Goal: Task Accomplishment & Management: Use online tool/utility

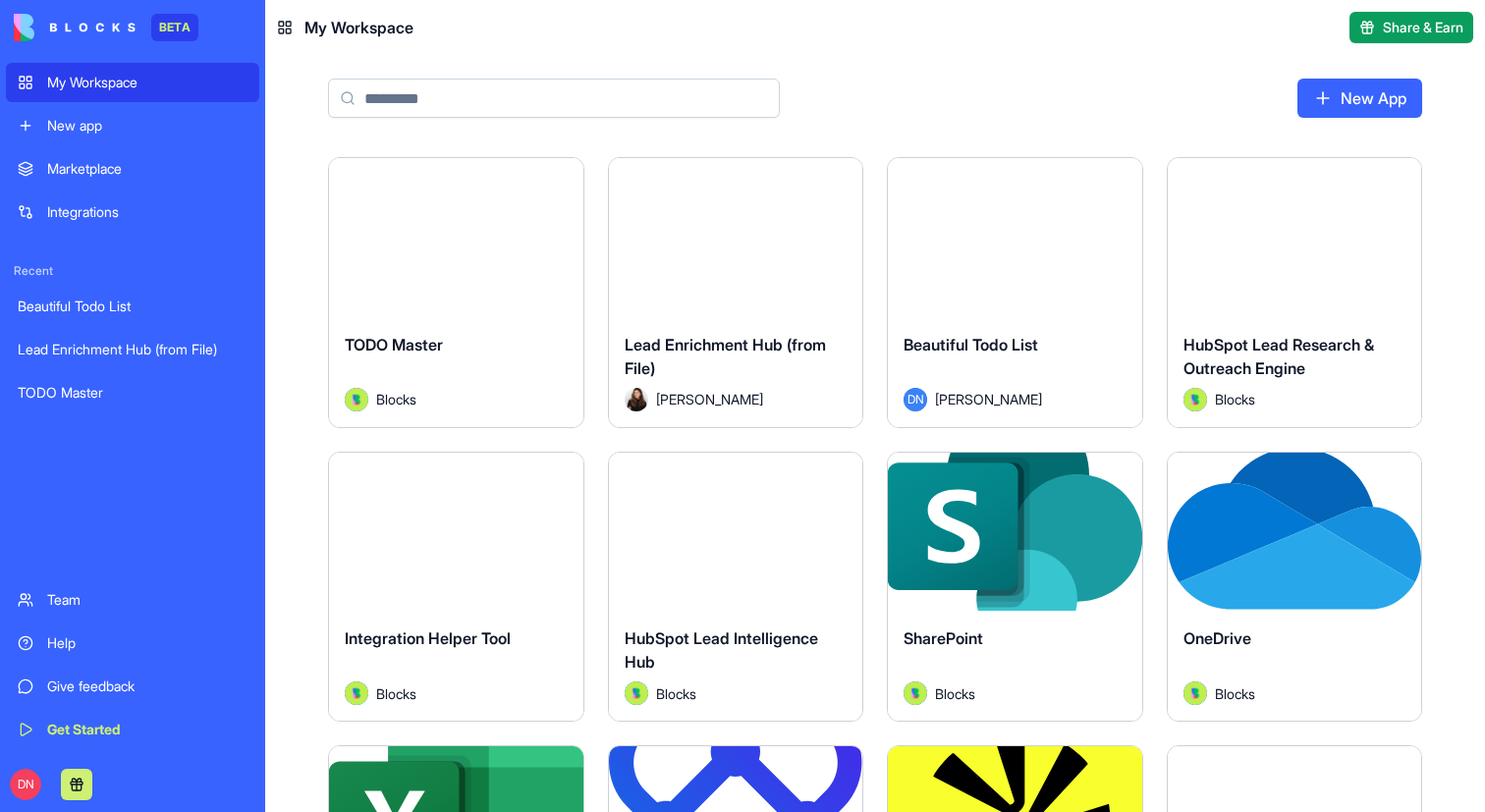
click at [151, 125] on div "New app" at bounding box center [147, 126] width 200 height 20
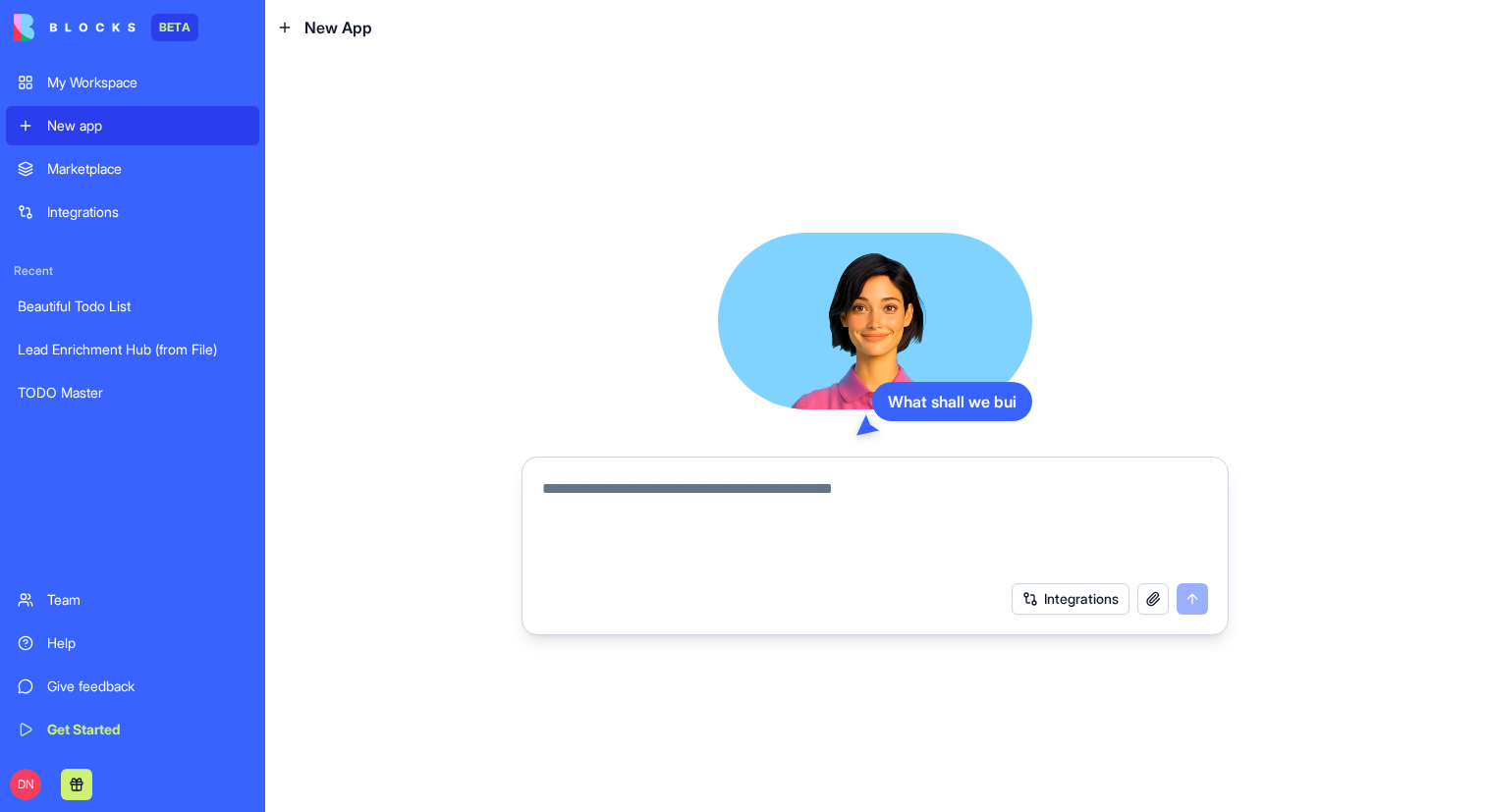
click at [674, 515] on textarea at bounding box center [875, 524] width 666 height 94
type textarea "*"
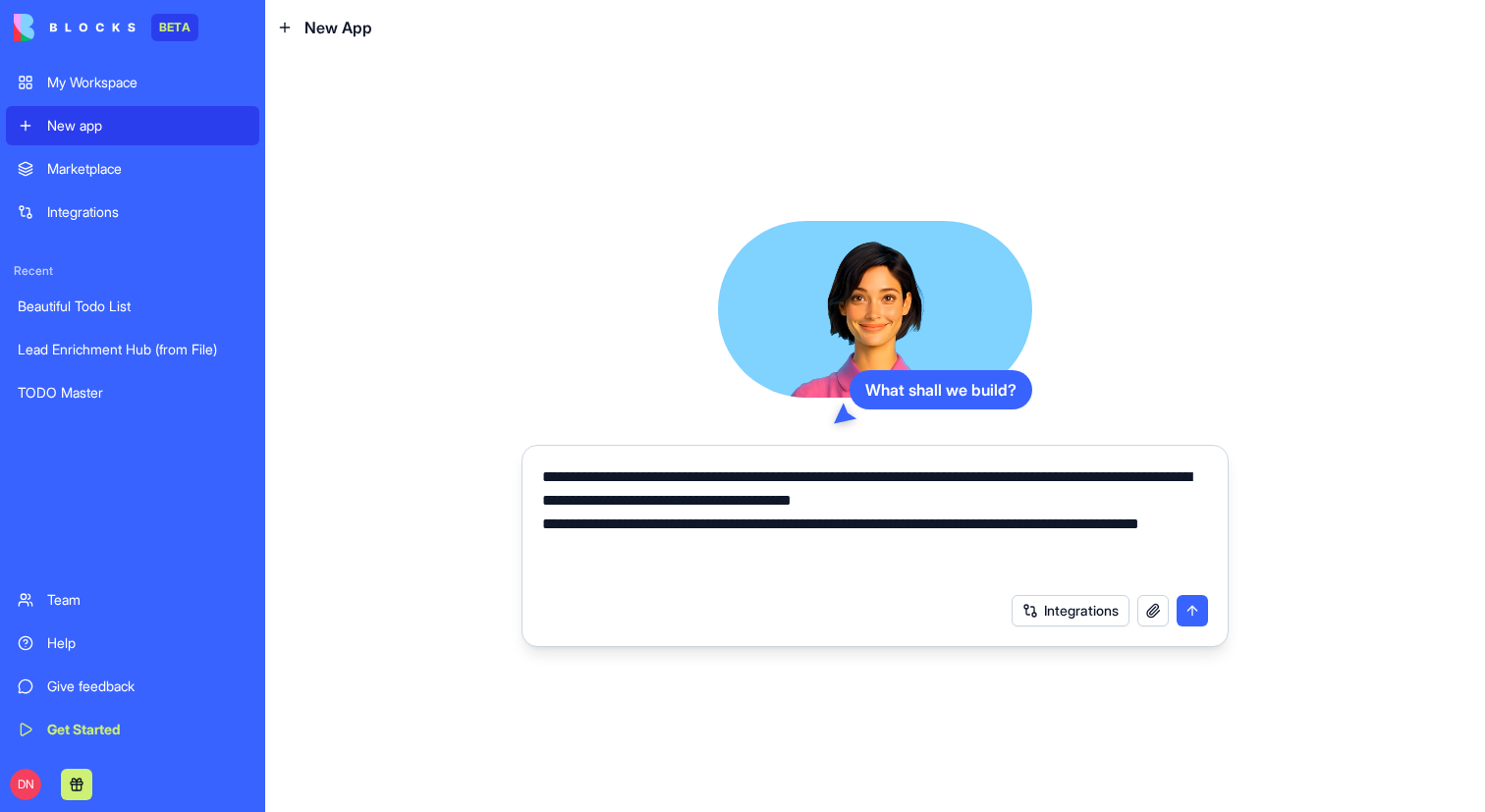
paste textarea "********"
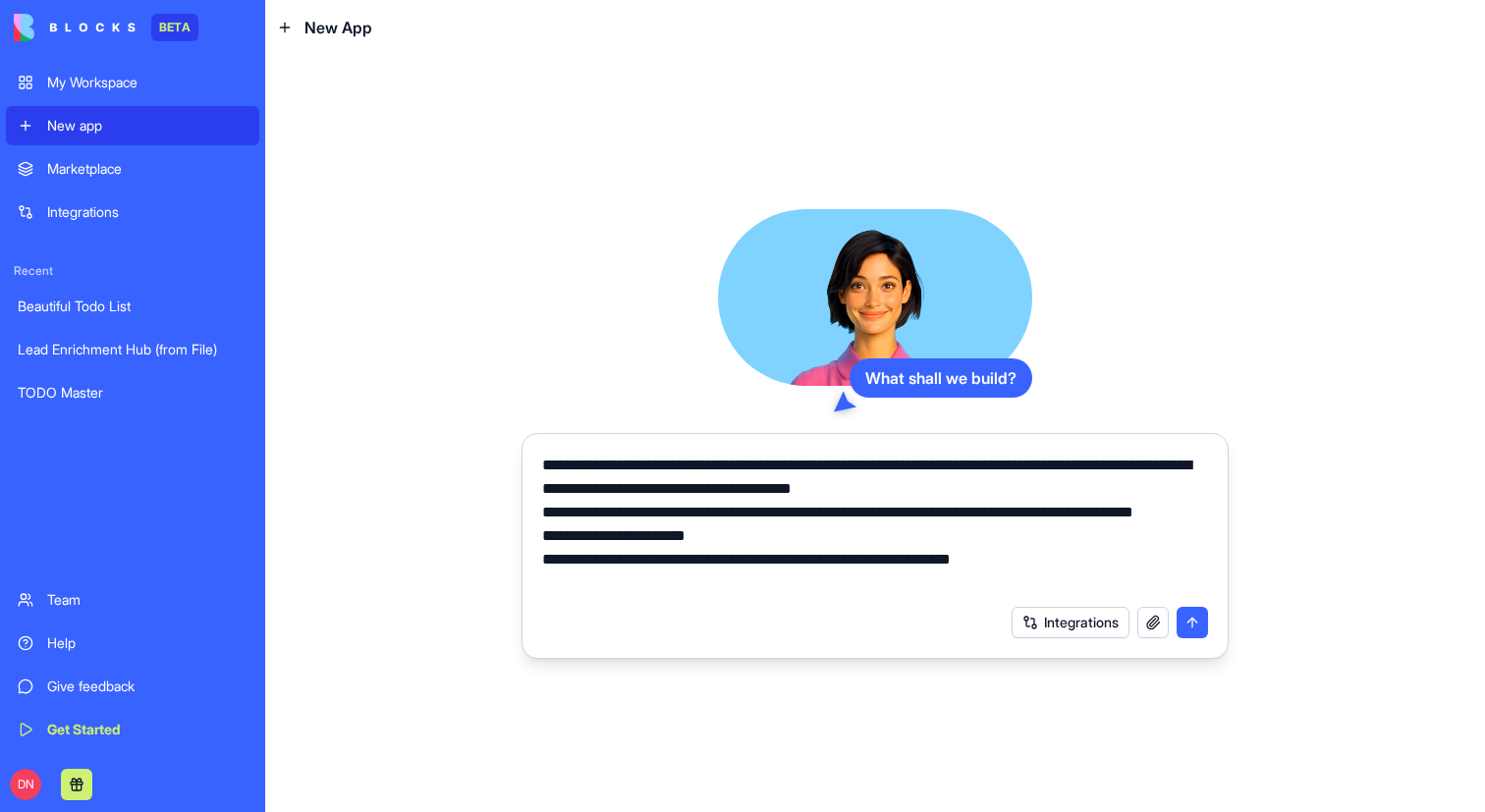
type textarea "**********"
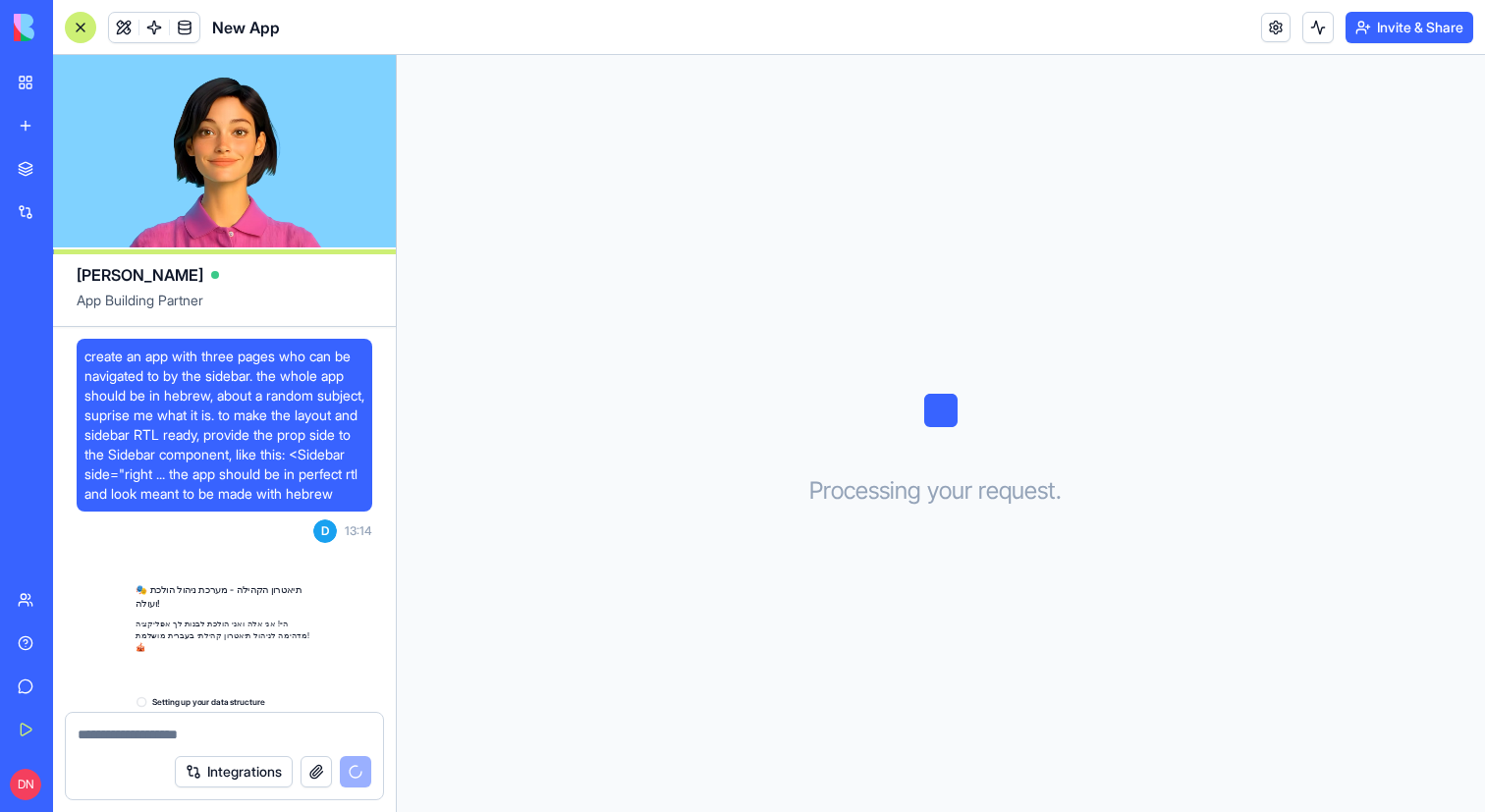
scroll to position [106, 0]
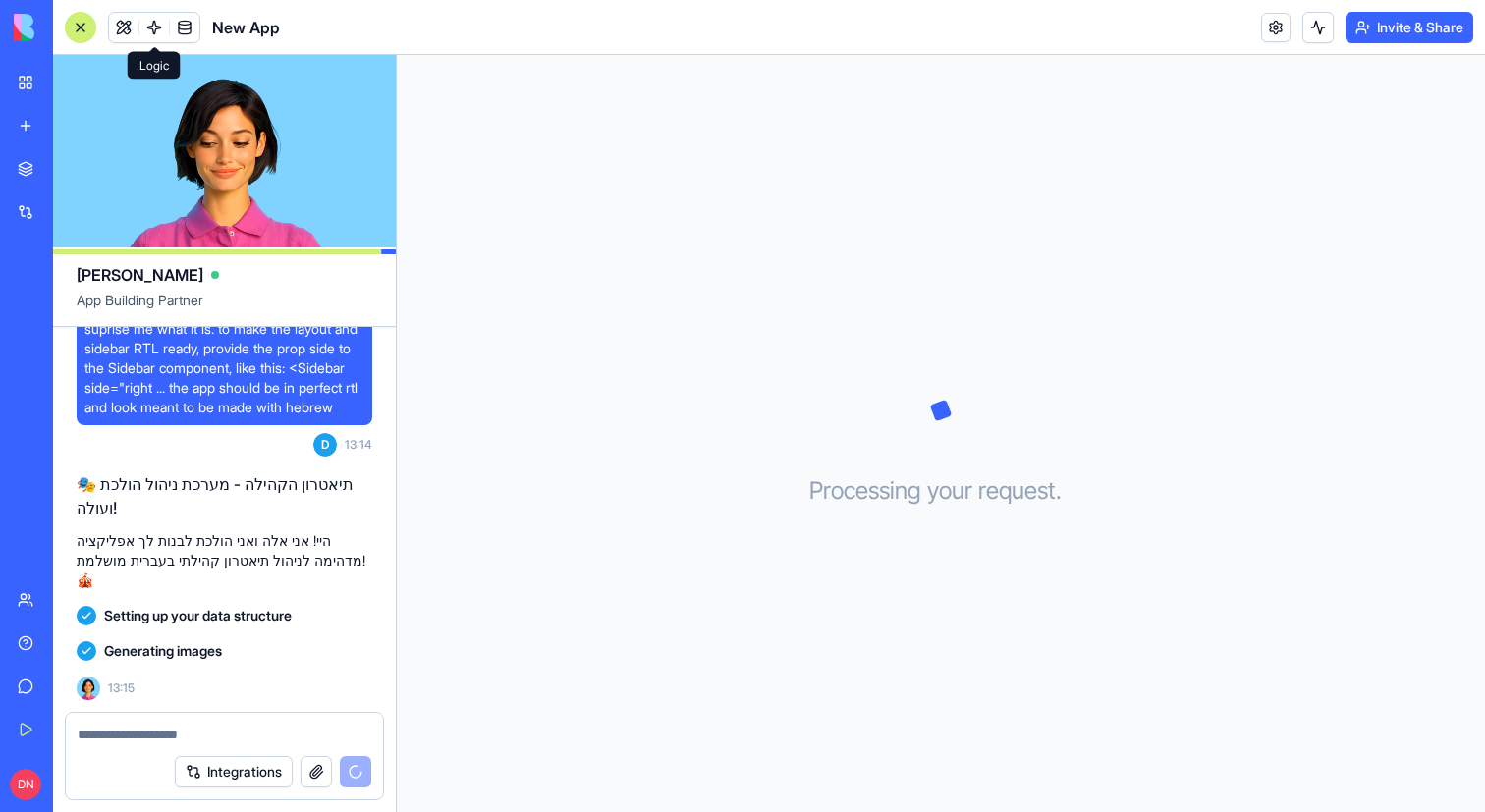
click at [150, 37] on span at bounding box center [154, 27] width 55 height 55
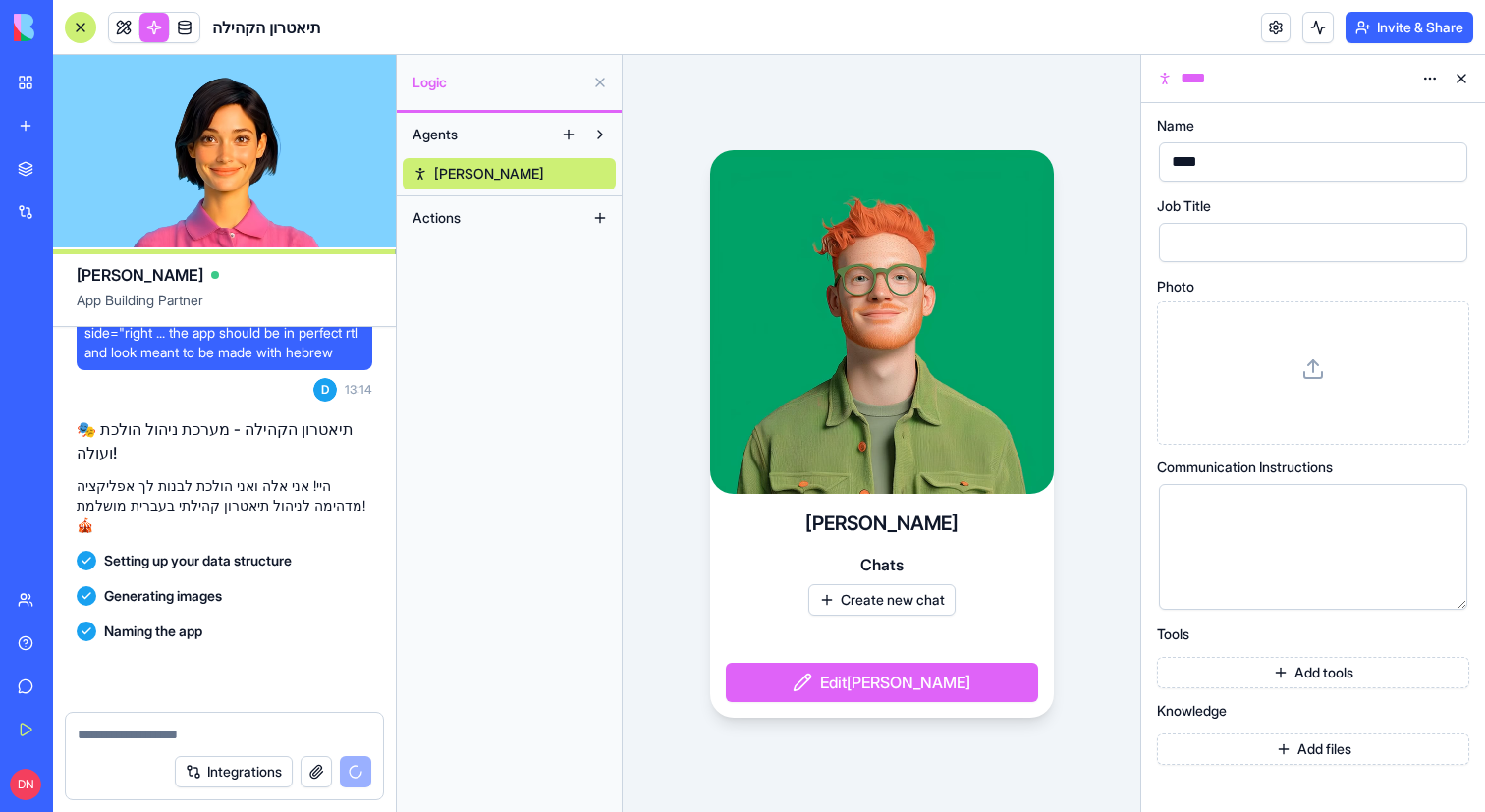
scroll to position [283, 0]
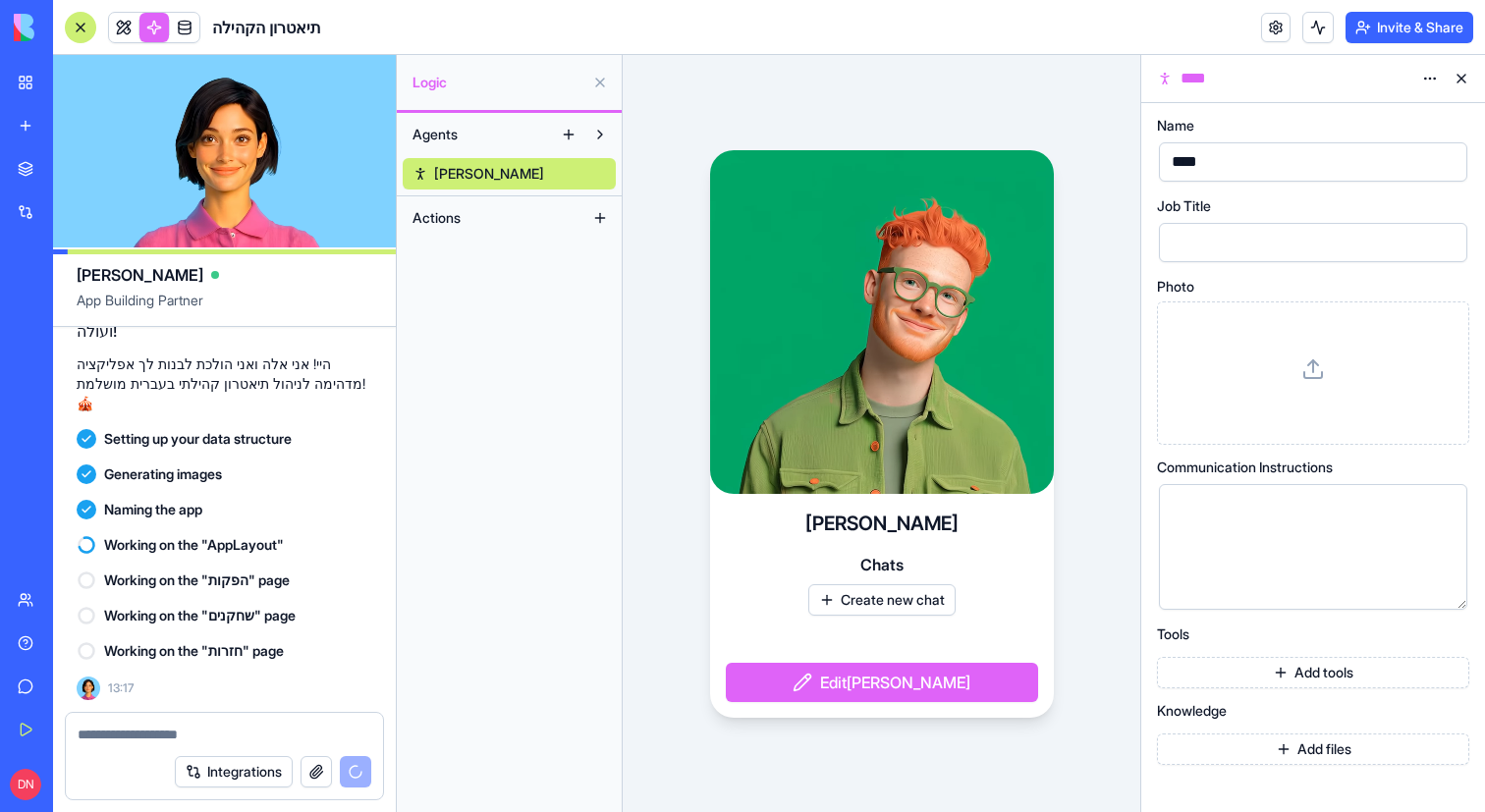
click at [135, 19] on span at bounding box center [124, 27] width 55 height 55
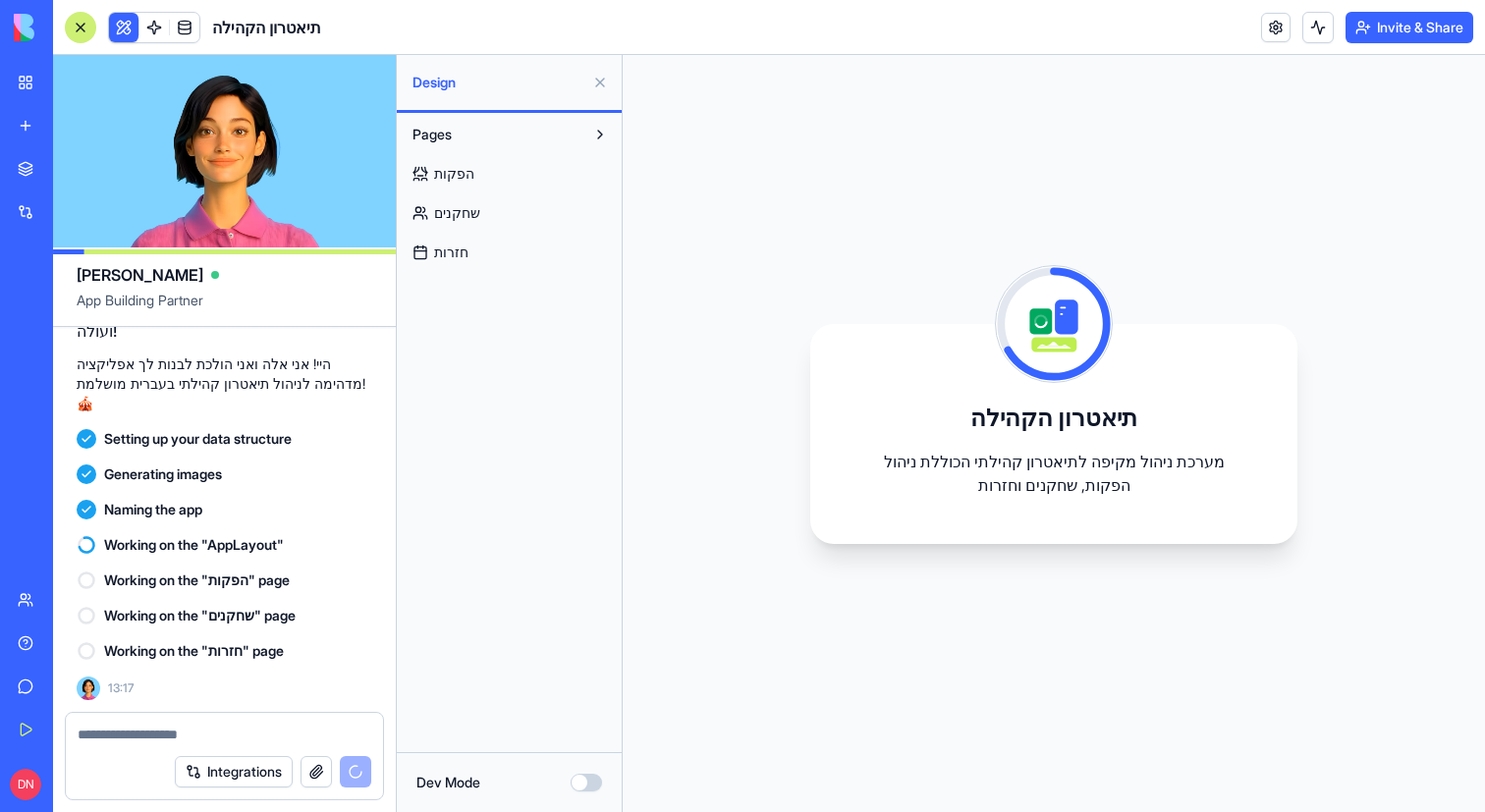
click at [468, 141] on button "Pages" at bounding box center [493, 135] width 182 height 31
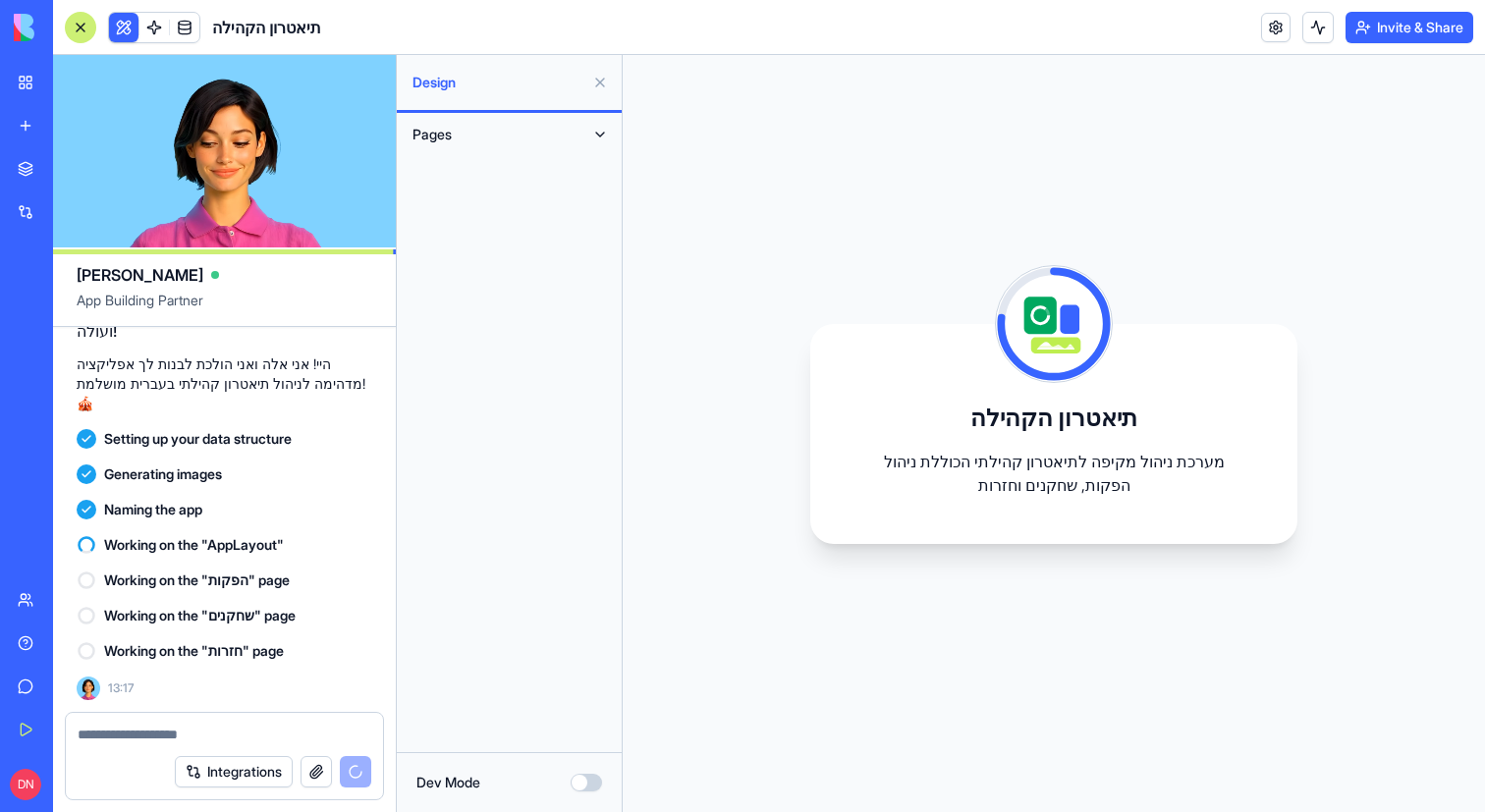
click at [468, 141] on button "Pages" at bounding box center [493, 135] width 182 height 31
click at [587, 778] on button "Dev Mode" at bounding box center [586, 783] width 31 height 18
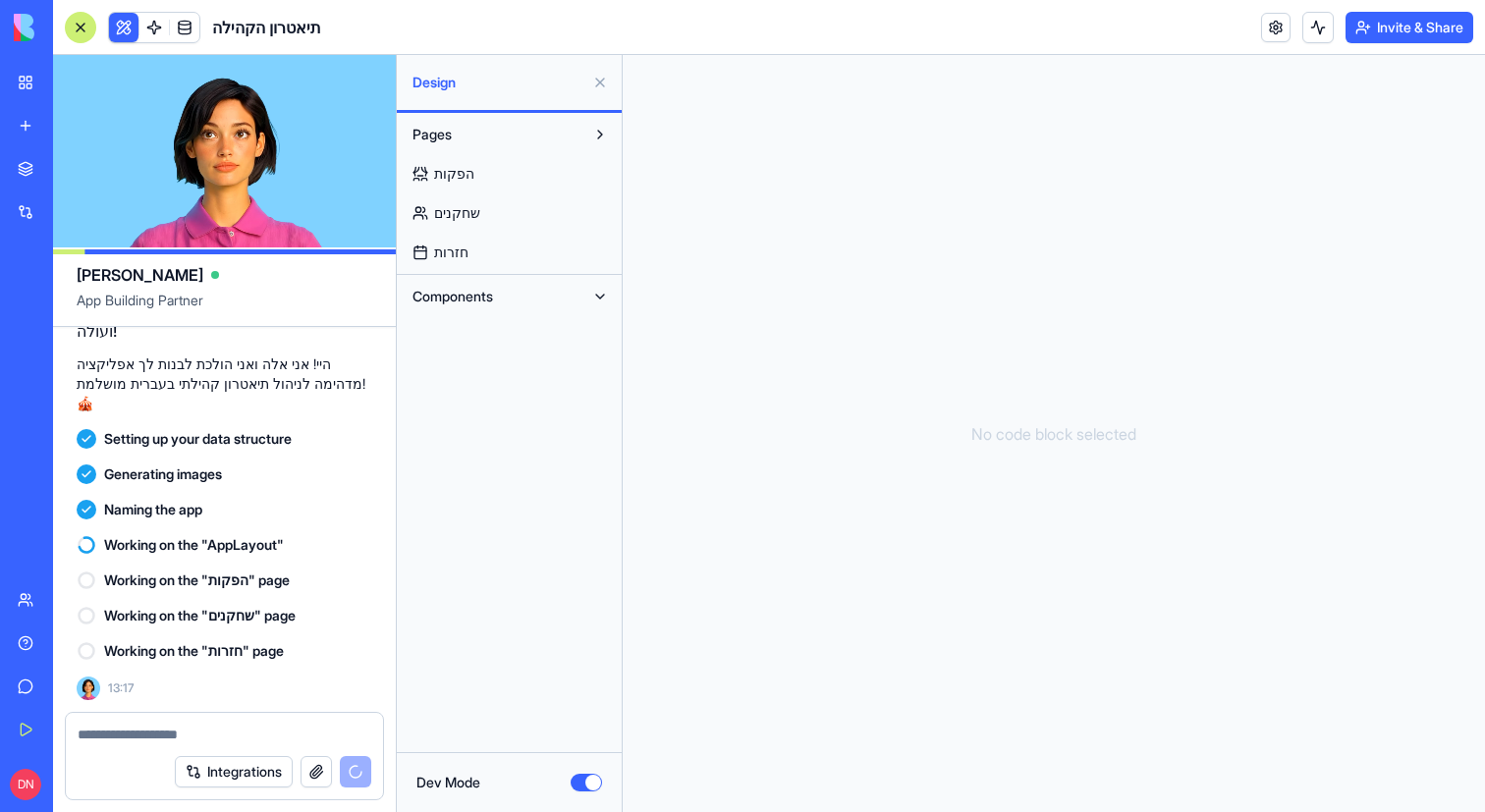
click at [468, 302] on span "Components" at bounding box center [453, 297] width 81 height 20
click at [470, 342] on span "AppLayout" at bounding box center [467, 336] width 66 height 20
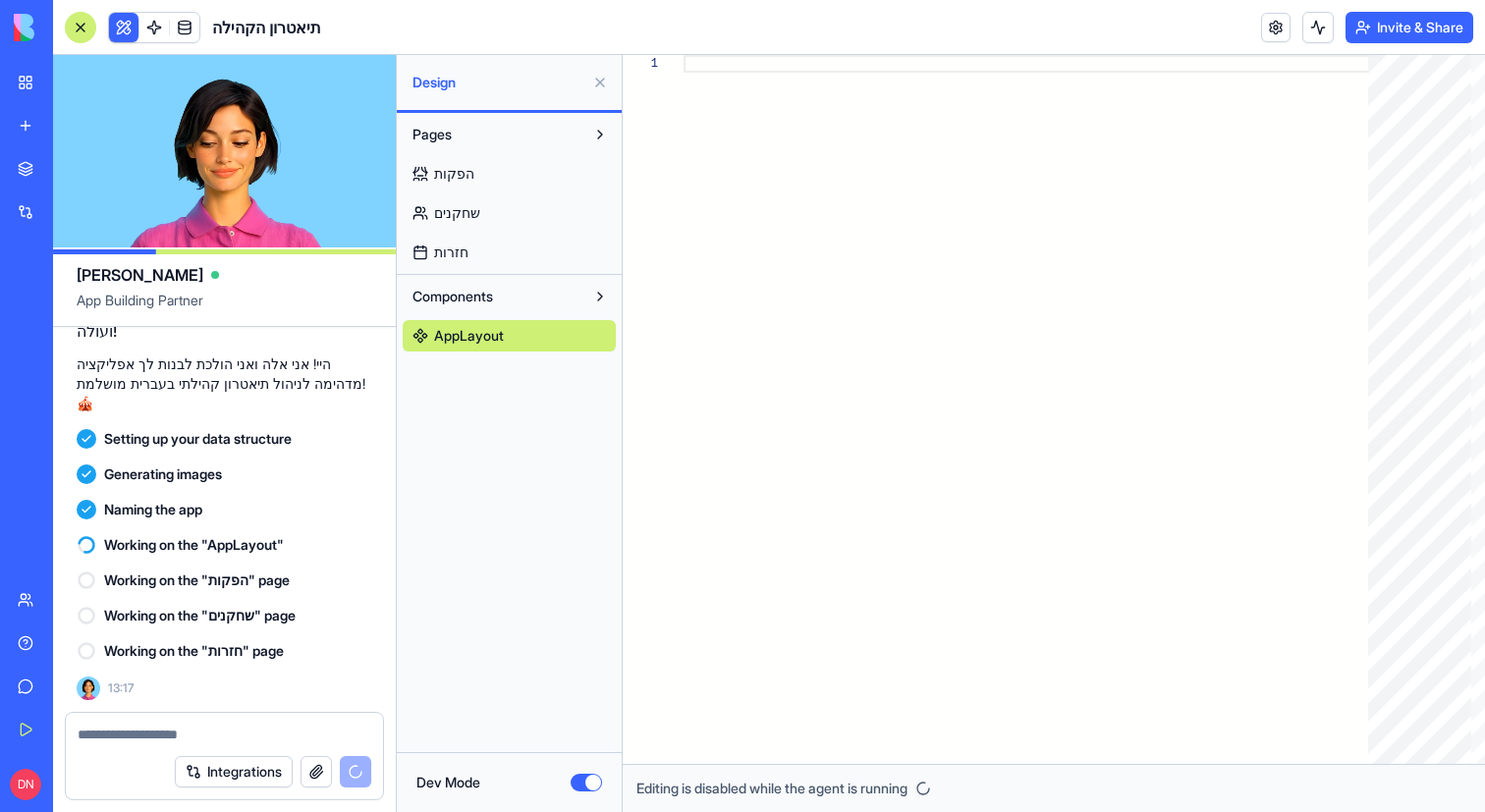
click at [462, 170] on span "הפקות" at bounding box center [454, 174] width 40 height 20
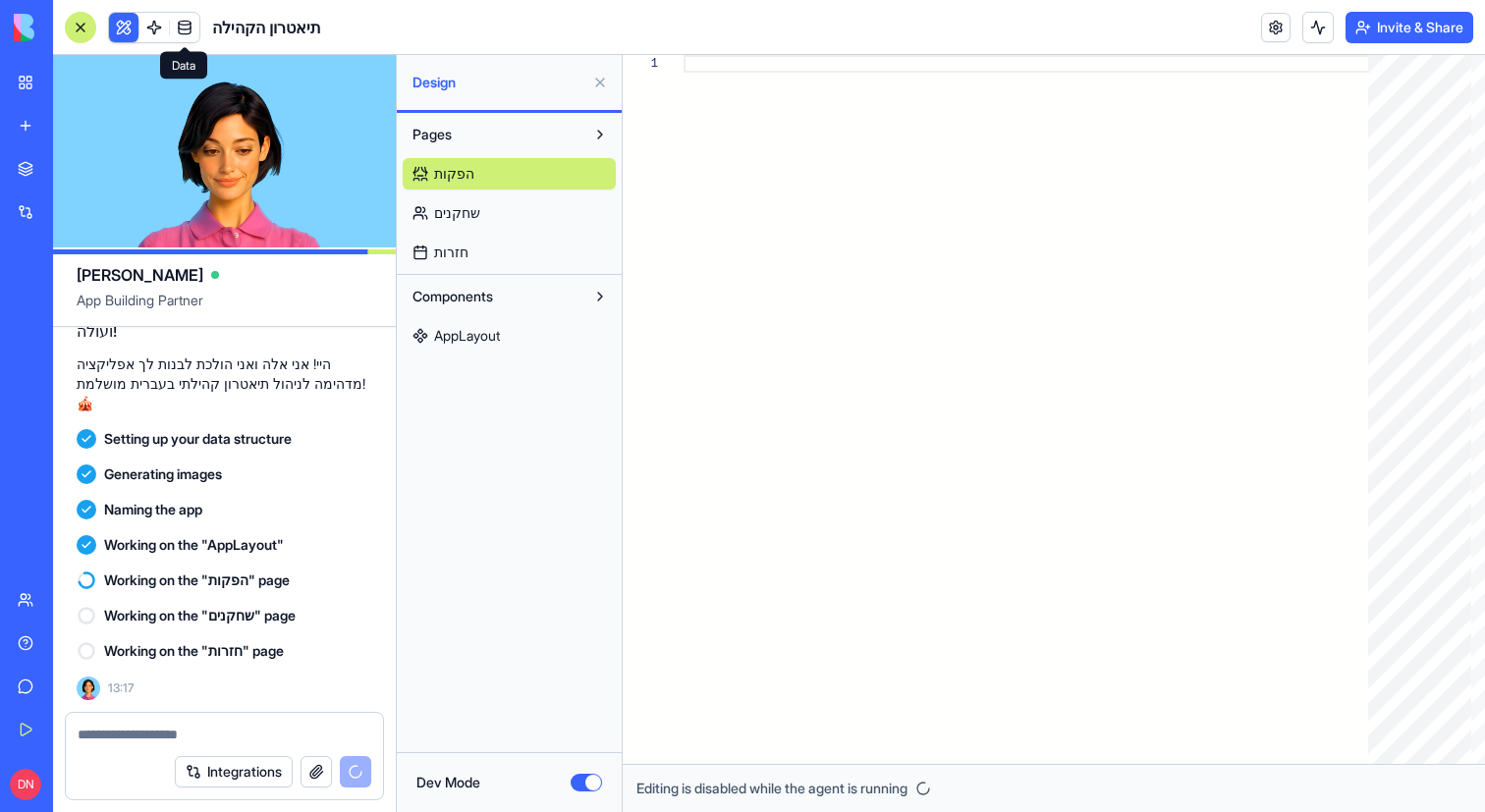
click at [183, 12] on span at bounding box center [185, 27] width 55 height 55
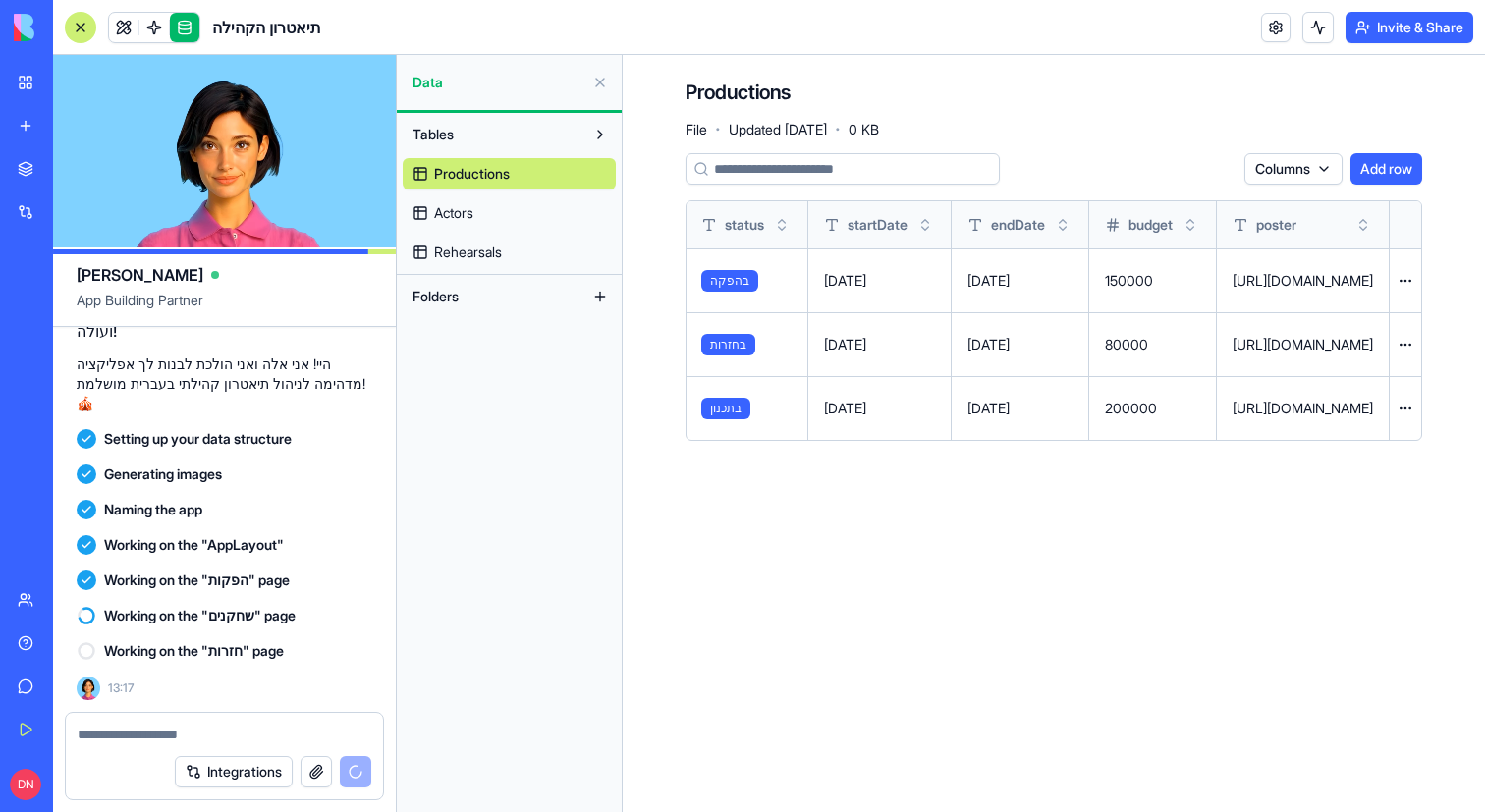
scroll to position [0, 1281]
click at [1233, 283] on div "[URL][DOMAIN_NAME]" at bounding box center [1302, 281] width 140 height 20
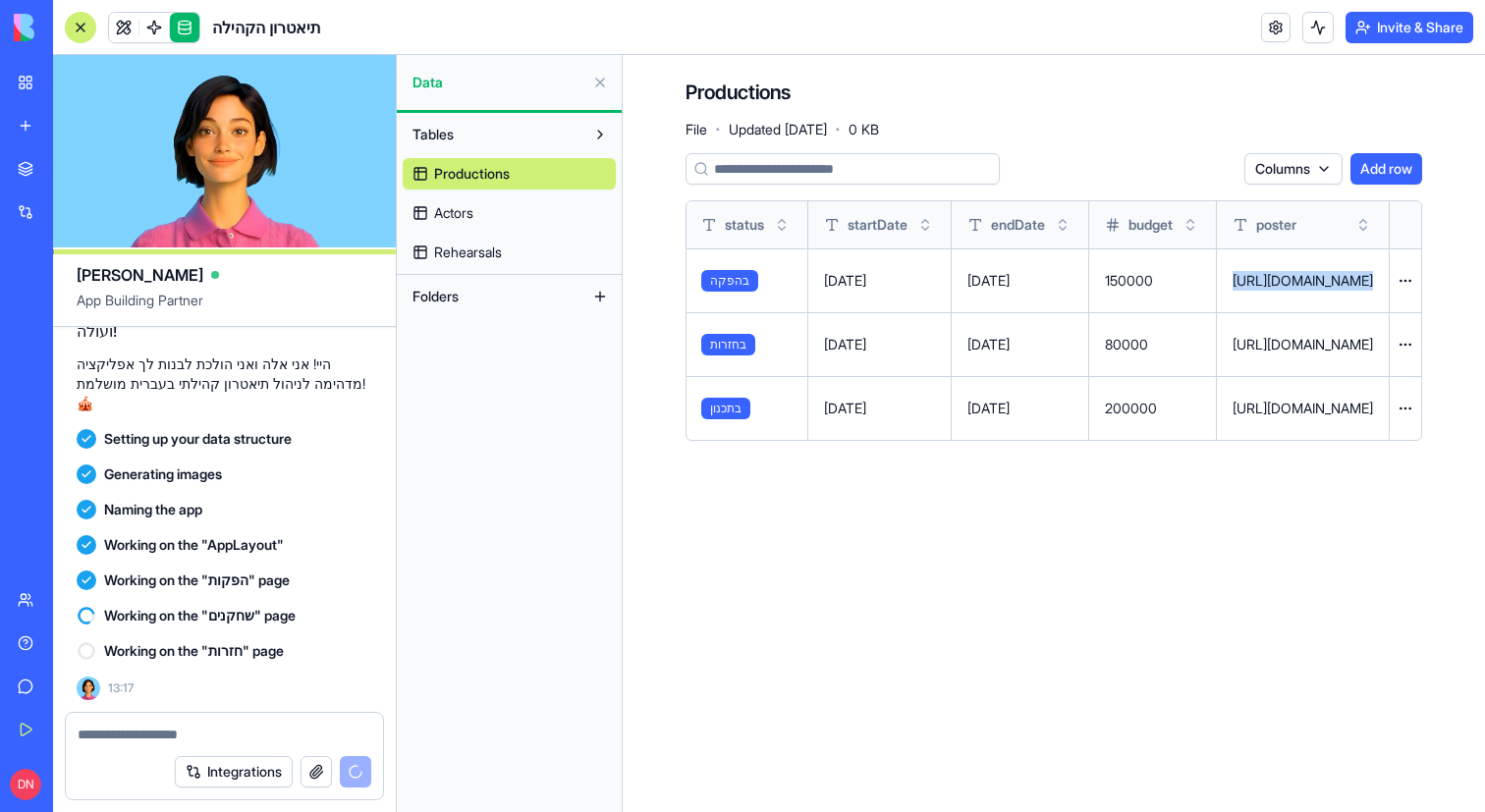
click at [1233, 283] on div "[URL][DOMAIN_NAME]" at bounding box center [1302, 281] width 140 height 20
copy td "[URL][DOMAIN_NAME]"
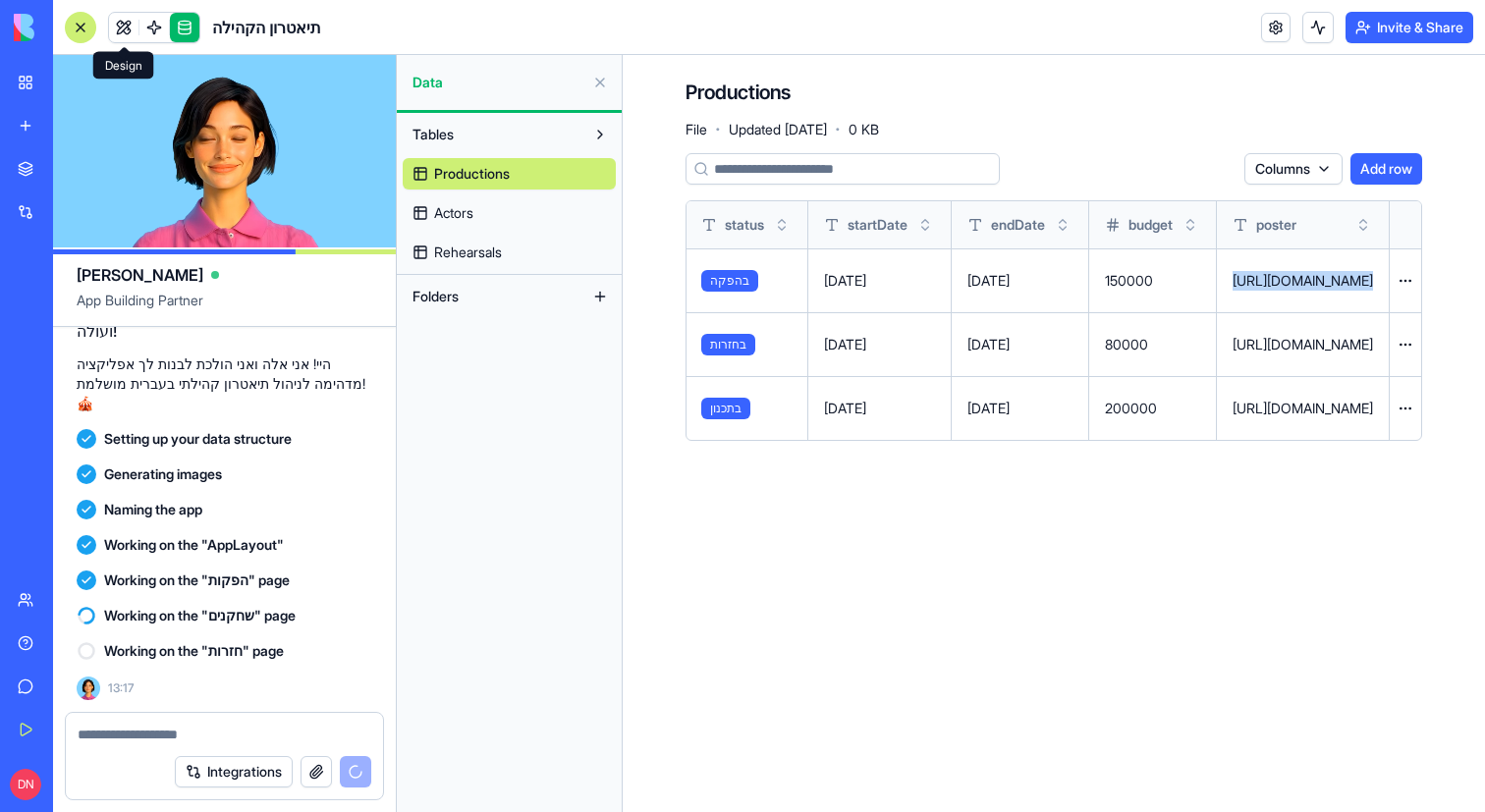
click at [123, 32] on link at bounding box center [124, 27] width 29 height 29
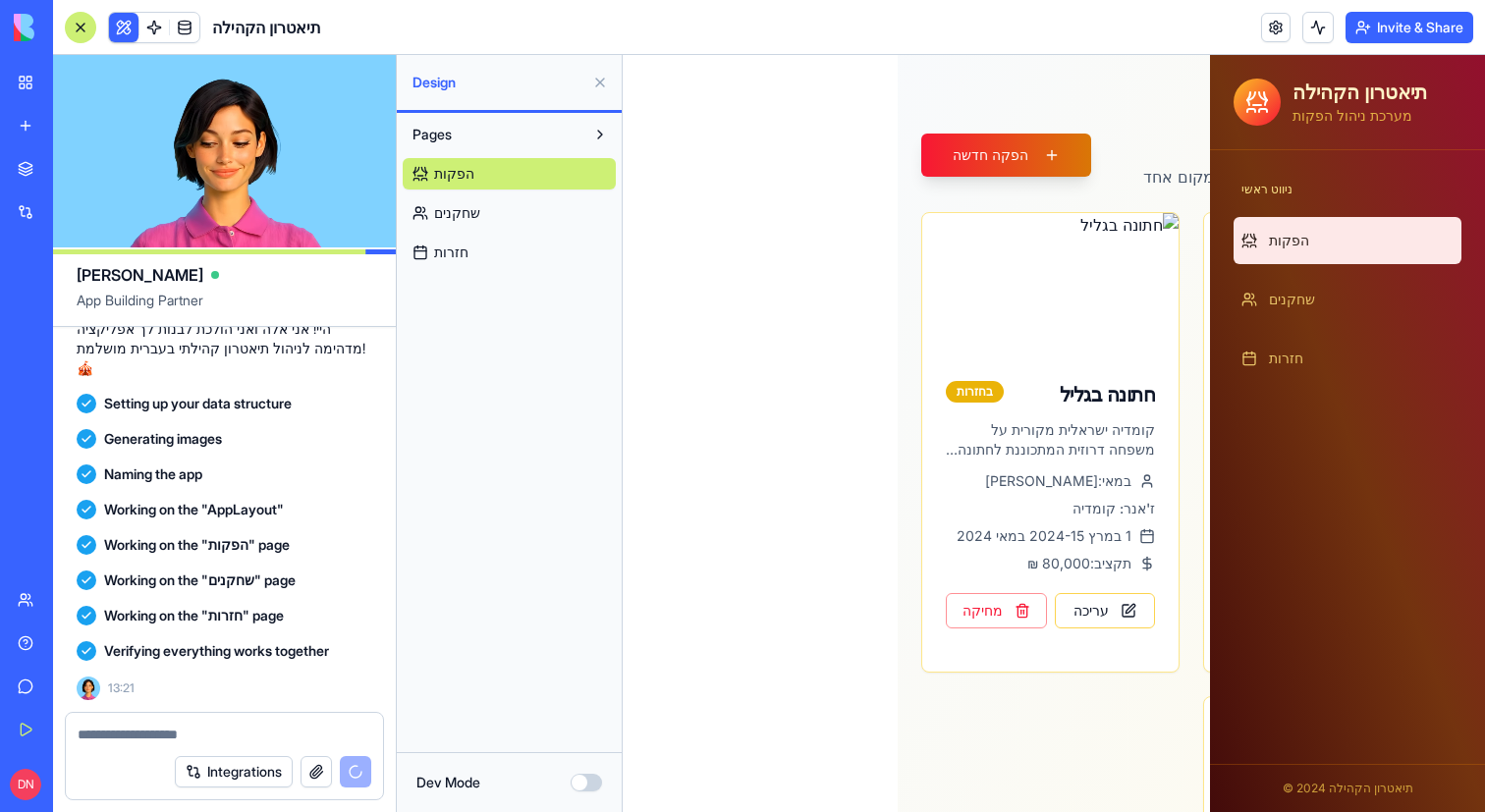
click at [599, 81] on button at bounding box center [600, 82] width 31 height 31
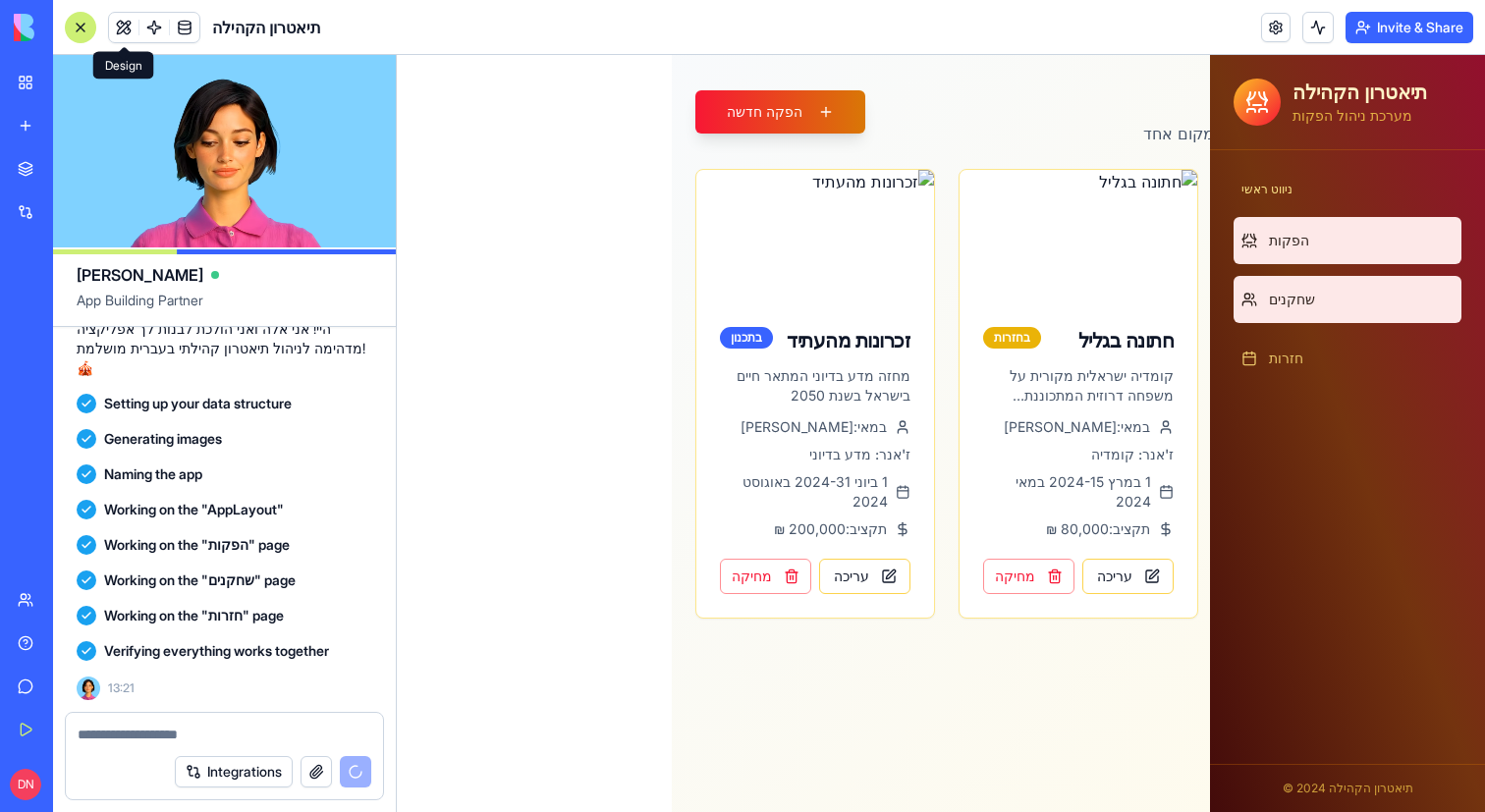
scroll to position [514, 0]
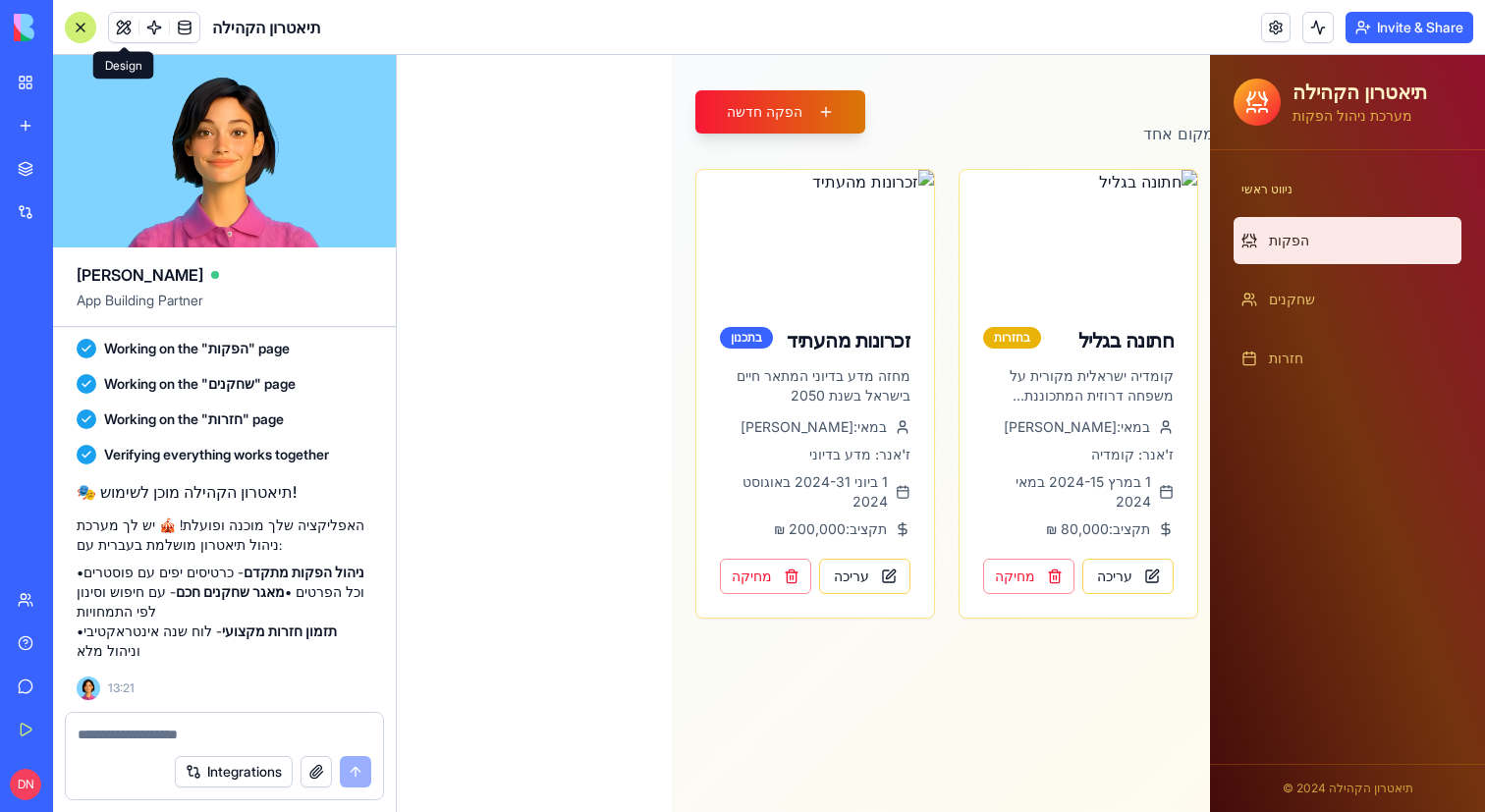
click at [129, 26] on button at bounding box center [124, 27] width 29 height 29
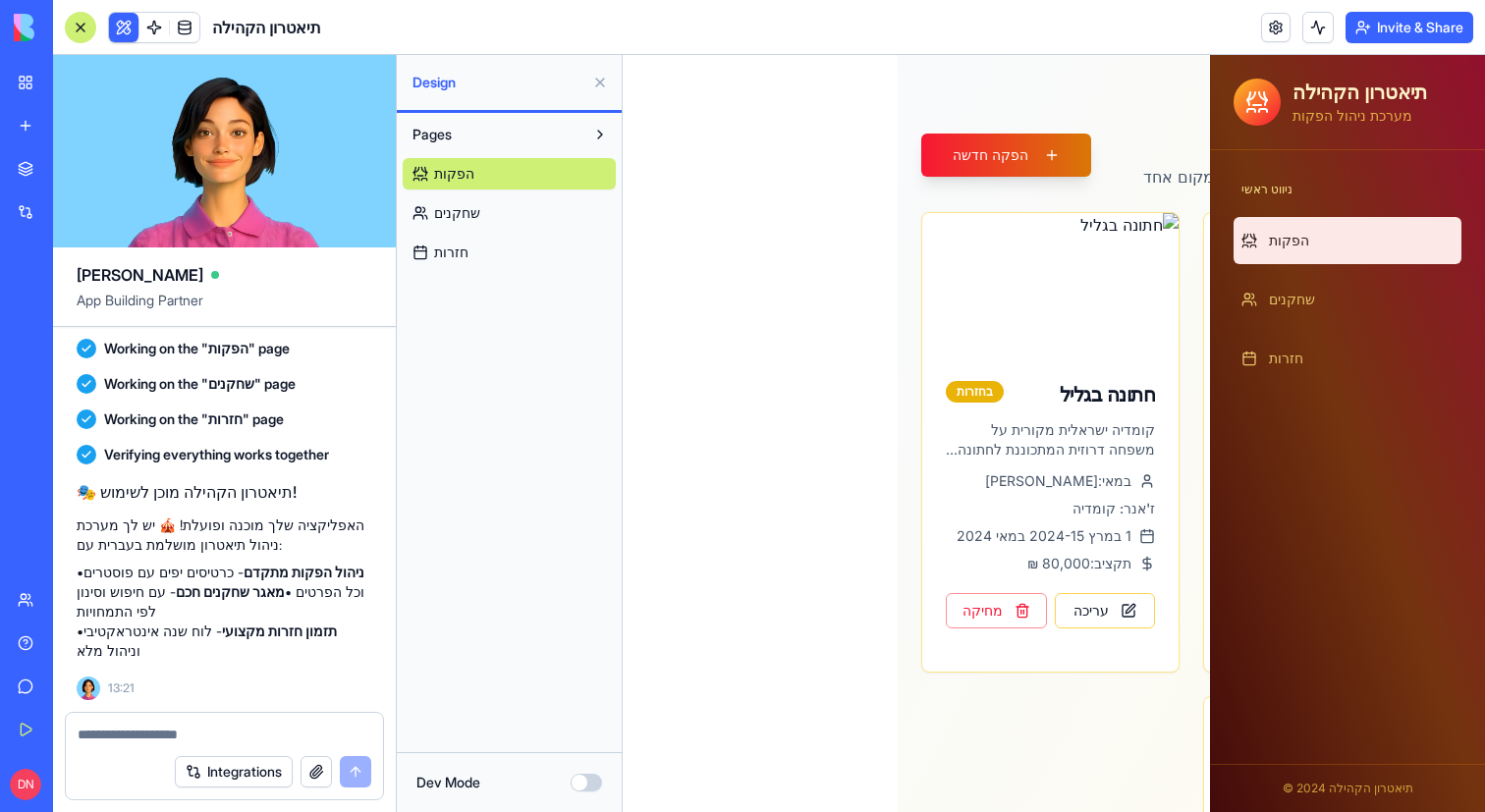
click at [478, 128] on button "Pages" at bounding box center [493, 135] width 182 height 31
click at [587, 785] on button "Dev Mode" at bounding box center [586, 783] width 31 height 18
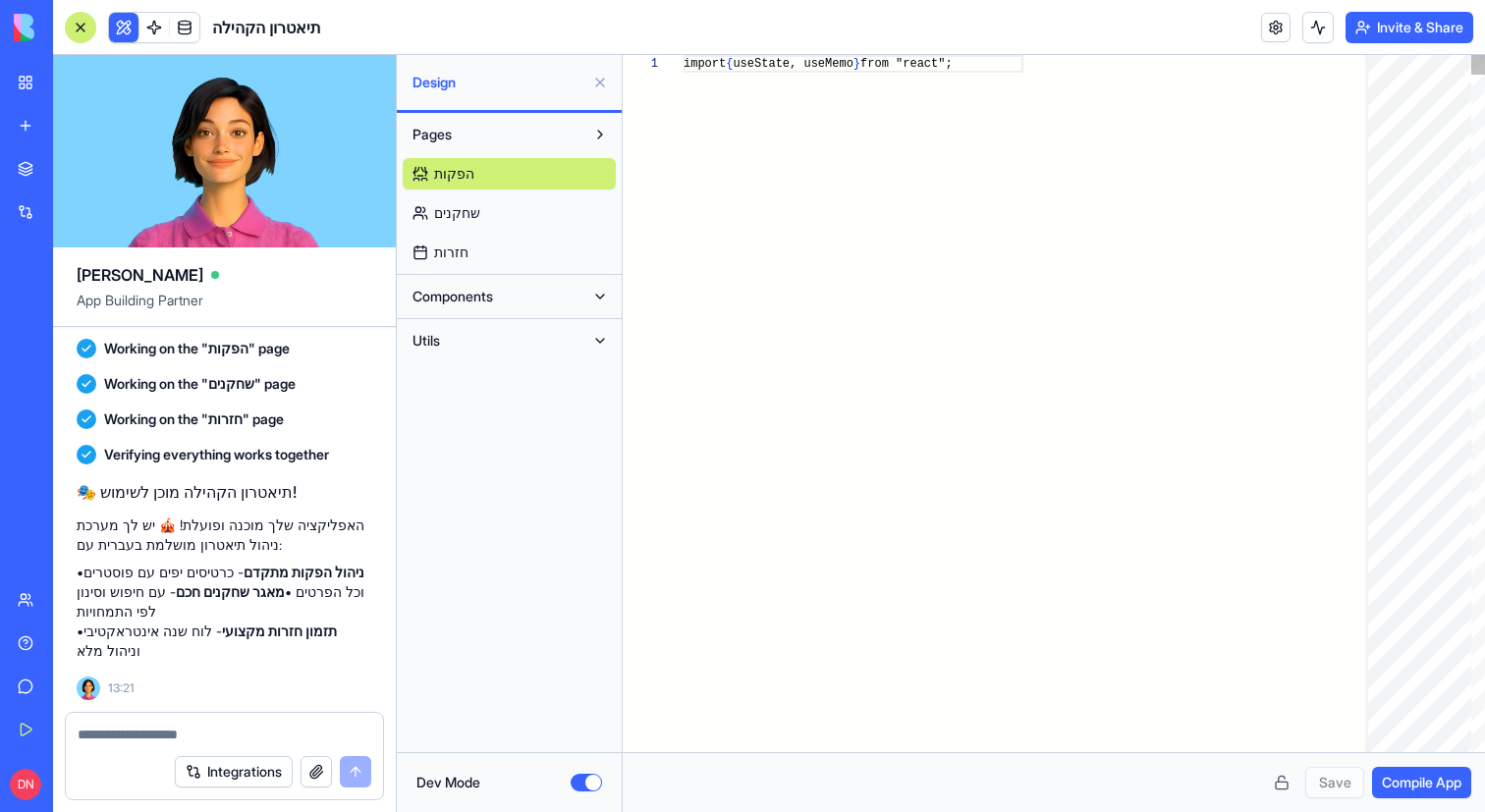
scroll to position [106, 0]
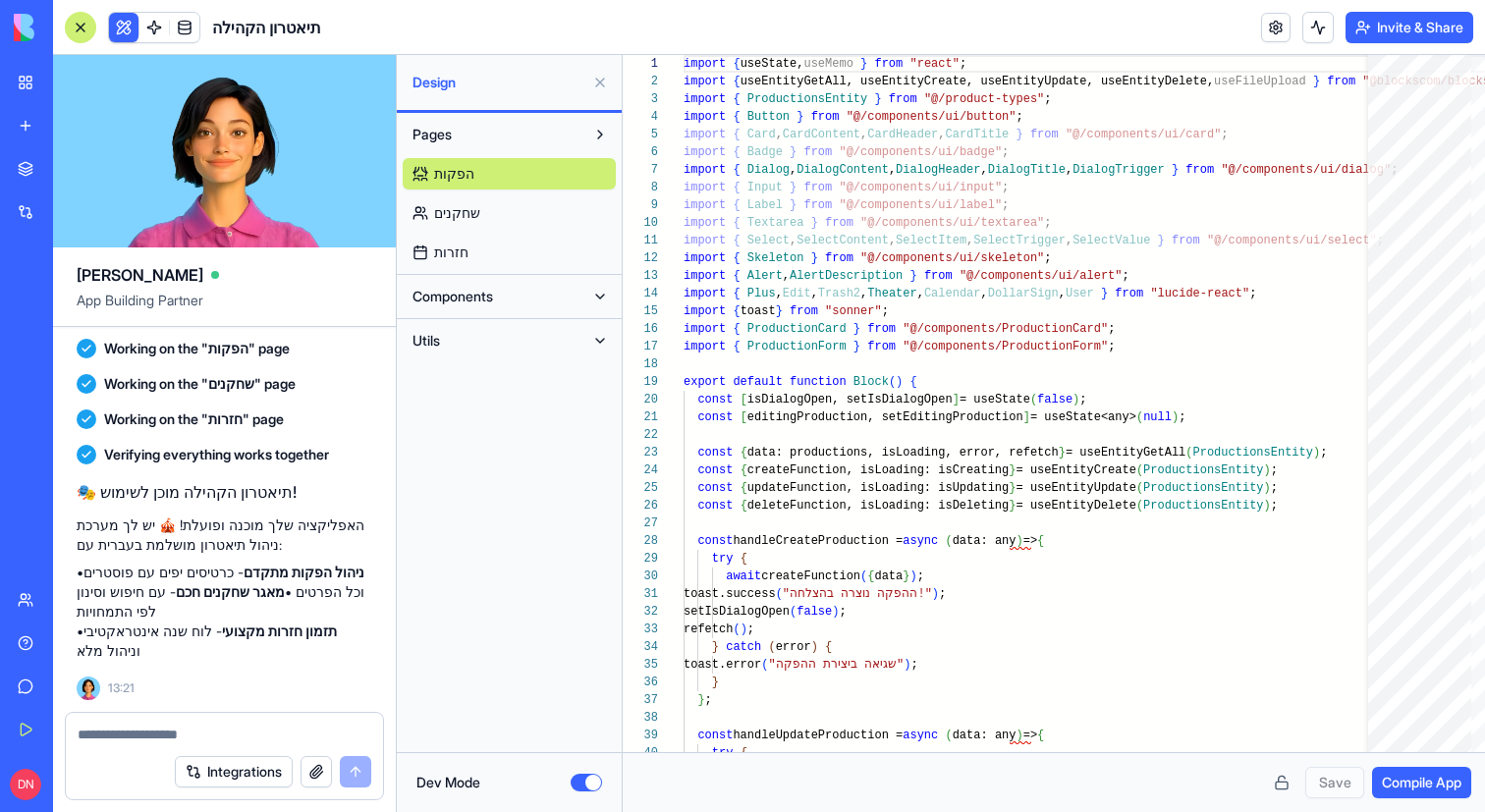
click at [460, 302] on span "Components" at bounding box center [453, 297] width 81 height 20
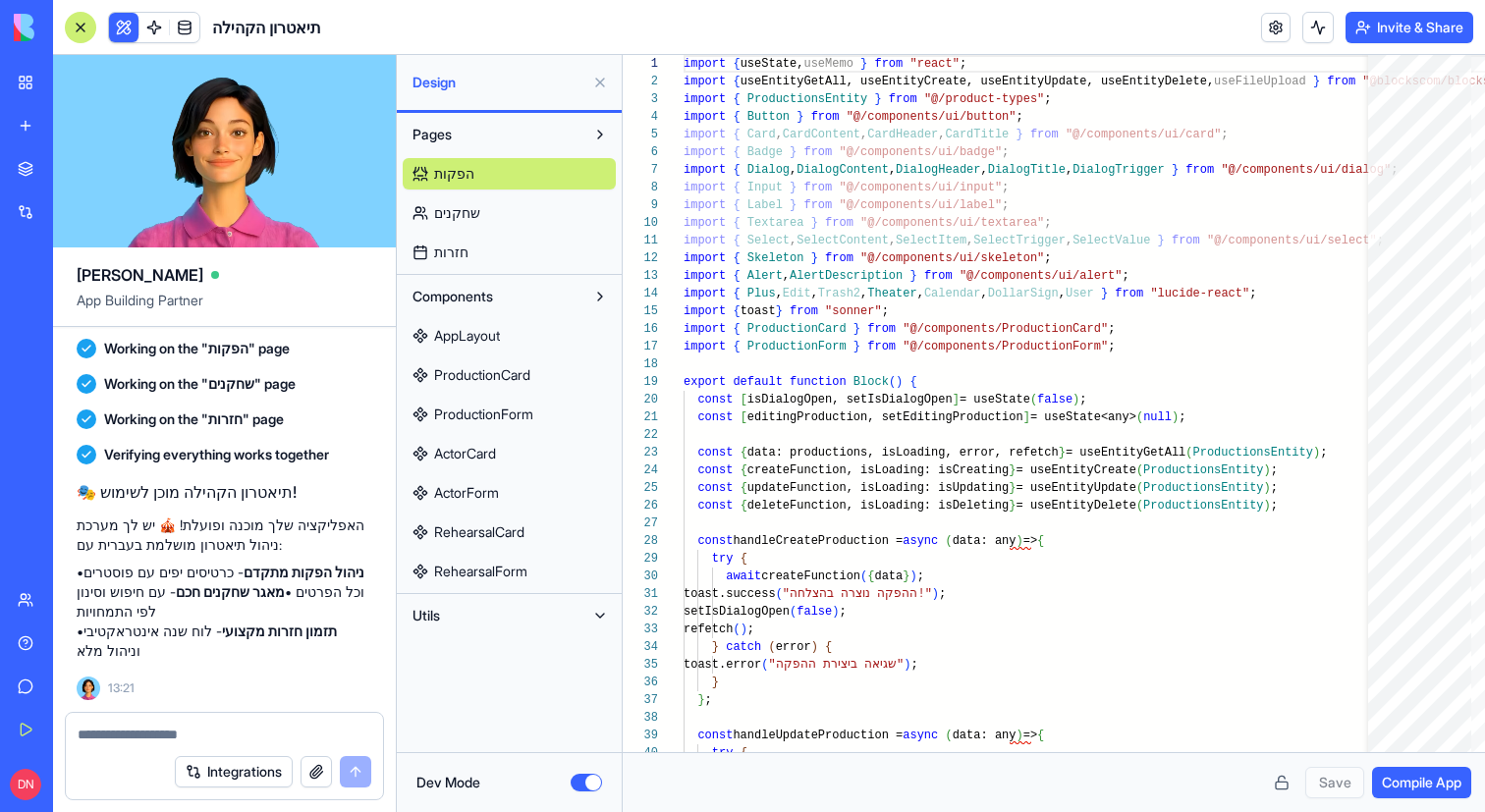
click at [474, 332] on span "AppLayout" at bounding box center [467, 336] width 66 height 20
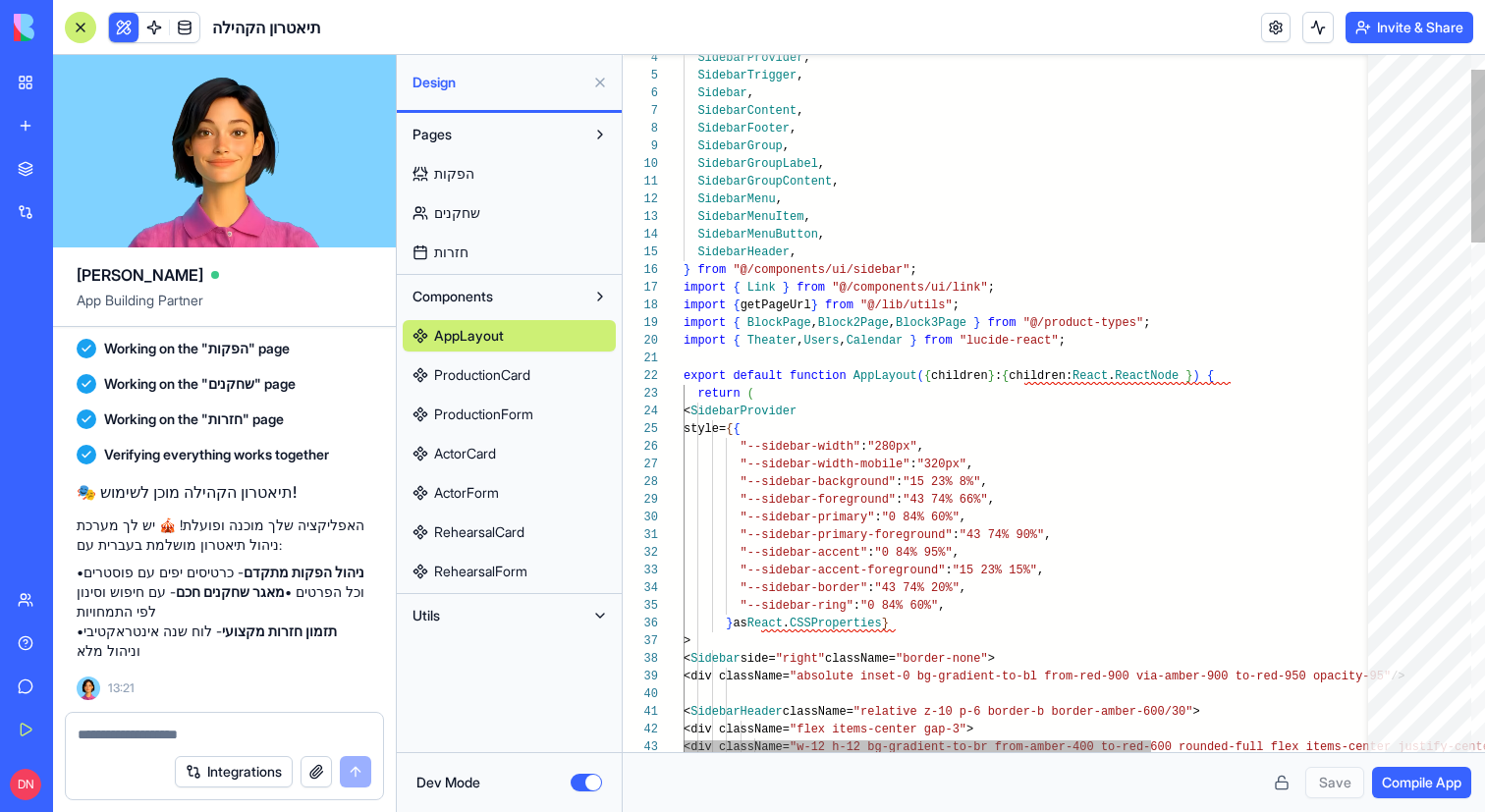
type textarea "**********"
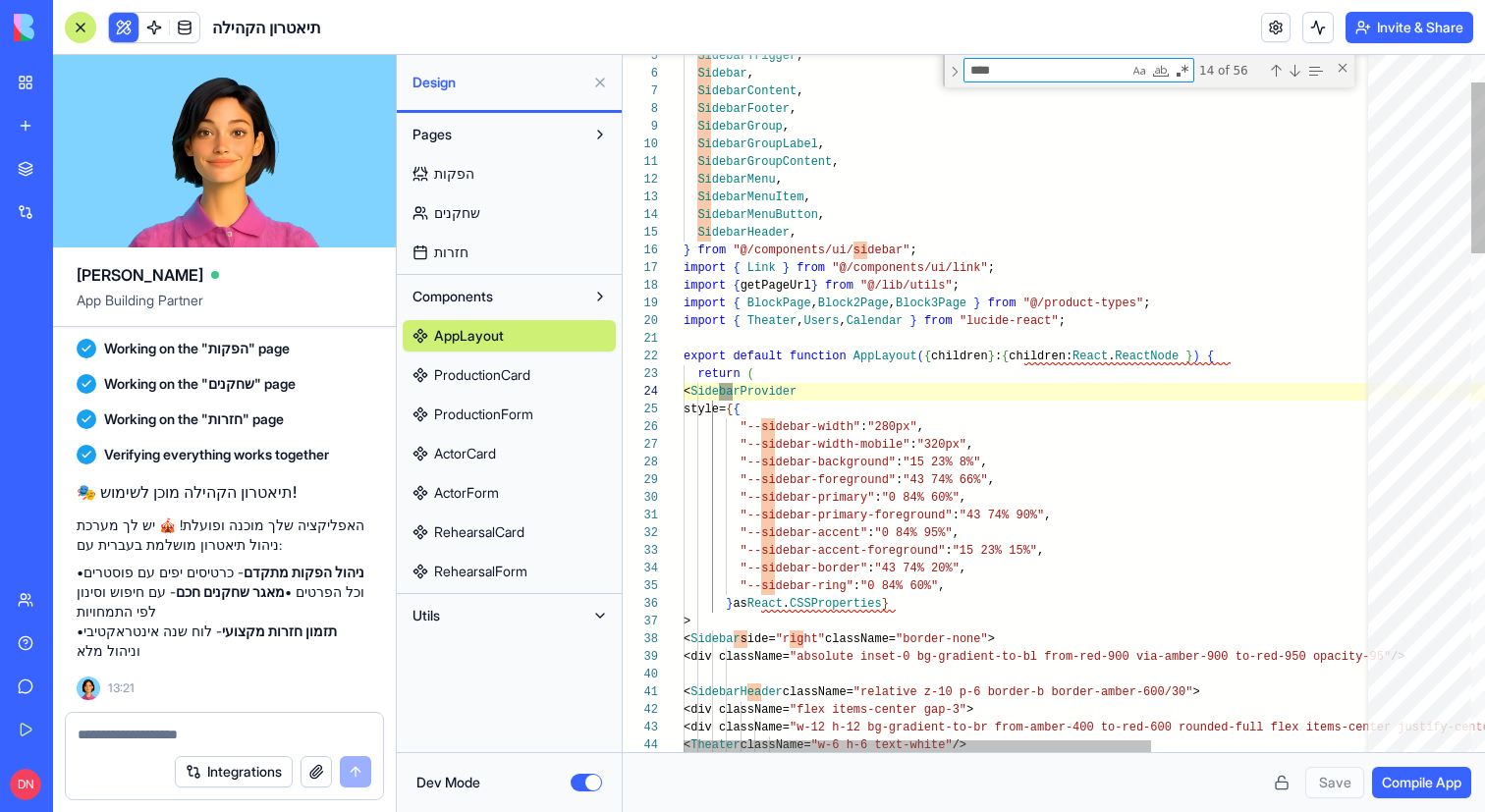
scroll to position [35, 64]
type textarea "****"
click at [1345, 70] on div "Close (Escape)" at bounding box center [1343, 68] width 16 height 16
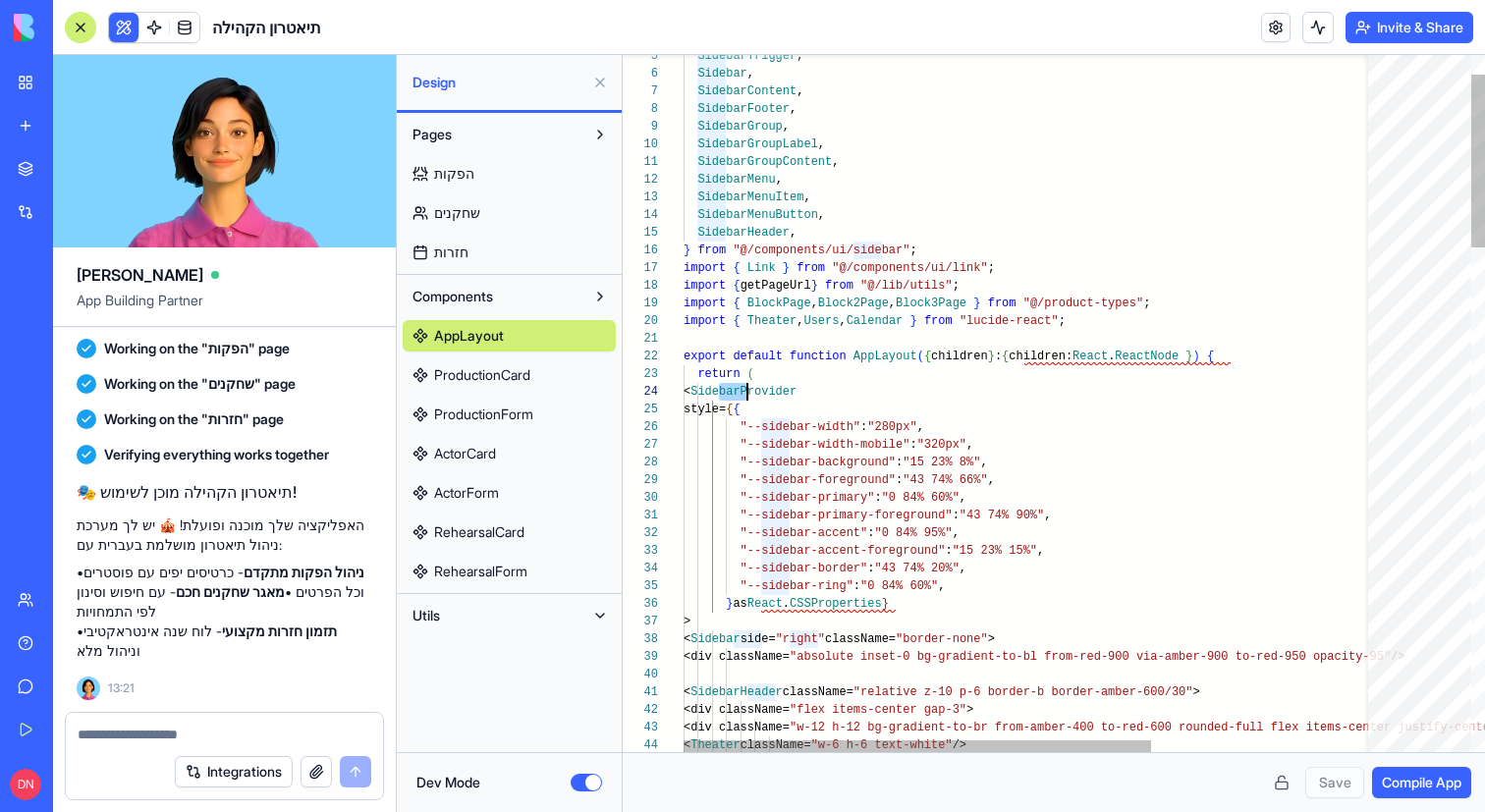
scroll to position [53, 64]
click at [117, 736] on textarea at bounding box center [224, 734] width 294 height 20
type textarea "*"
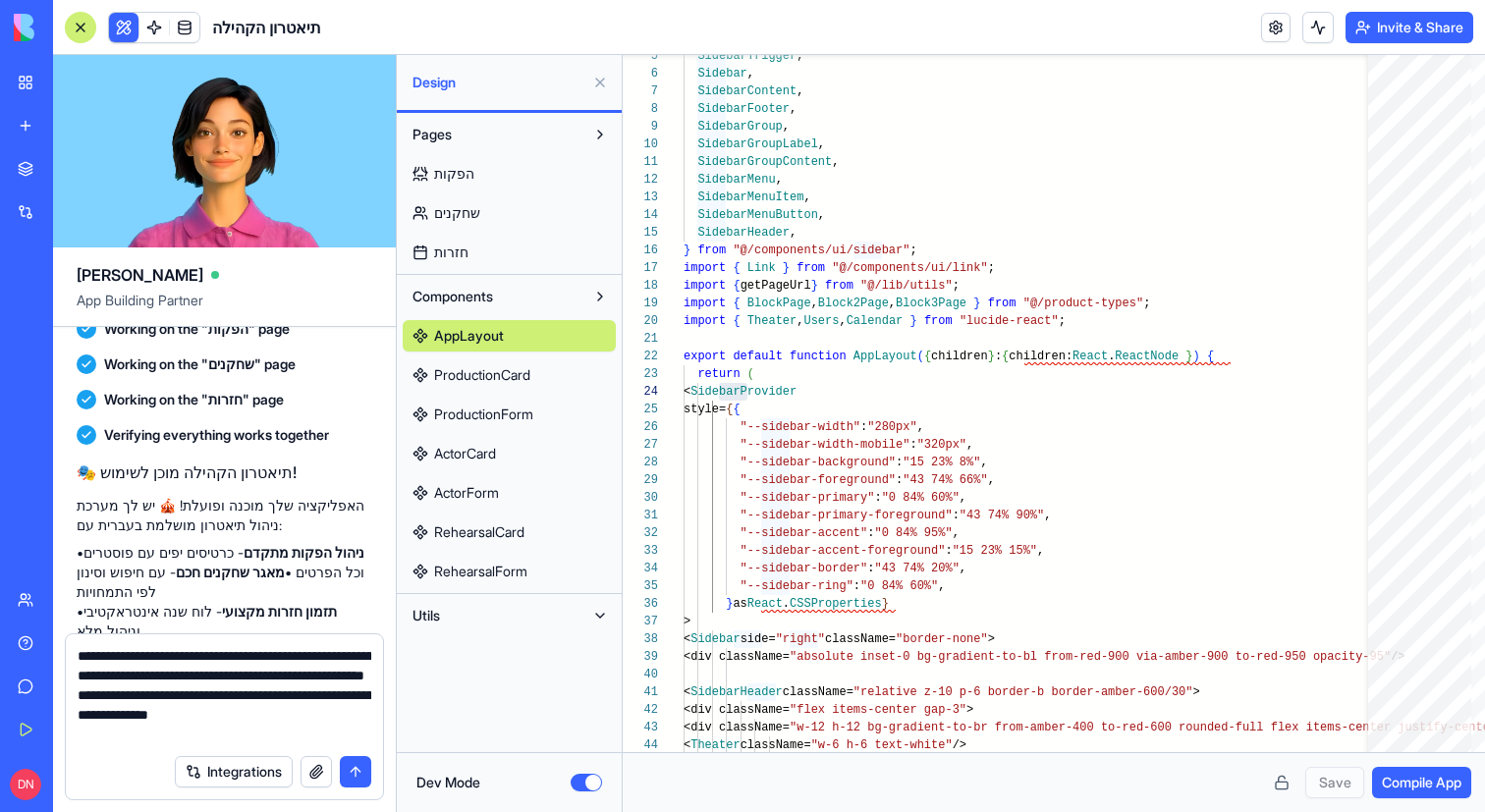
type textarea "**********"
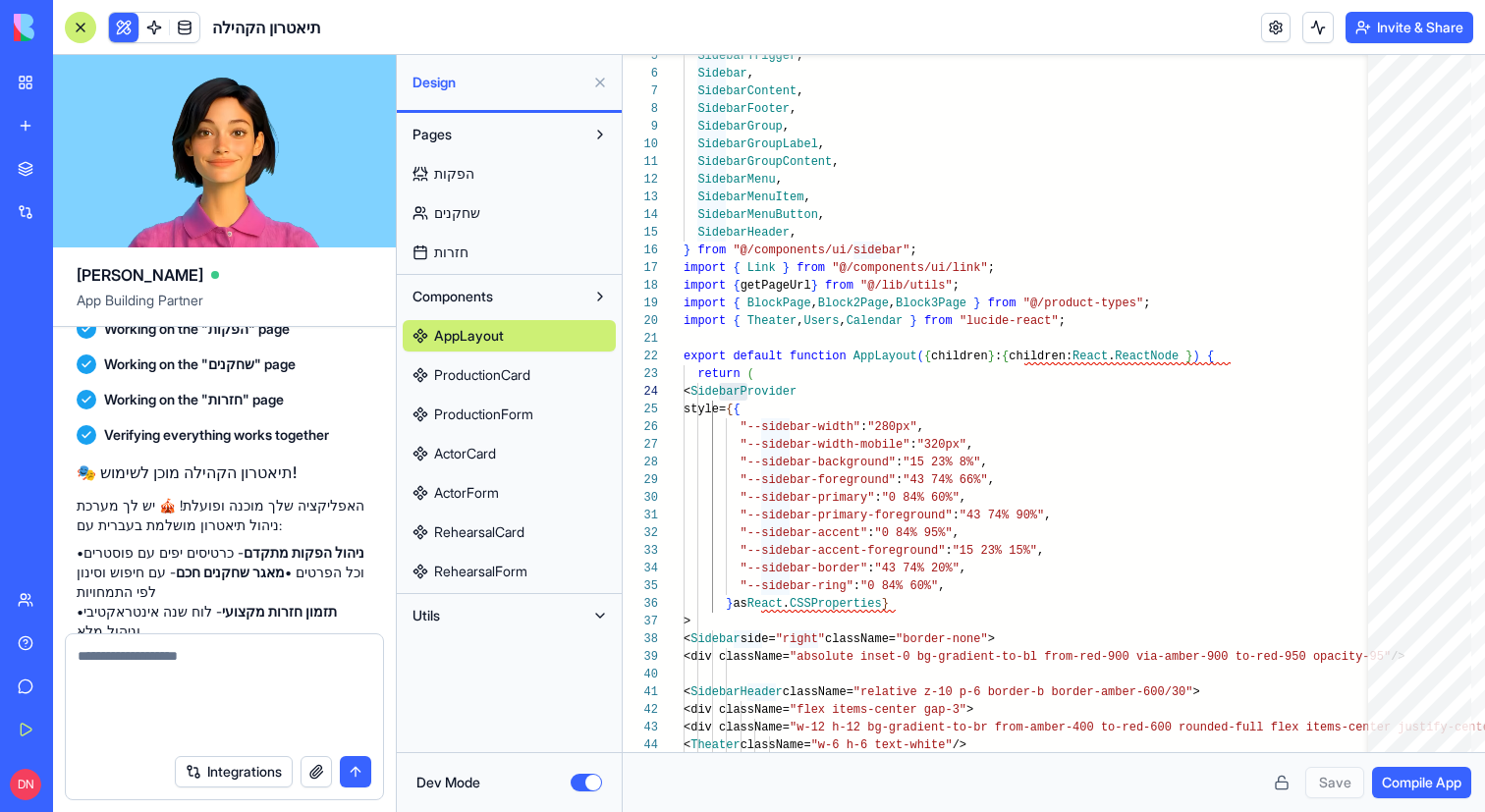
scroll to position [668, 0]
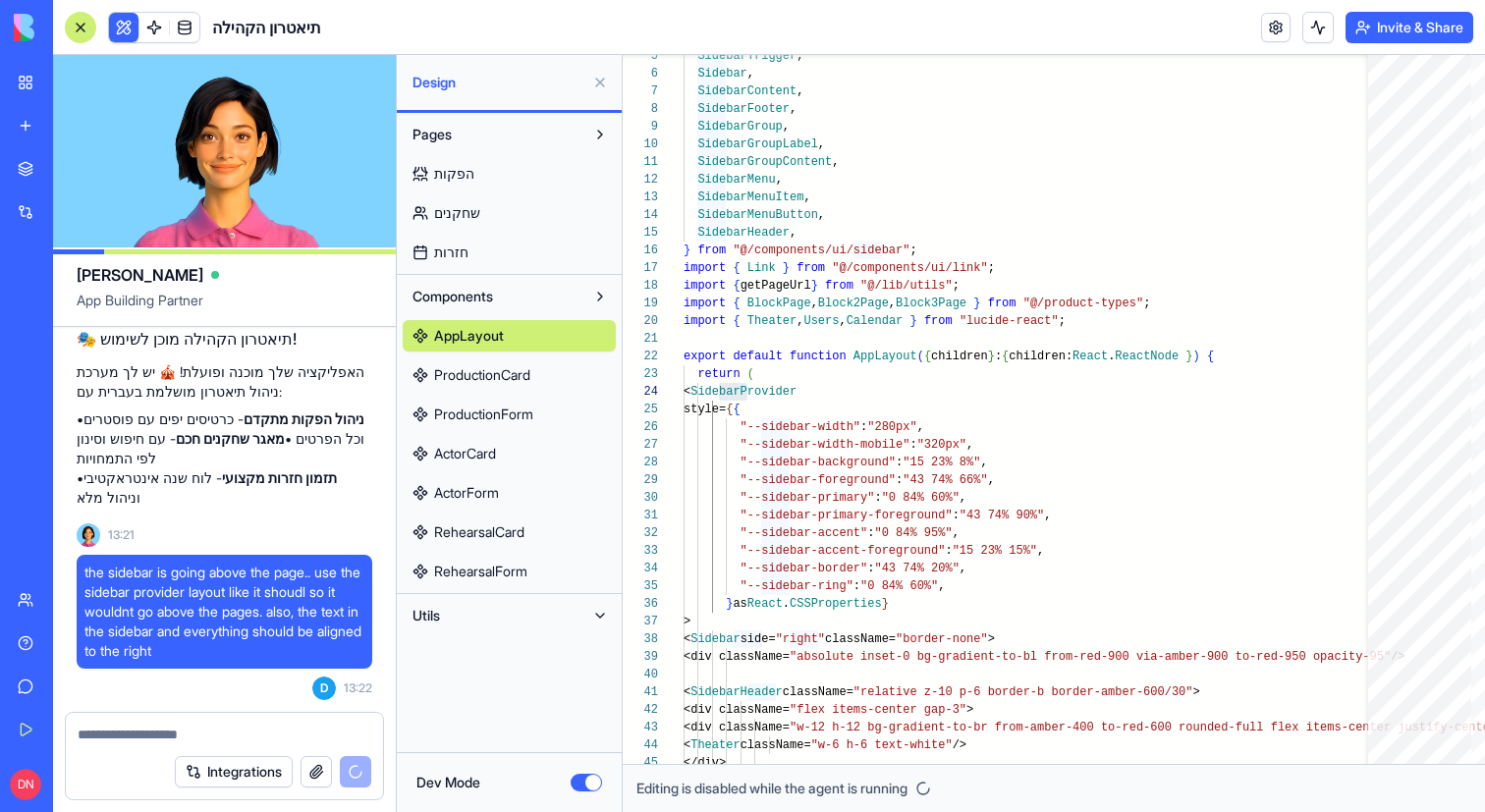
click at [583, 779] on button "Dev Mode" at bounding box center [586, 783] width 31 height 18
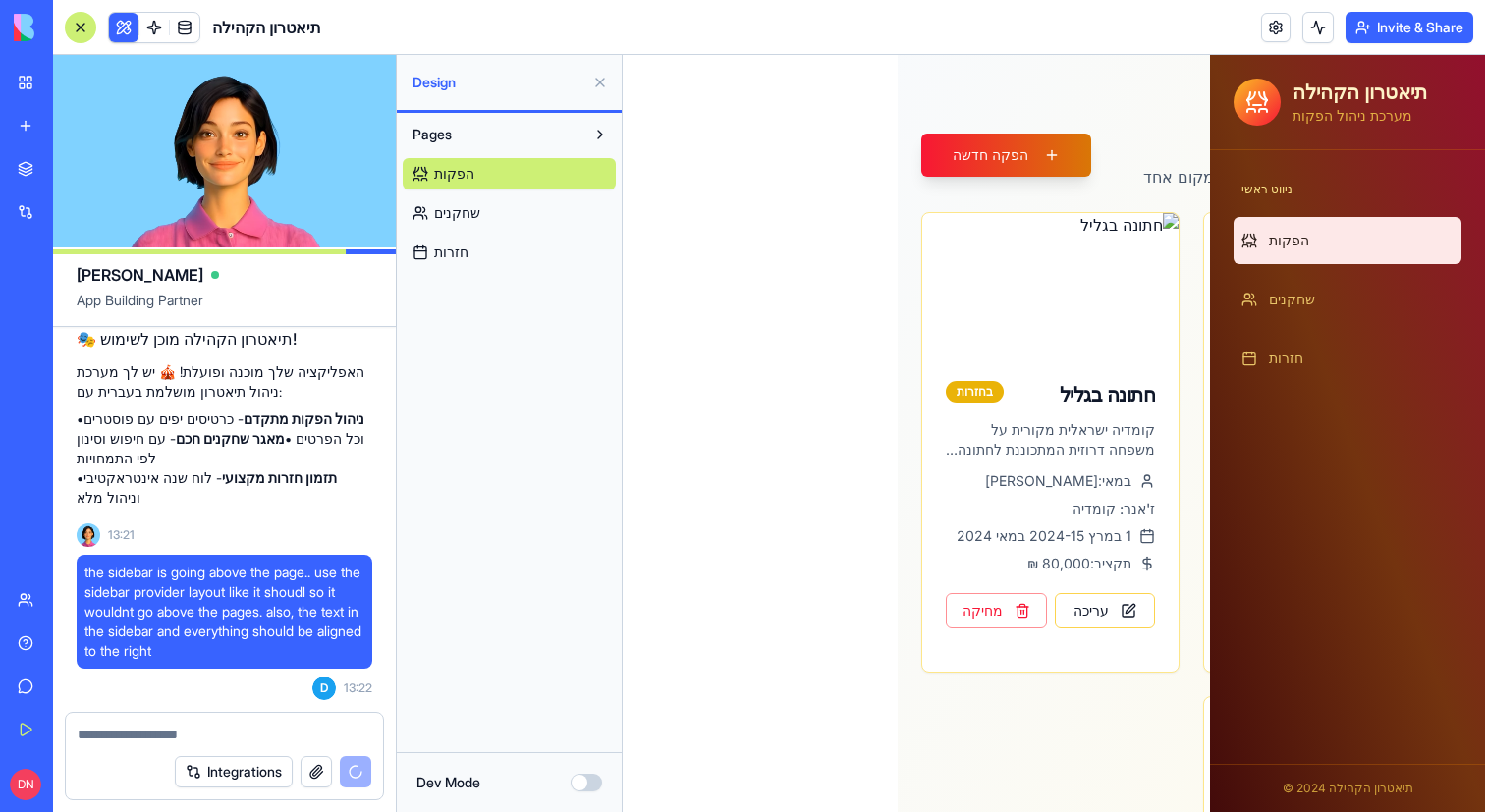
click at [600, 80] on button at bounding box center [600, 82] width 31 height 31
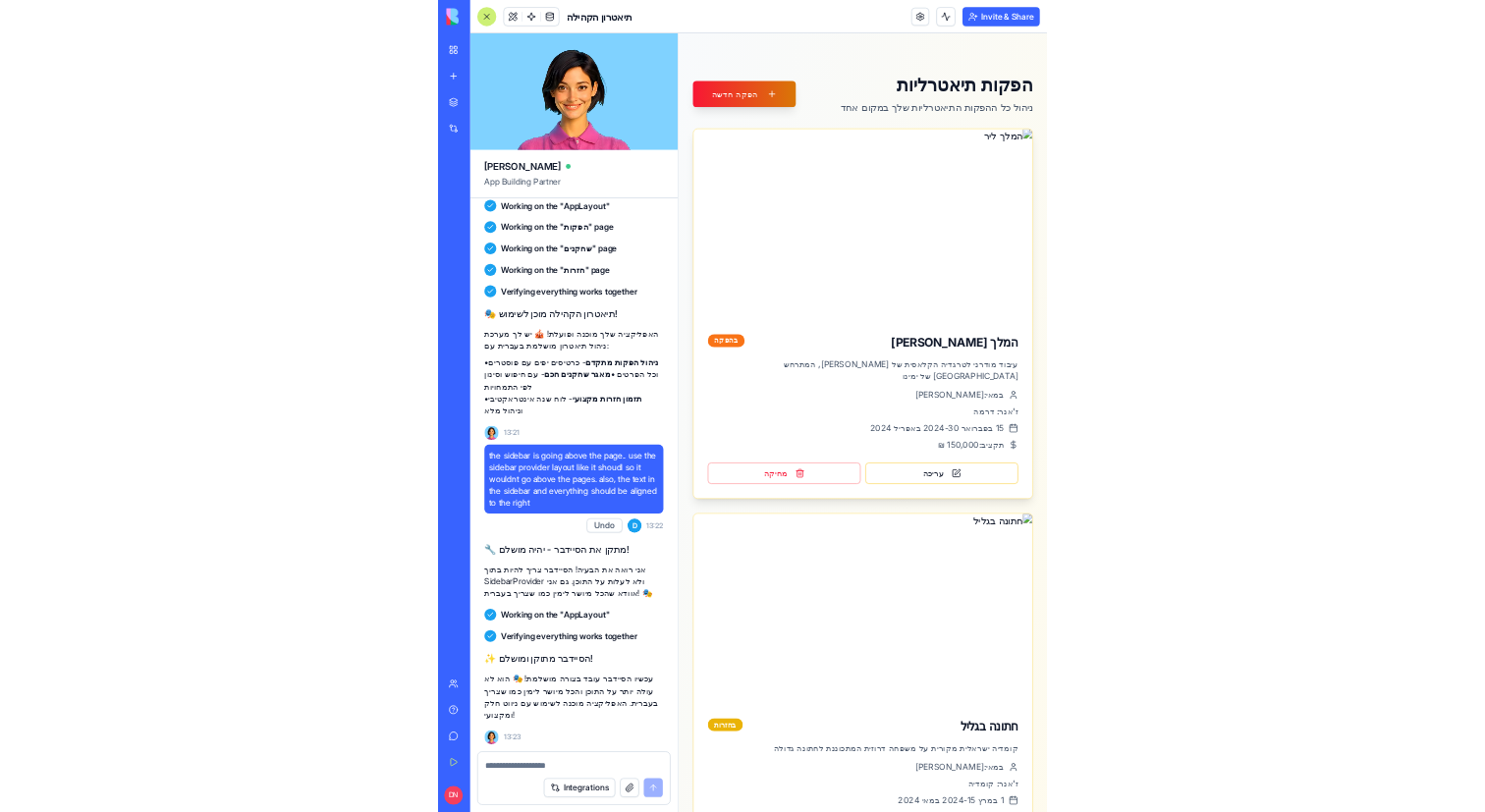
scroll to position [1017, 0]
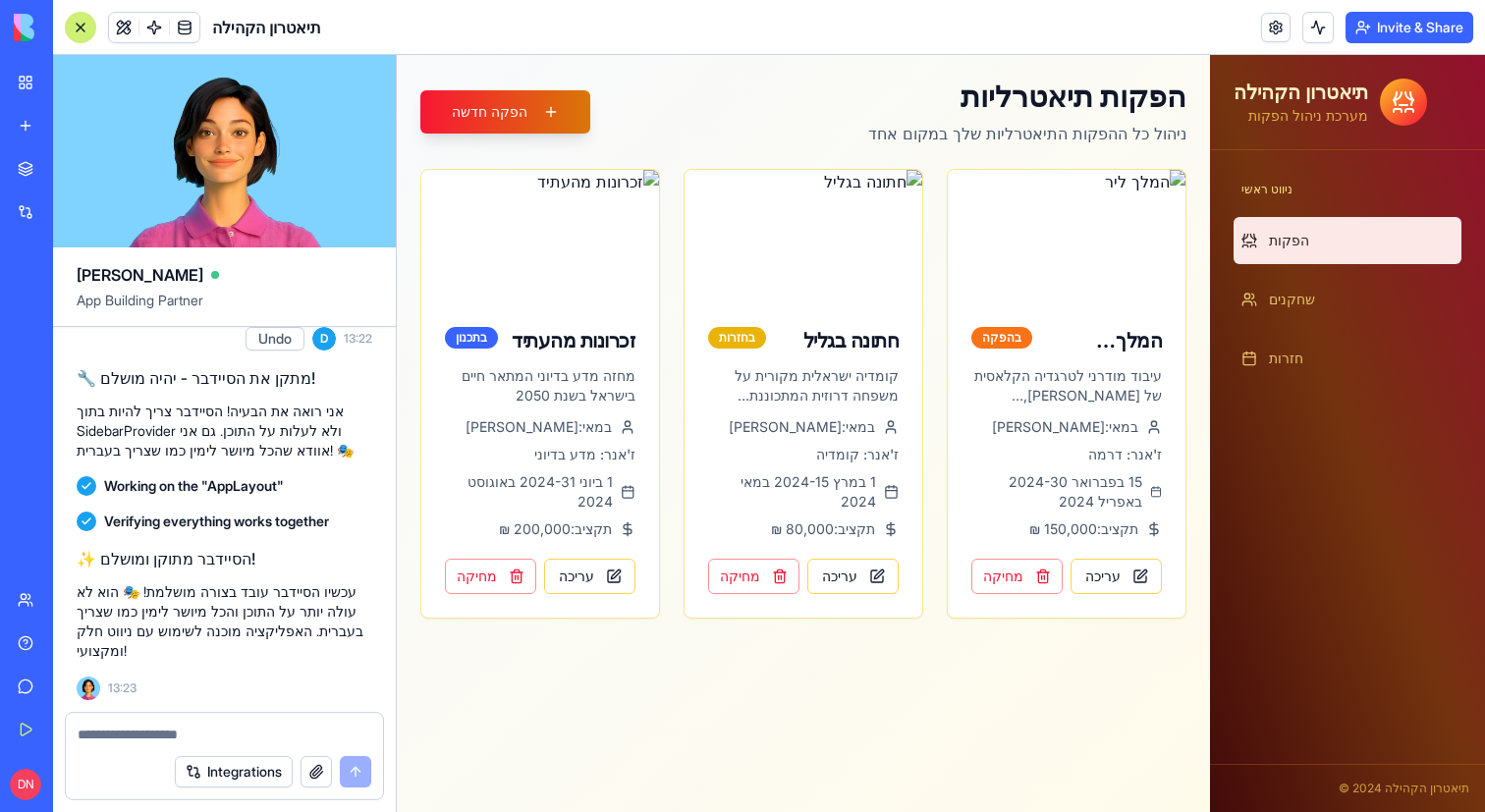
click at [256, 740] on textarea at bounding box center [224, 734] width 294 height 20
type textarea "*"
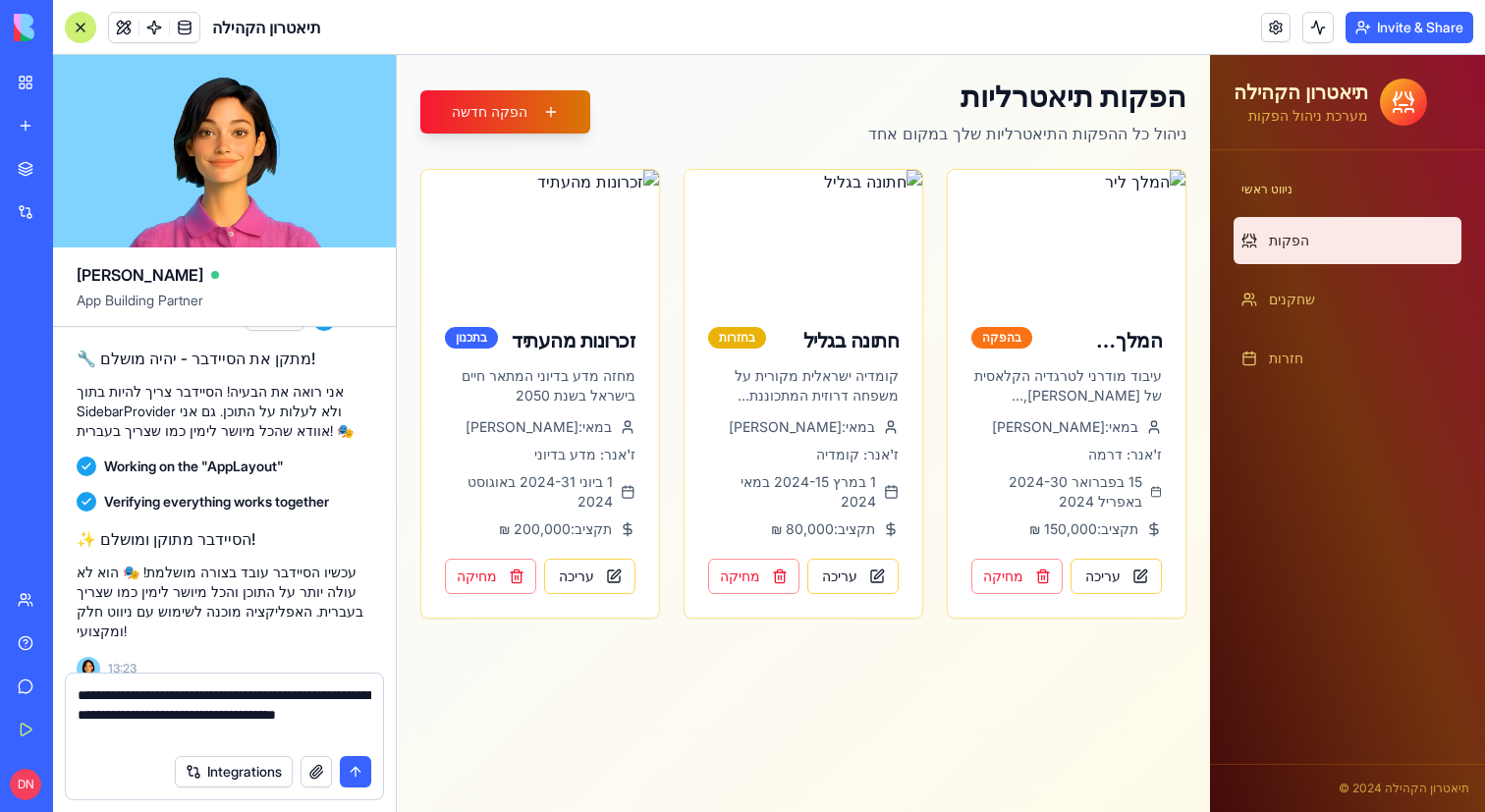
type textarea "**********"
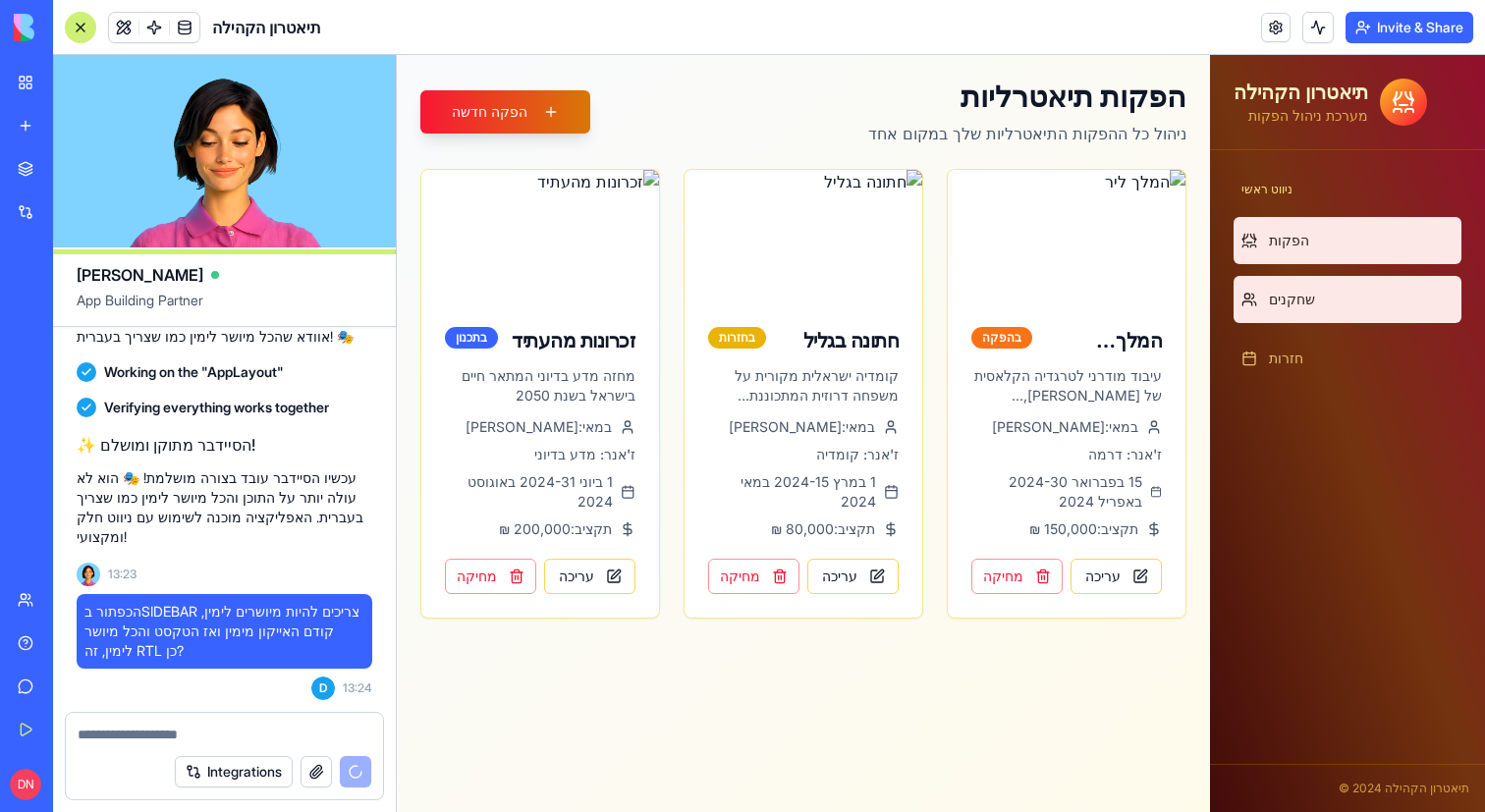
click at [1293, 292] on span "שחקנים" at bounding box center [1292, 299] width 46 height 20
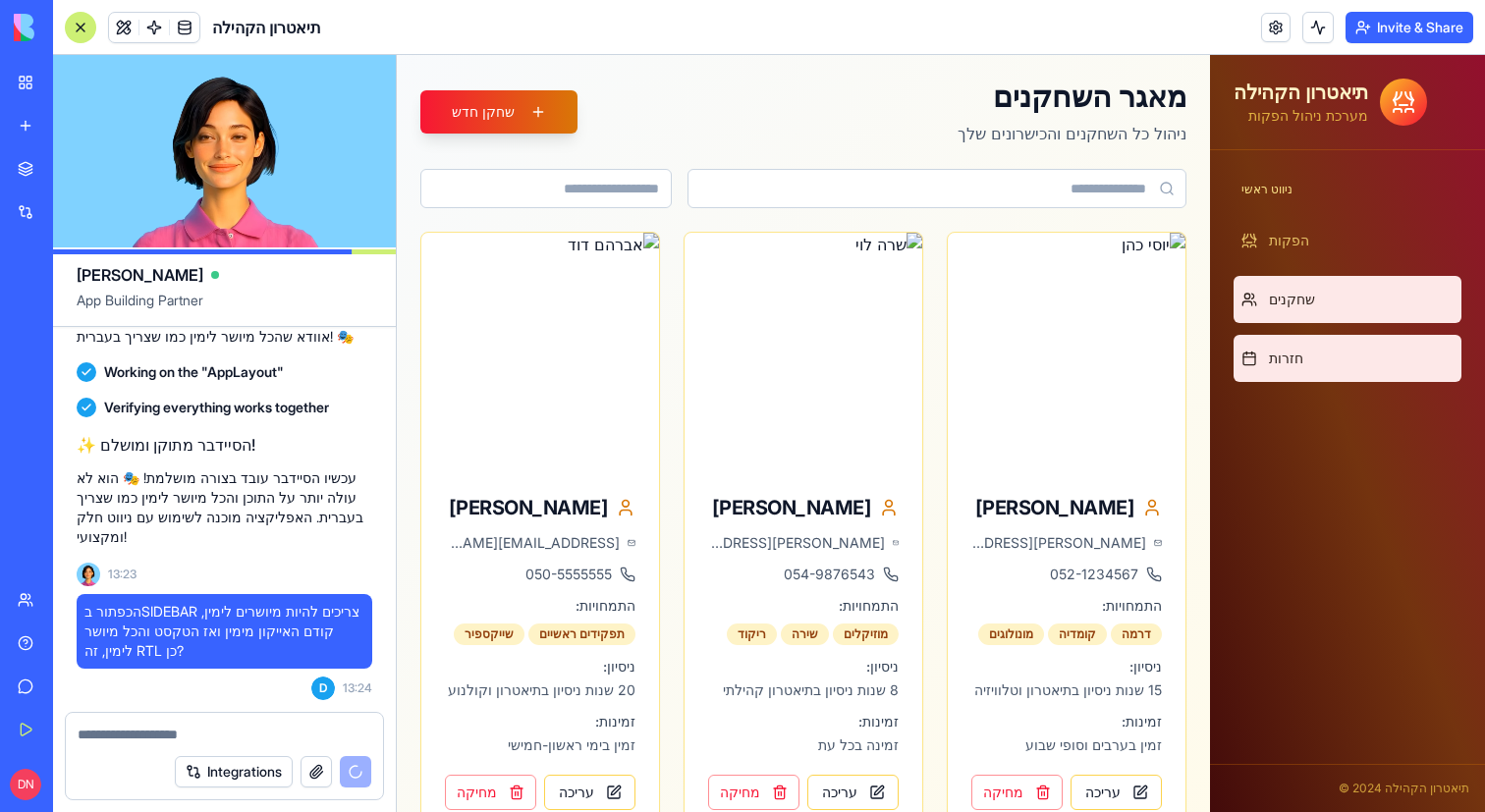
click at [1318, 358] on link "חזרות" at bounding box center [1348, 358] width 228 height 47
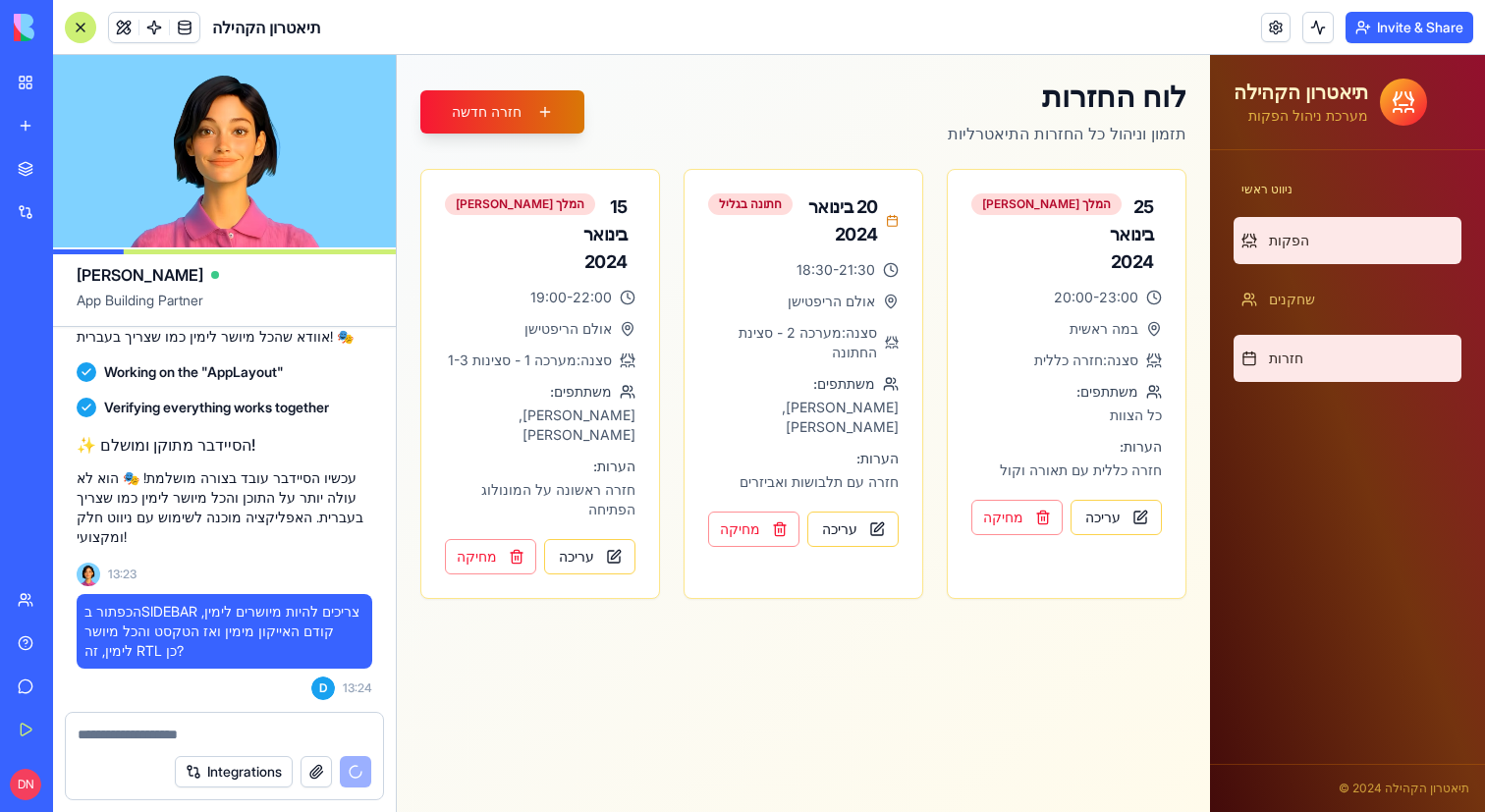
click at [1319, 219] on link "הפקות" at bounding box center [1348, 241] width 228 height 47
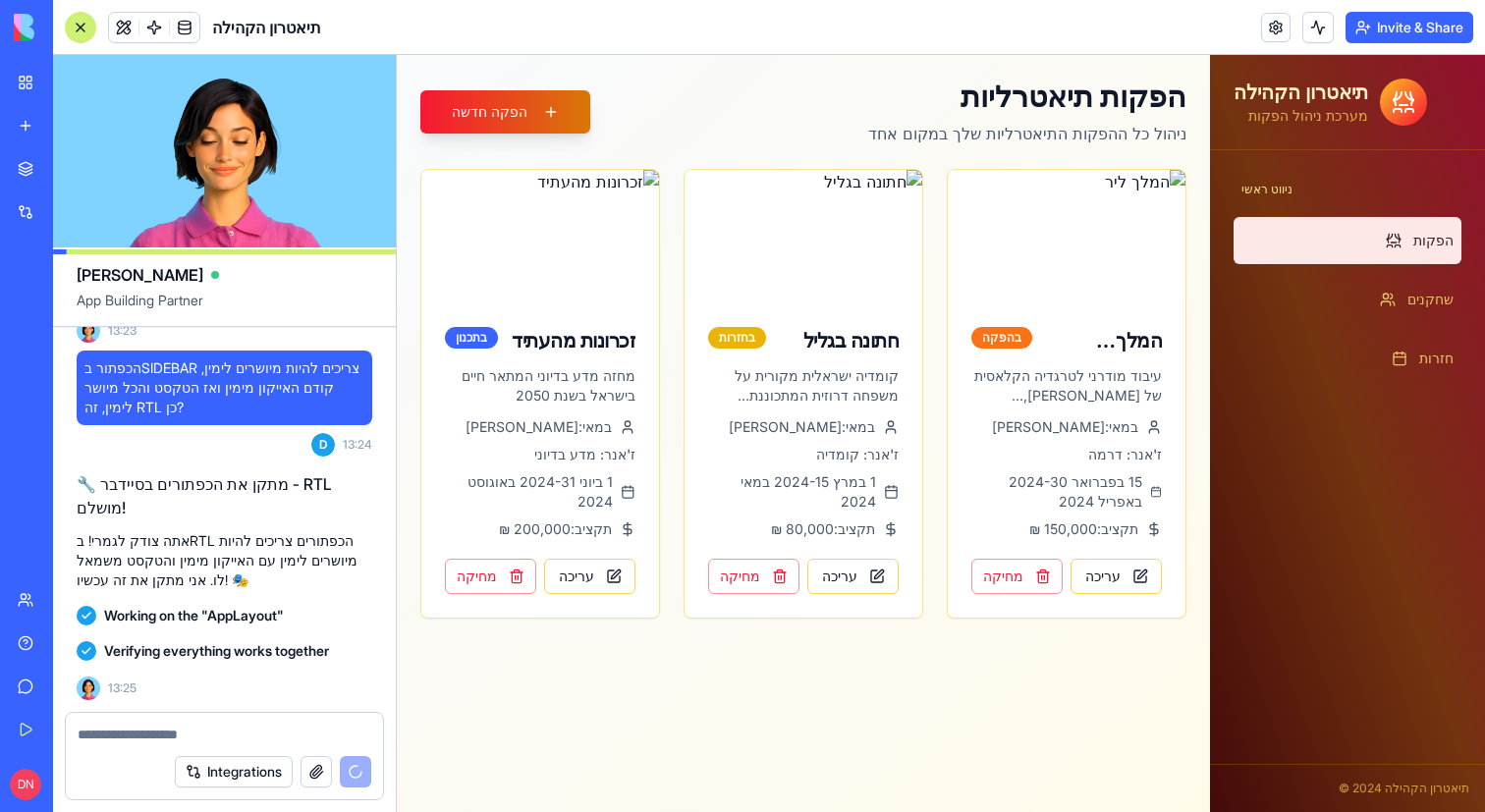
scroll to position [1504, 0]
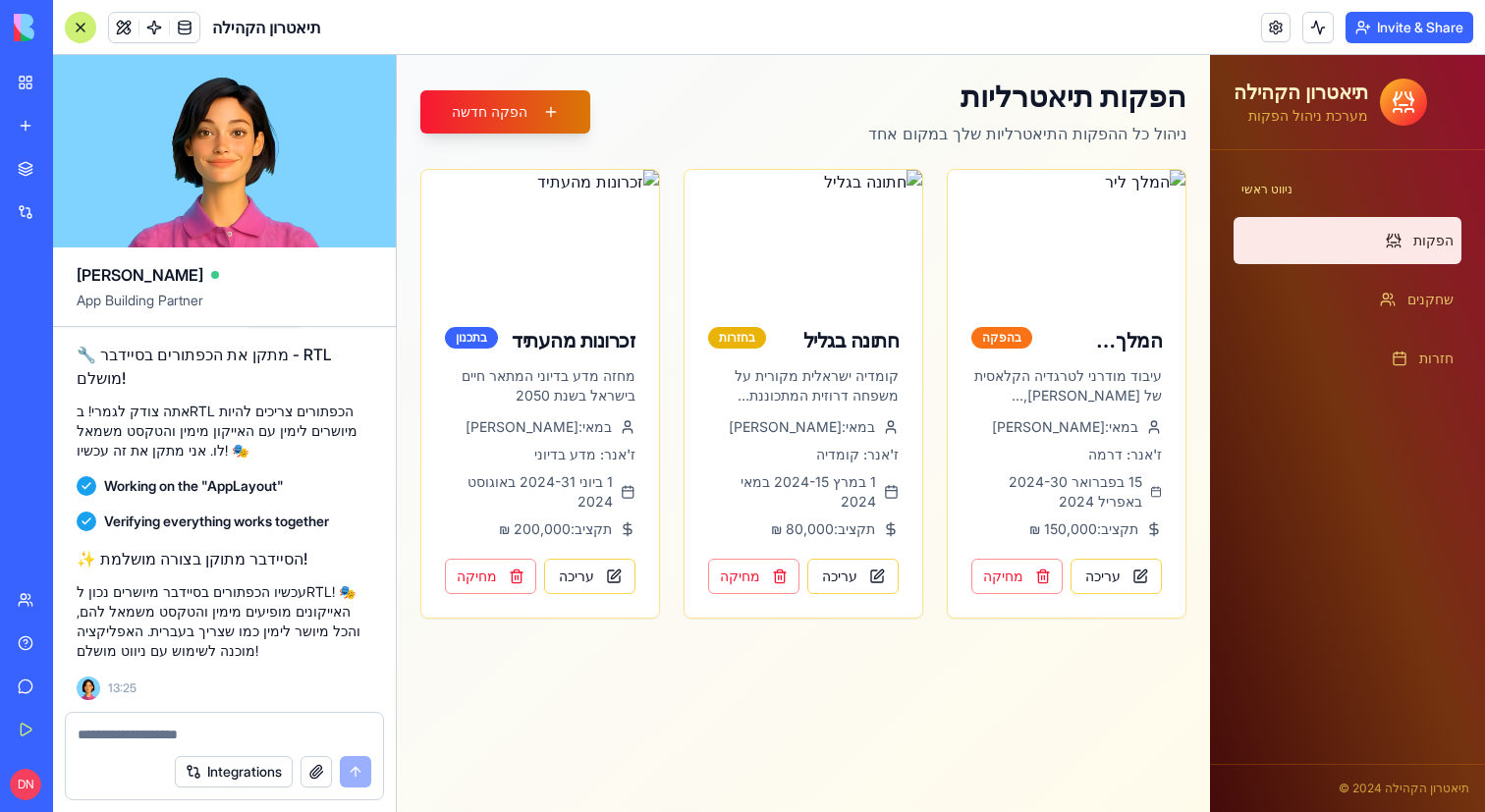
click at [198, 723] on div at bounding box center [224, 729] width 317 height 31
click at [197, 731] on textarea at bounding box center [224, 734] width 294 height 20
type textarea "****"
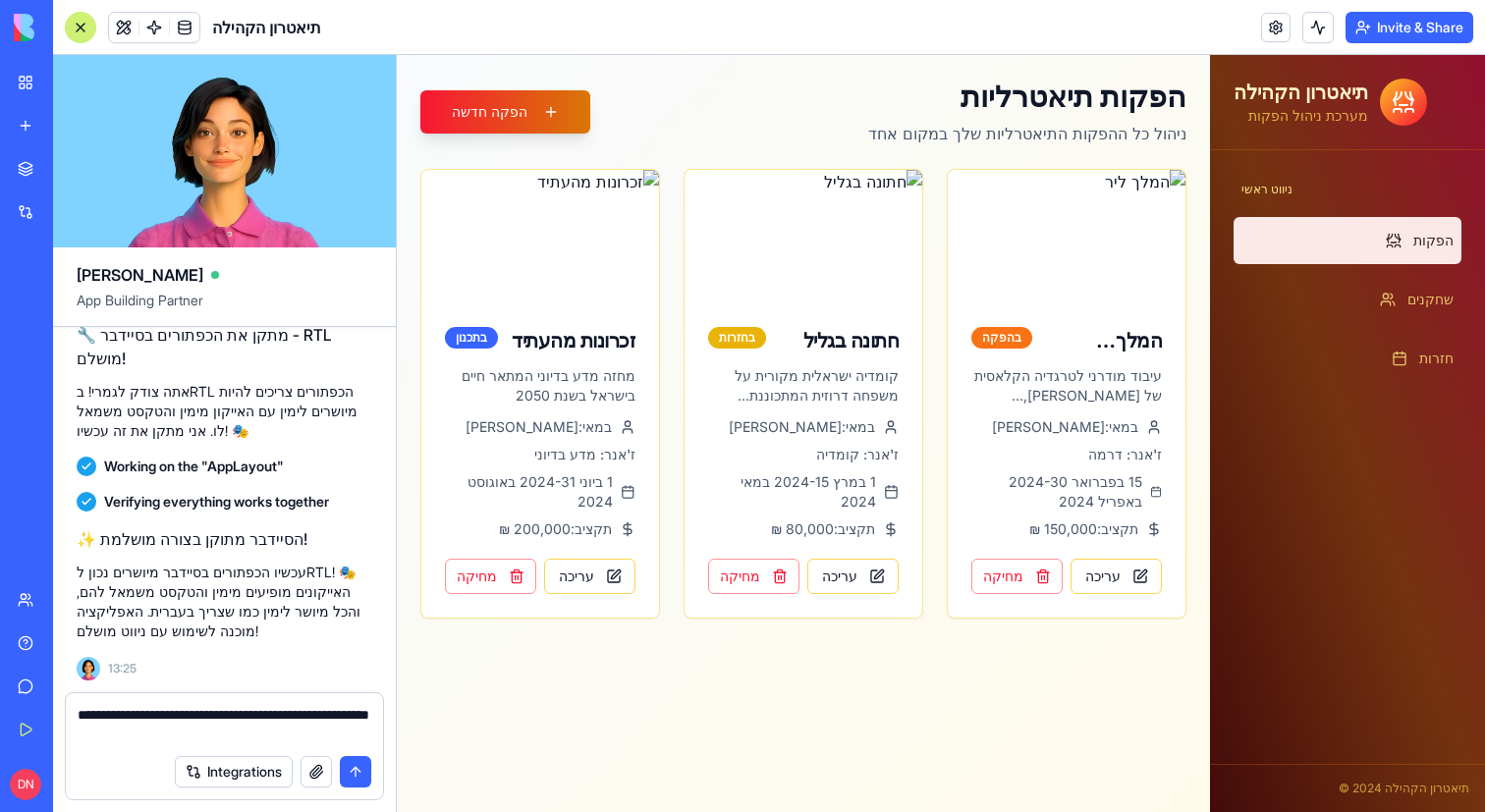
click at [1279, 190] on div "ניווט ראשי" at bounding box center [1348, 189] width 228 height 31
copy div "ניווט ראשי"
click at [210, 739] on textarea "**********" at bounding box center [224, 725] width 294 height 39
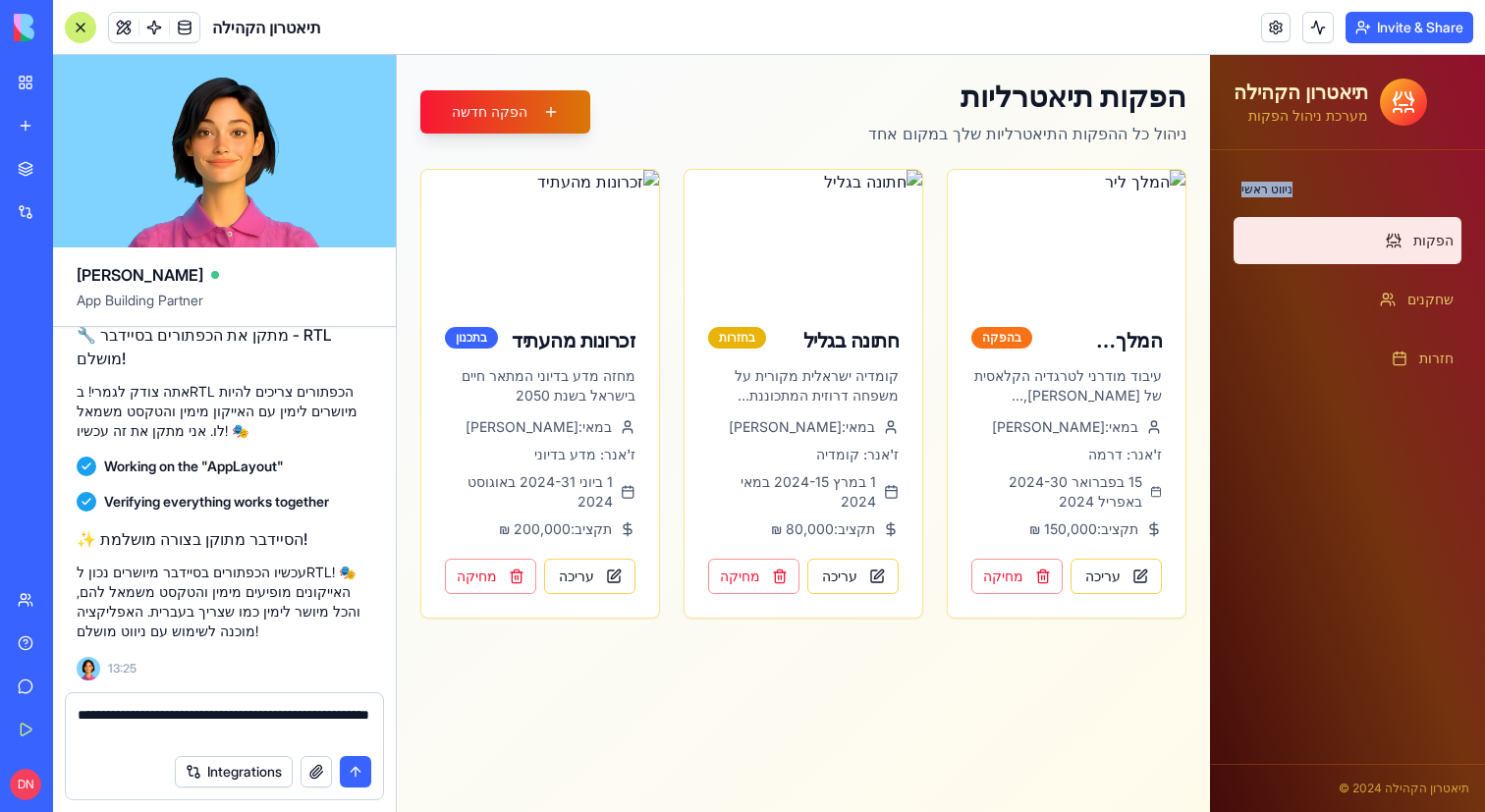
paste textarea "**********"
type textarea "**********"
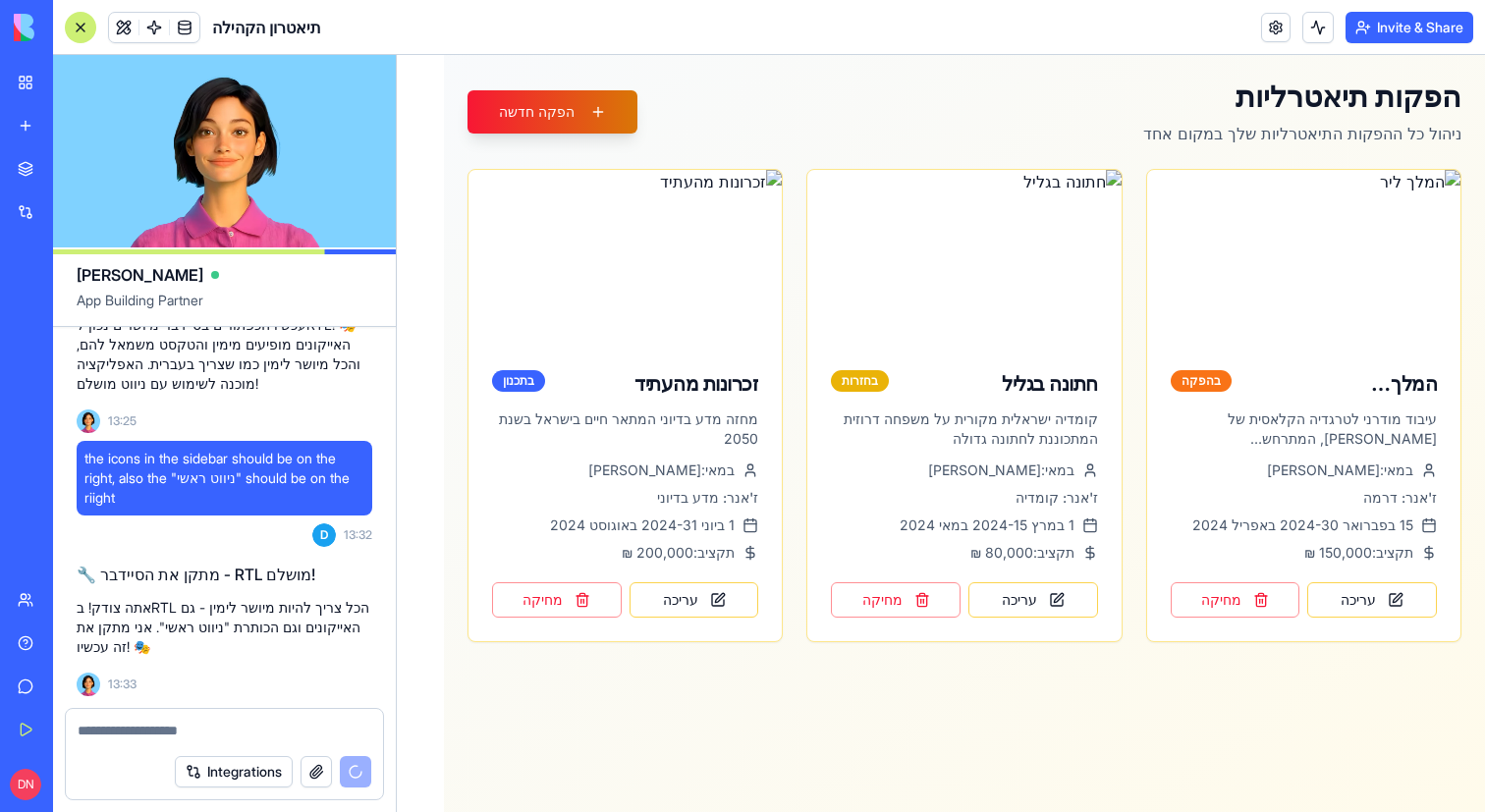
scroll to position [1273, 0]
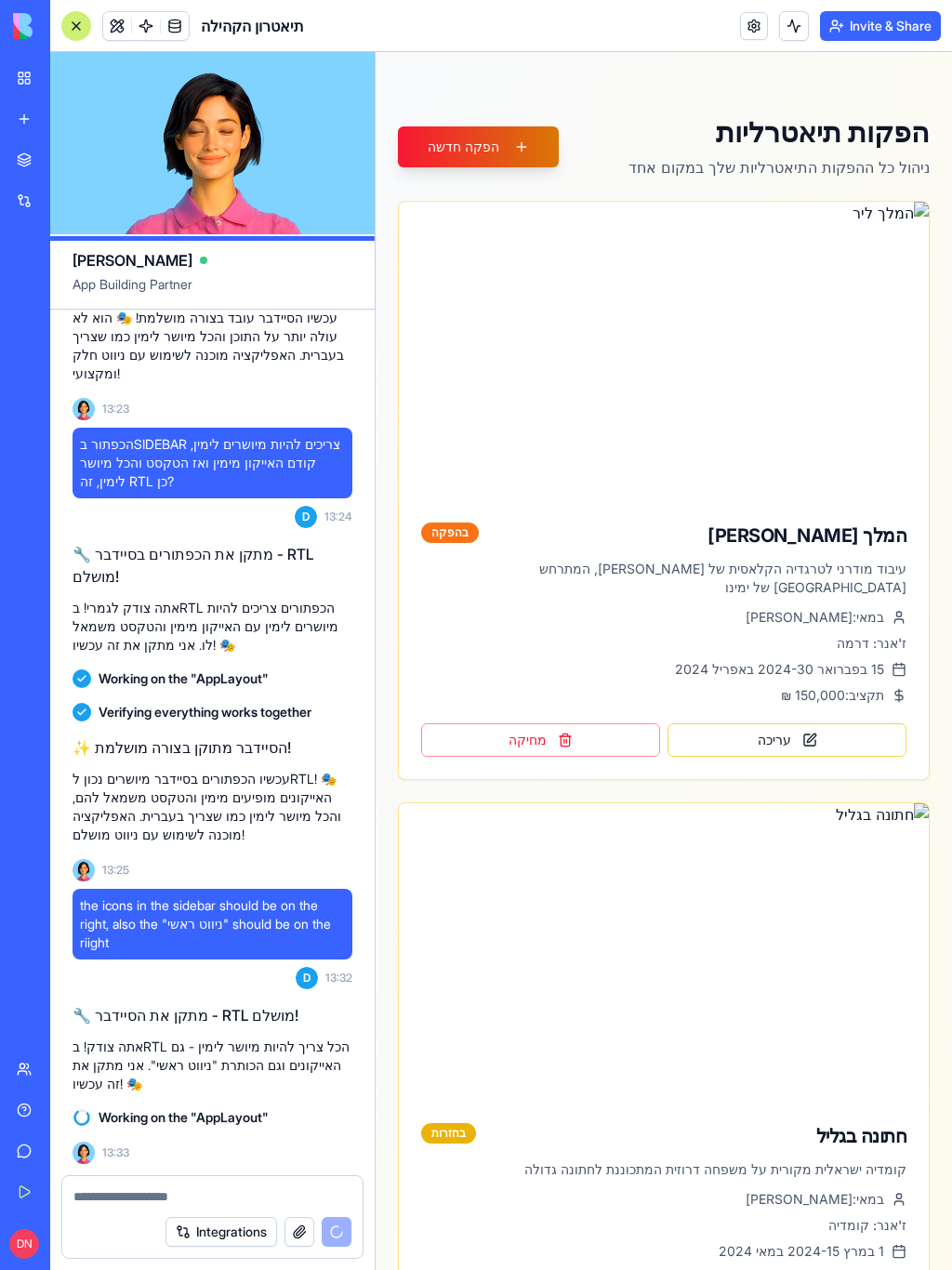
click at [73, 27] on div at bounding box center [76, 26] width 30 height 30
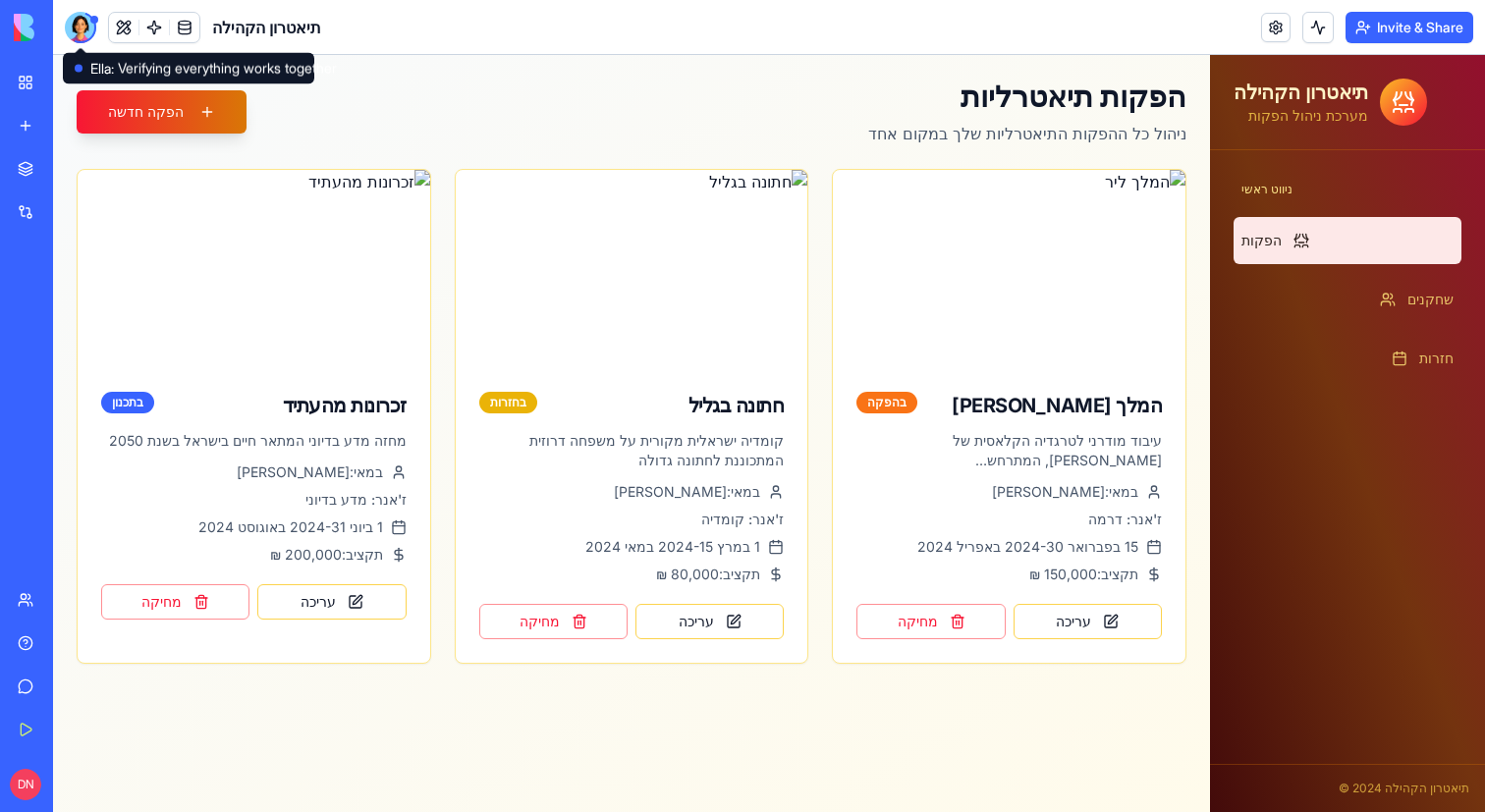
click at [77, 22] on div at bounding box center [81, 27] width 31 height 31
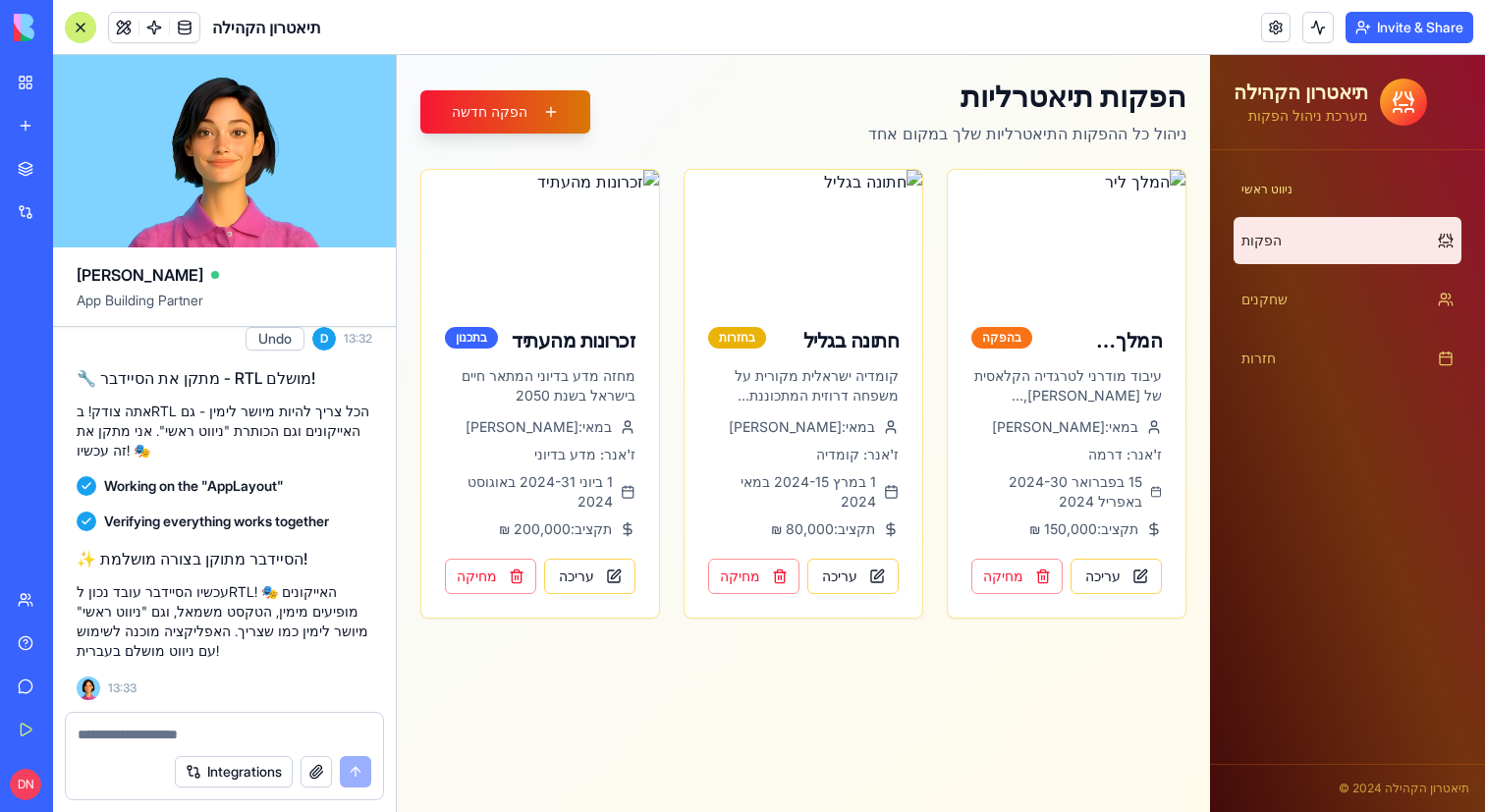
scroll to position [1968, 0]
click at [183, 725] on textarea at bounding box center [224, 734] width 294 height 20
type textarea "**********"
click at [118, 23] on span at bounding box center [124, 27] width 55 height 55
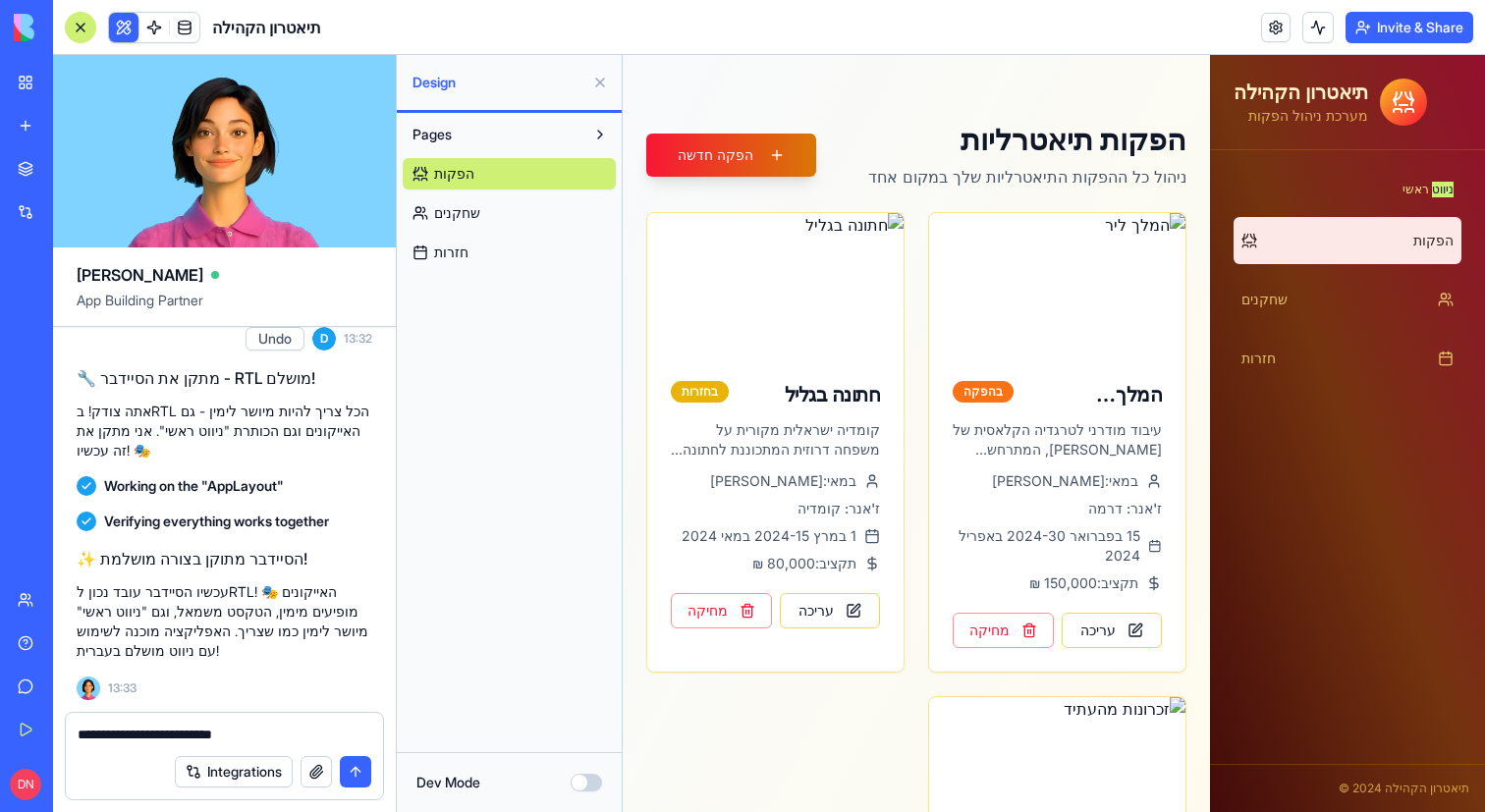
click at [587, 783] on button "Dev Mode" at bounding box center [586, 783] width 31 height 18
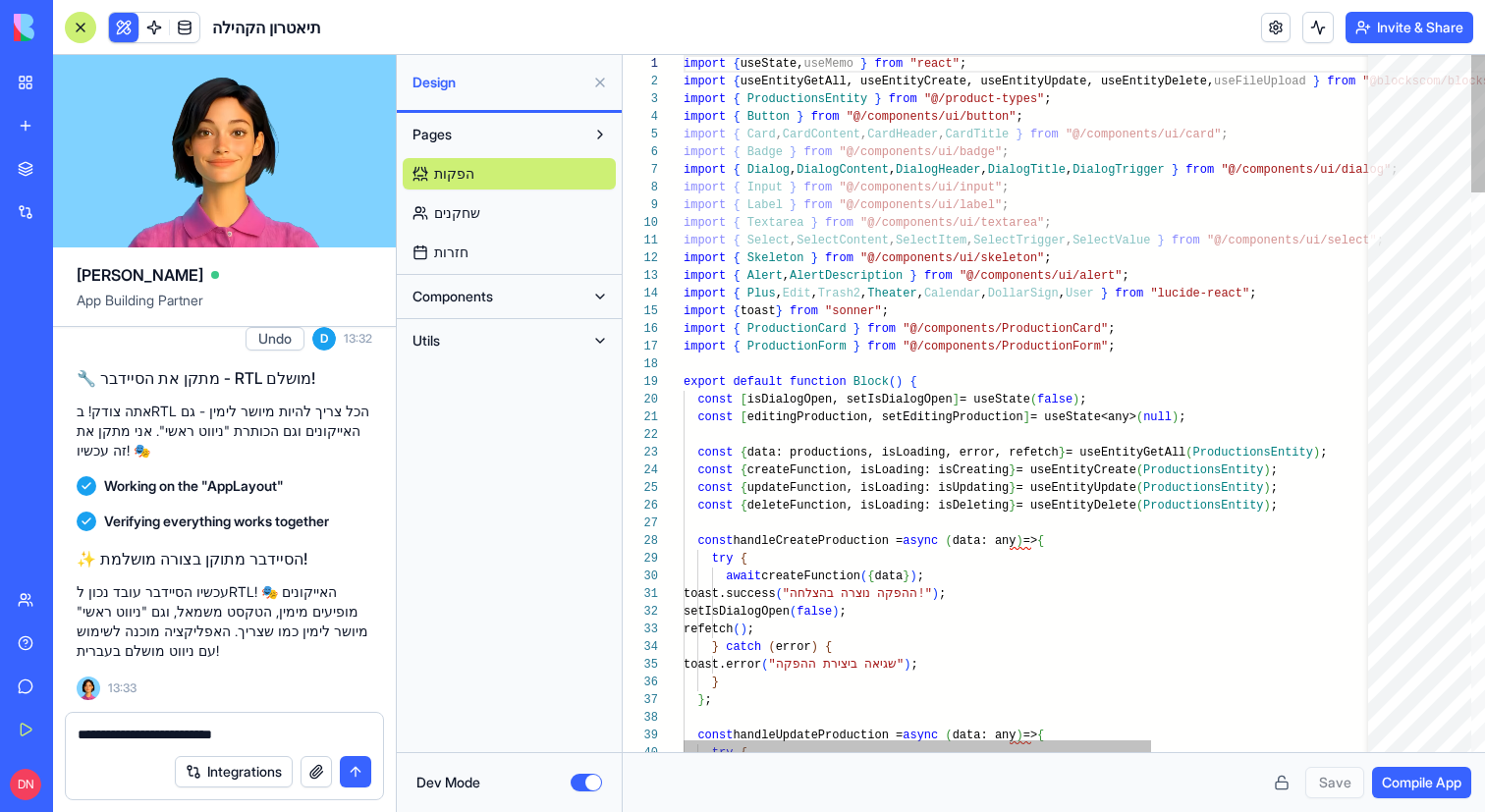
scroll to position [106, 0]
click at [482, 299] on span "Components" at bounding box center [453, 297] width 81 height 20
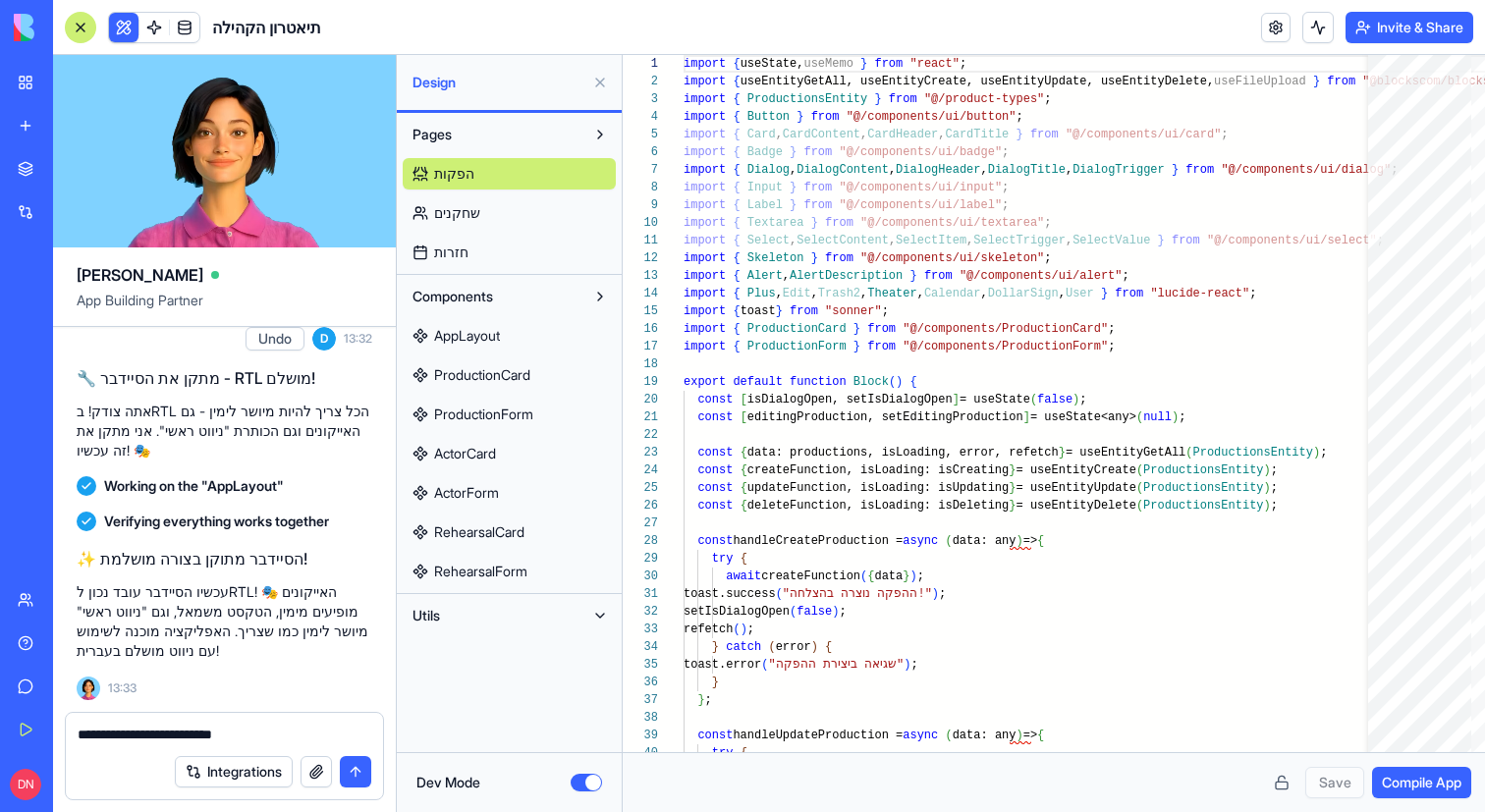
click at [482, 331] on span "AppLayout" at bounding box center [467, 336] width 66 height 20
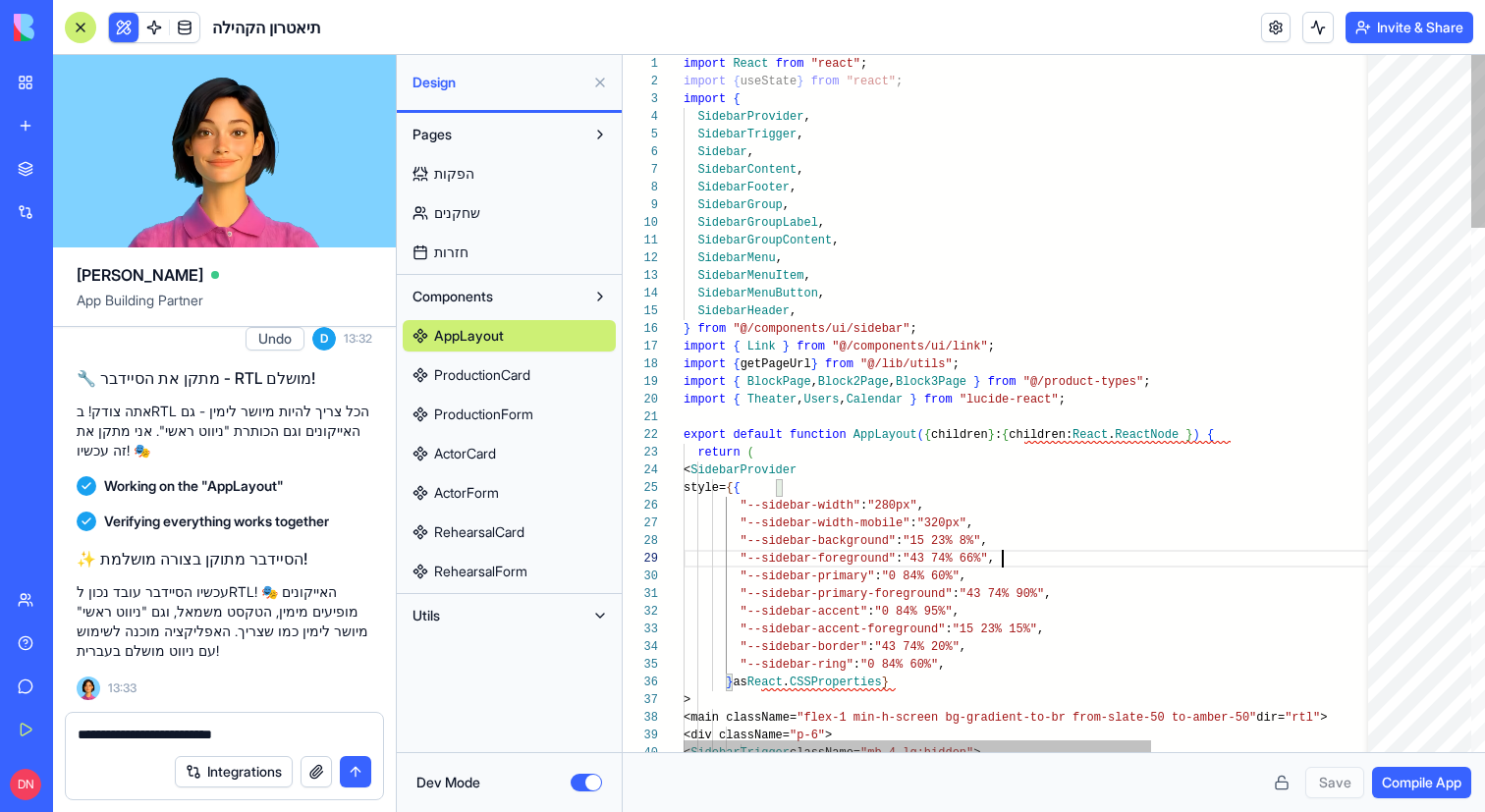
scroll to position [141, 319]
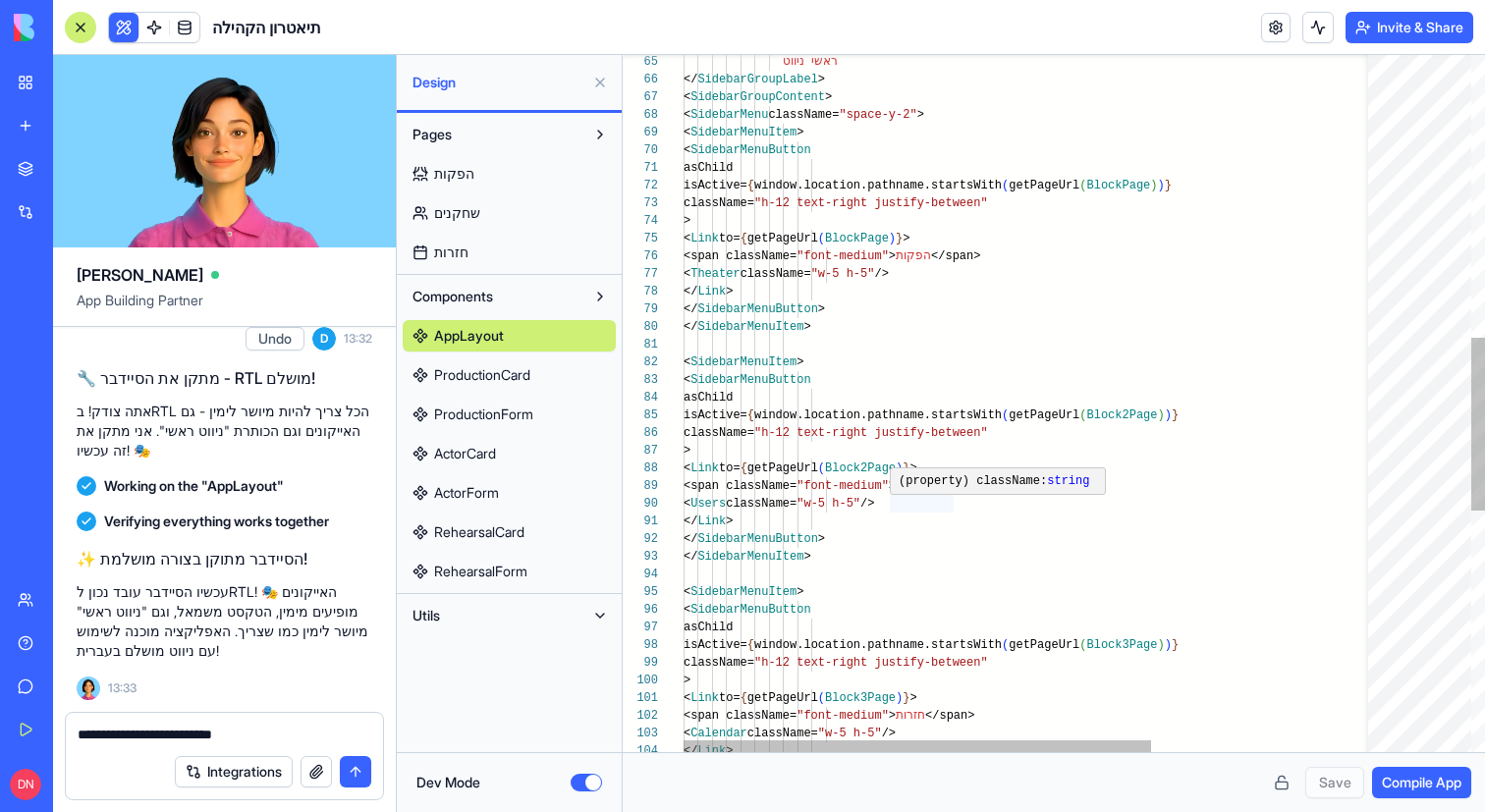
scroll to position [159, 242]
click at [923, 503] on div "ניווט ראשי </ SidebarGroupLabel > < SidebarGroupContent > < SidebarMenu classNa…" at bounding box center [1193, 322] width 1020 height 2800
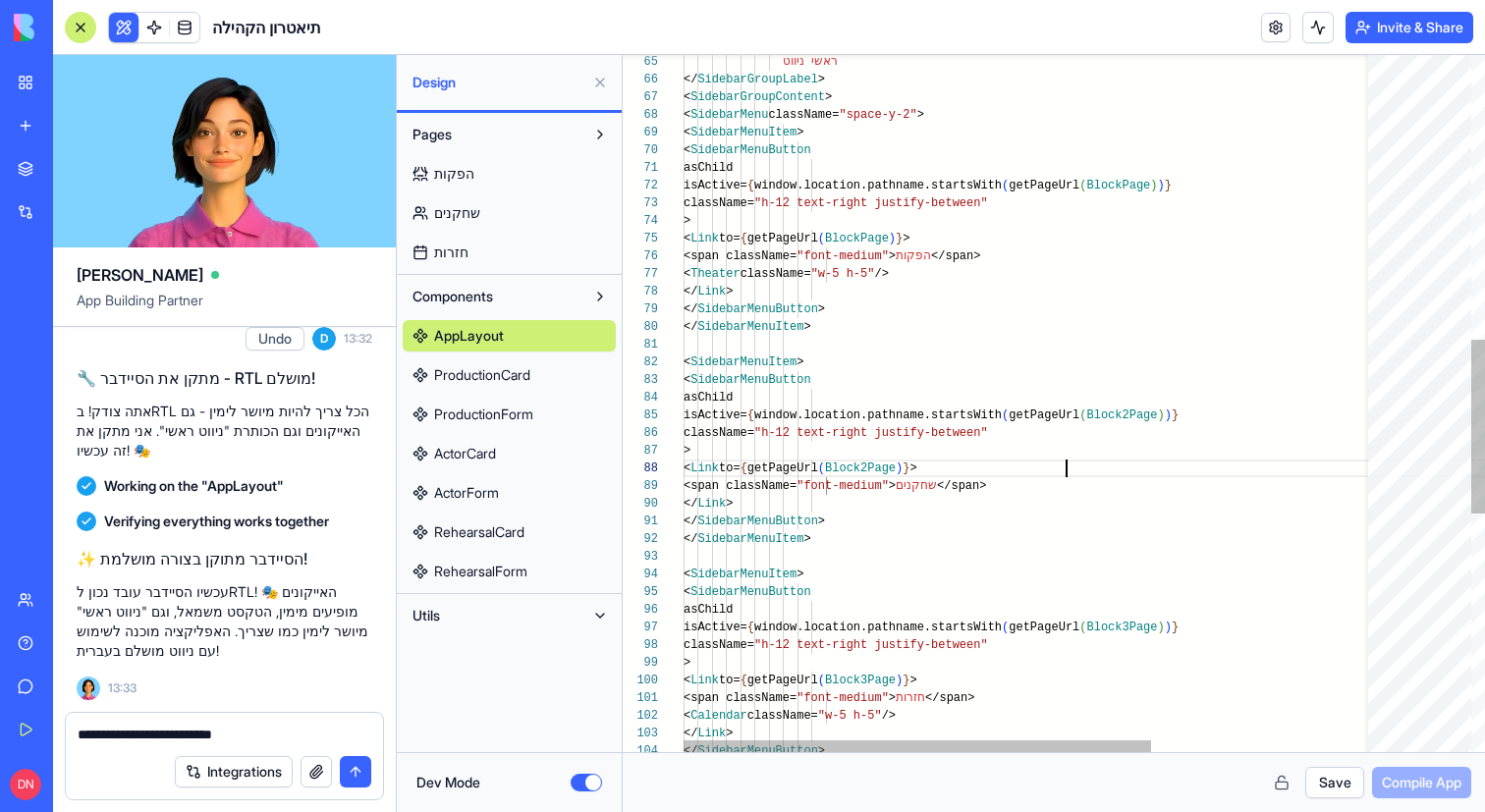
click at [1084, 464] on div "ניווט ראשי </ SidebarGroupLabel > < SidebarGroupContent > < SidebarMenu classNa…" at bounding box center [1193, 313] width 1020 height 2783
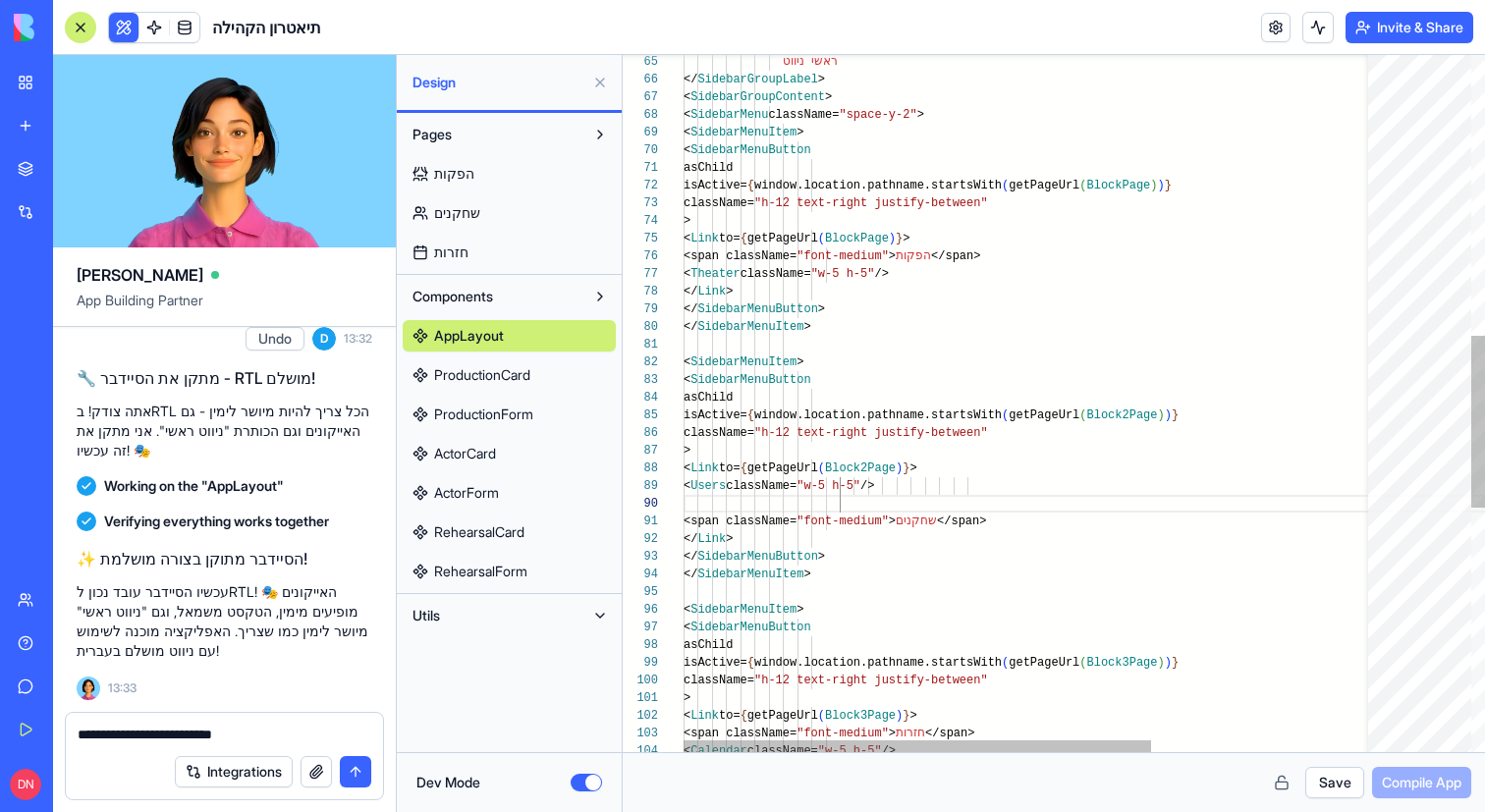
scroll to position [141, 504]
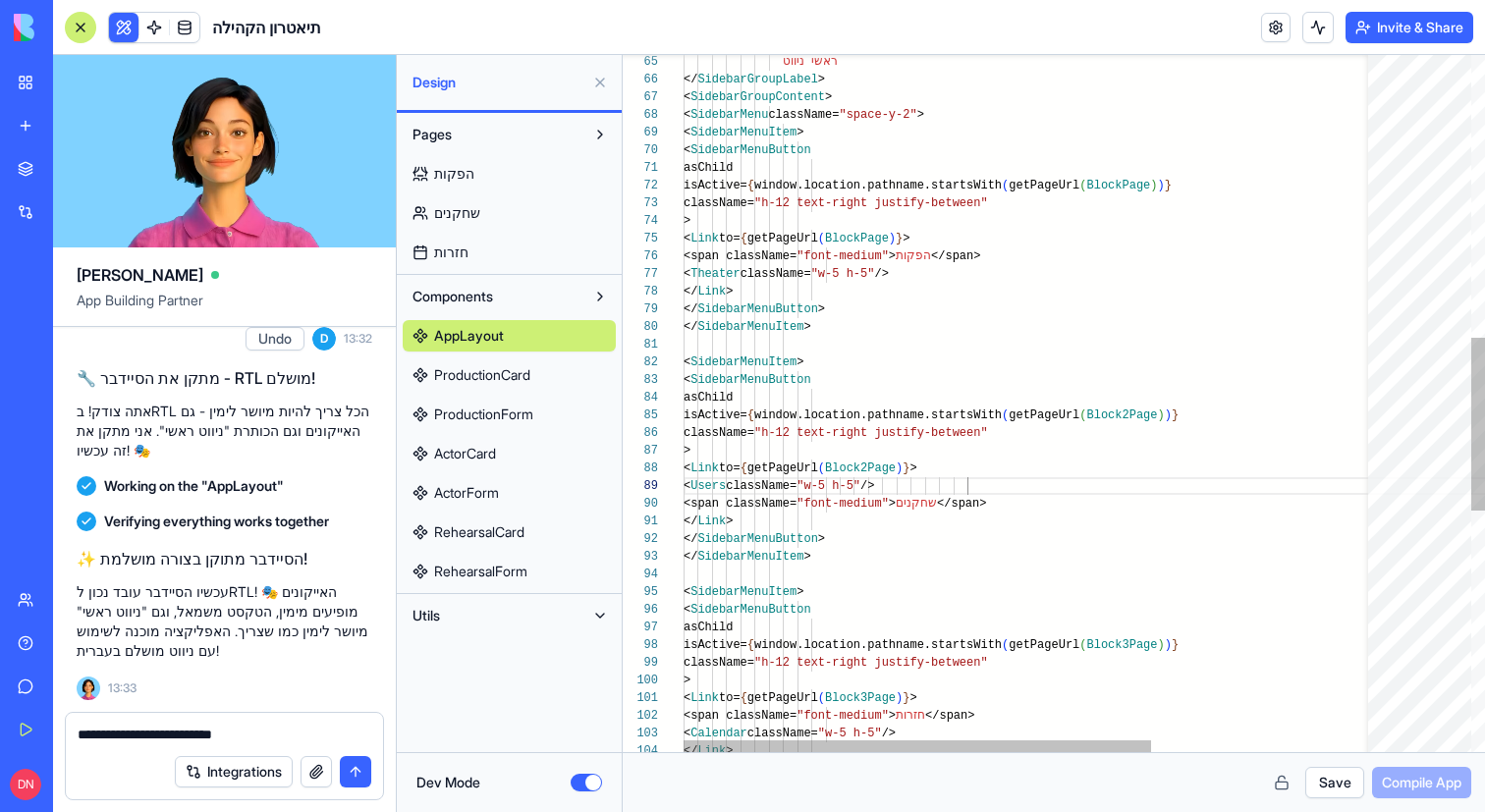
click at [886, 278] on div "ניווט ראשי </ SidebarGroupLabel > < SidebarGroupContent > < SidebarMenu classNa…" at bounding box center [1193, 322] width 1020 height 2800
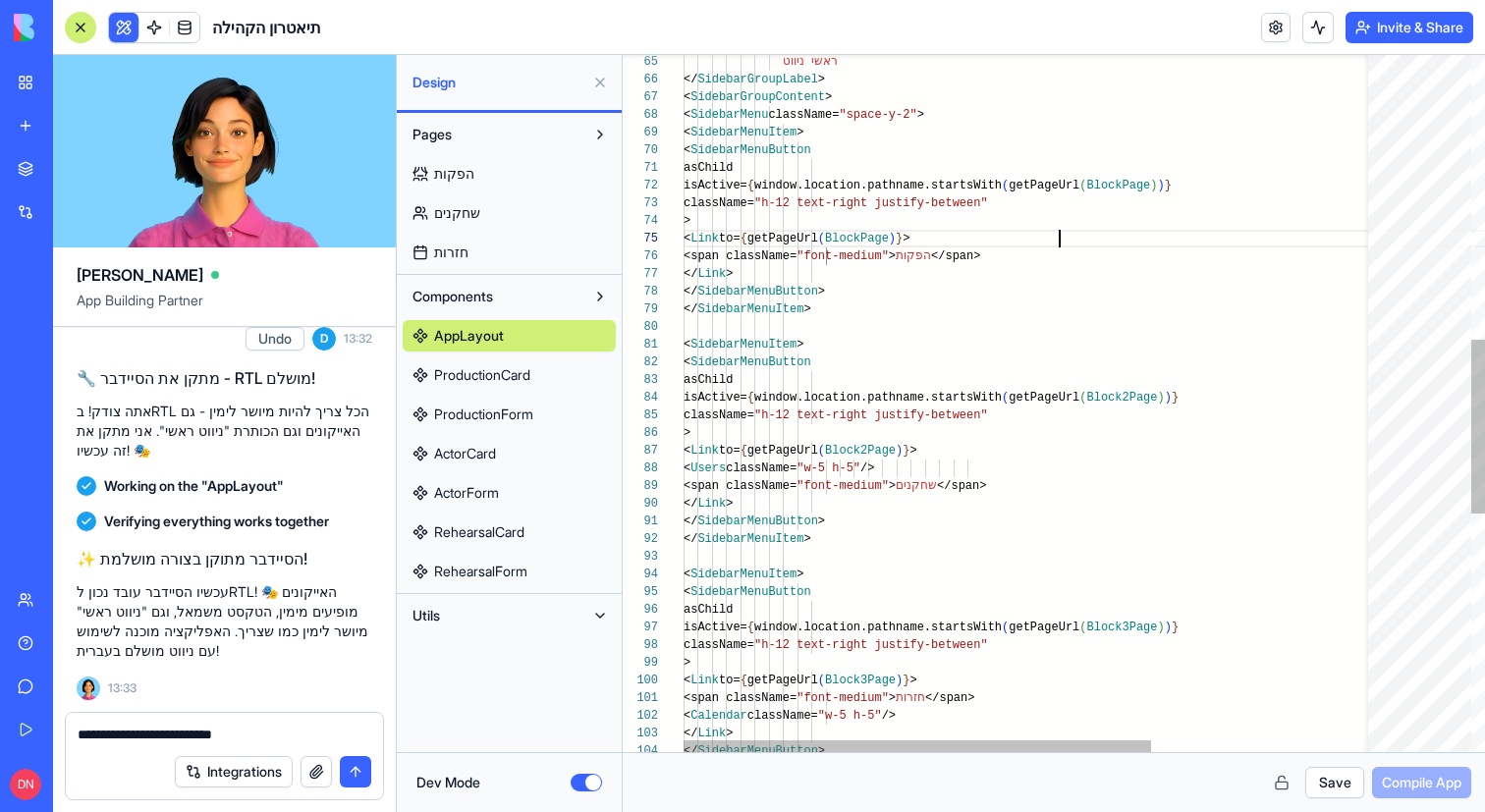
click at [1085, 234] on div "ניווט ראשי </ SidebarGroupLabel > < SidebarGroupContent > < SidebarMenu classNa…" at bounding box center [1193, 313] width 1020 height 2783
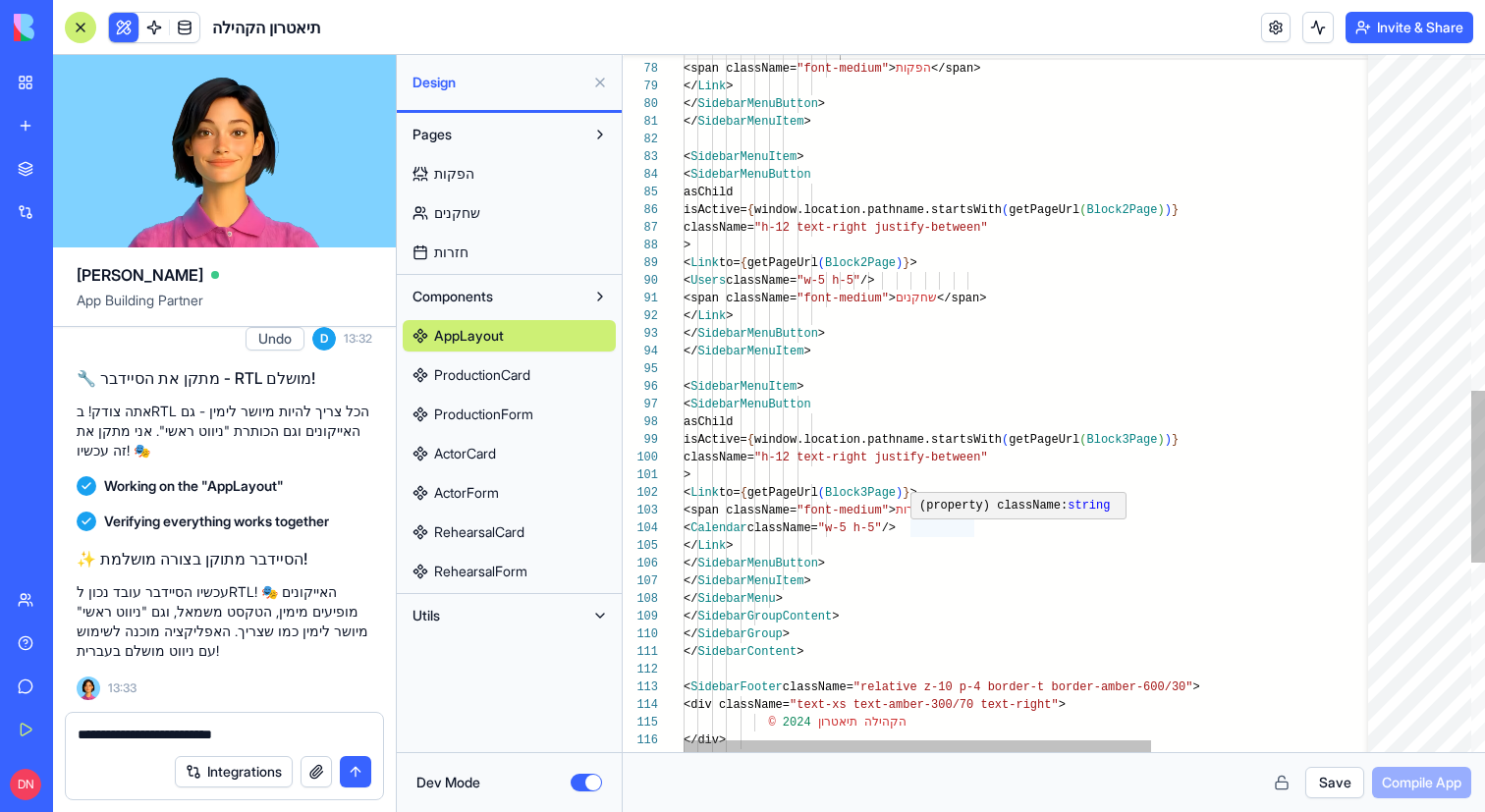
scroll to position [53, 220]
click at [903, 528] on div "<span className= "font-medium" > הפקות </span> </ Link > </ SidebarMenuButton >…" at bounding box center [1193, 108] width 1020 height 2818
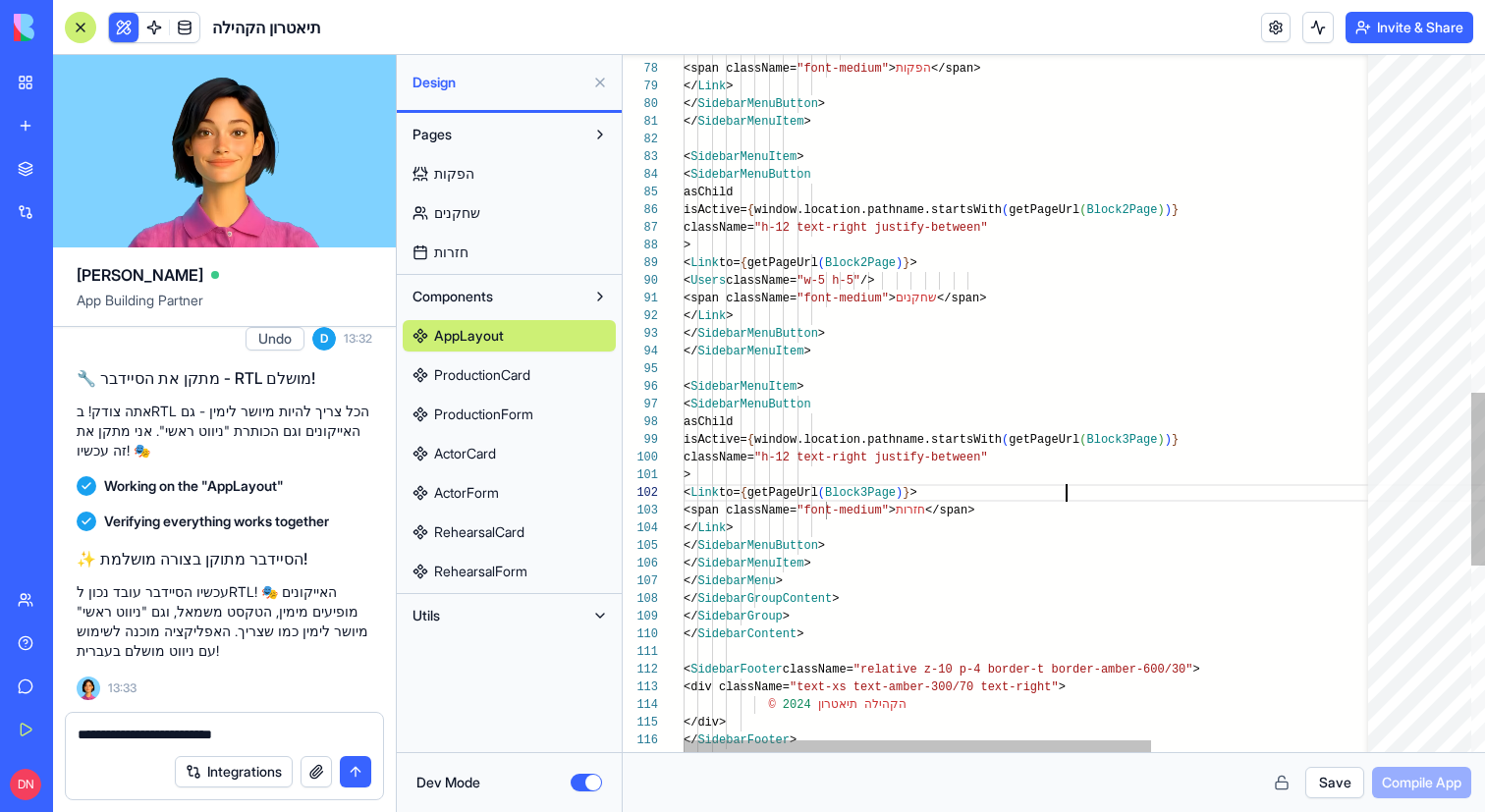
click at [1084, 494] on div "<span className= "font-medium" > הפקות </span> </ Link > </ SidebarMenuButton >…" at bounding box center [1193, 99] width 1020 height 2800
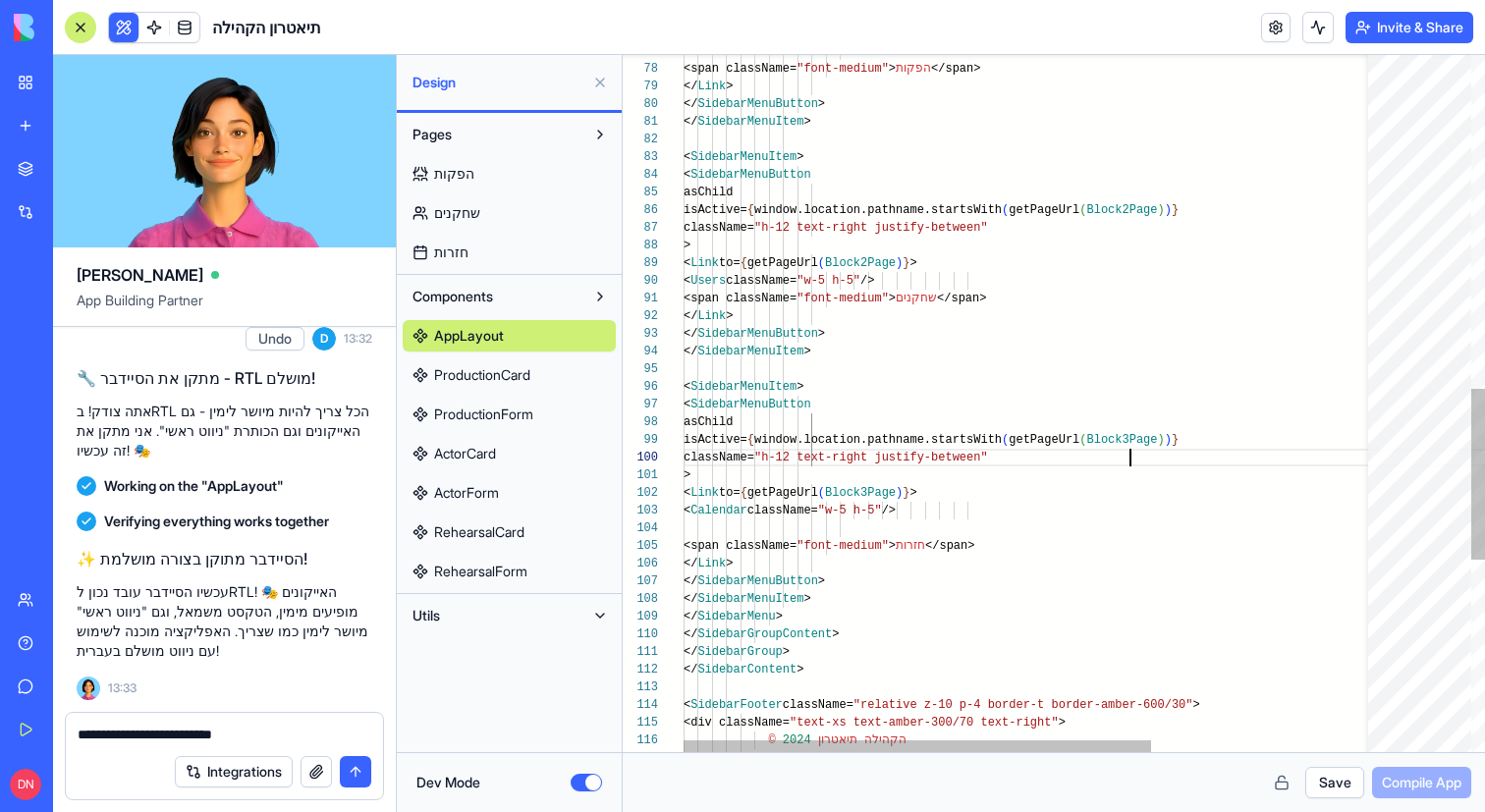
scroll to position [159, 447]
click at [1174, 449] on div "<span className= "font-medium" > הפקות </span> </ Link > </ SidebarMenuButton >…" at bounding box center [1193, 117] width 1020 height 2836
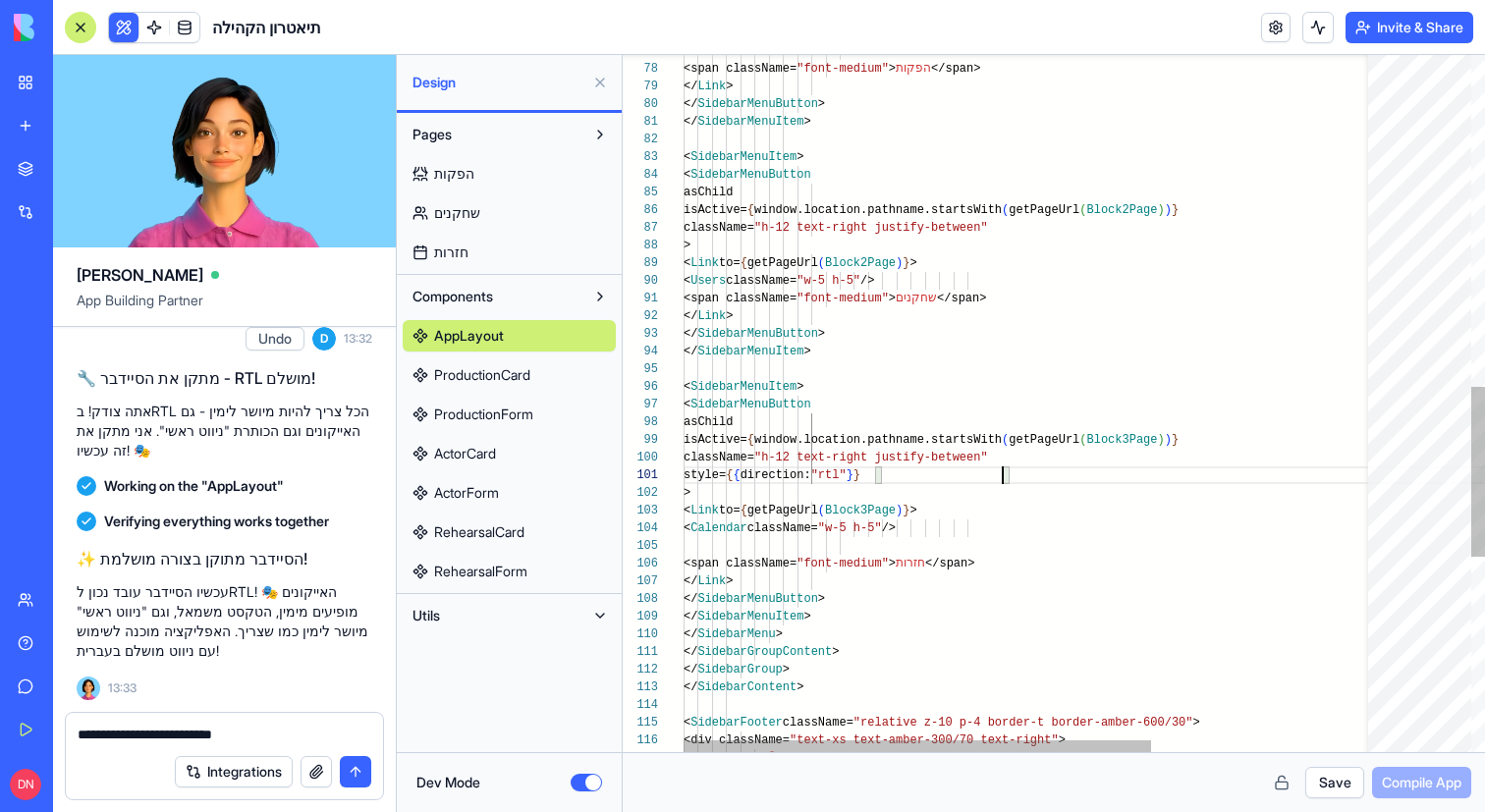
scroll to position [0, 326]
click at [902, 470] on div "<span className= "font-medium" > הפקות </span> </ Link > </ SidebarMenuButton >…" at bounding box center [1193, 126] width 1020 height 2853
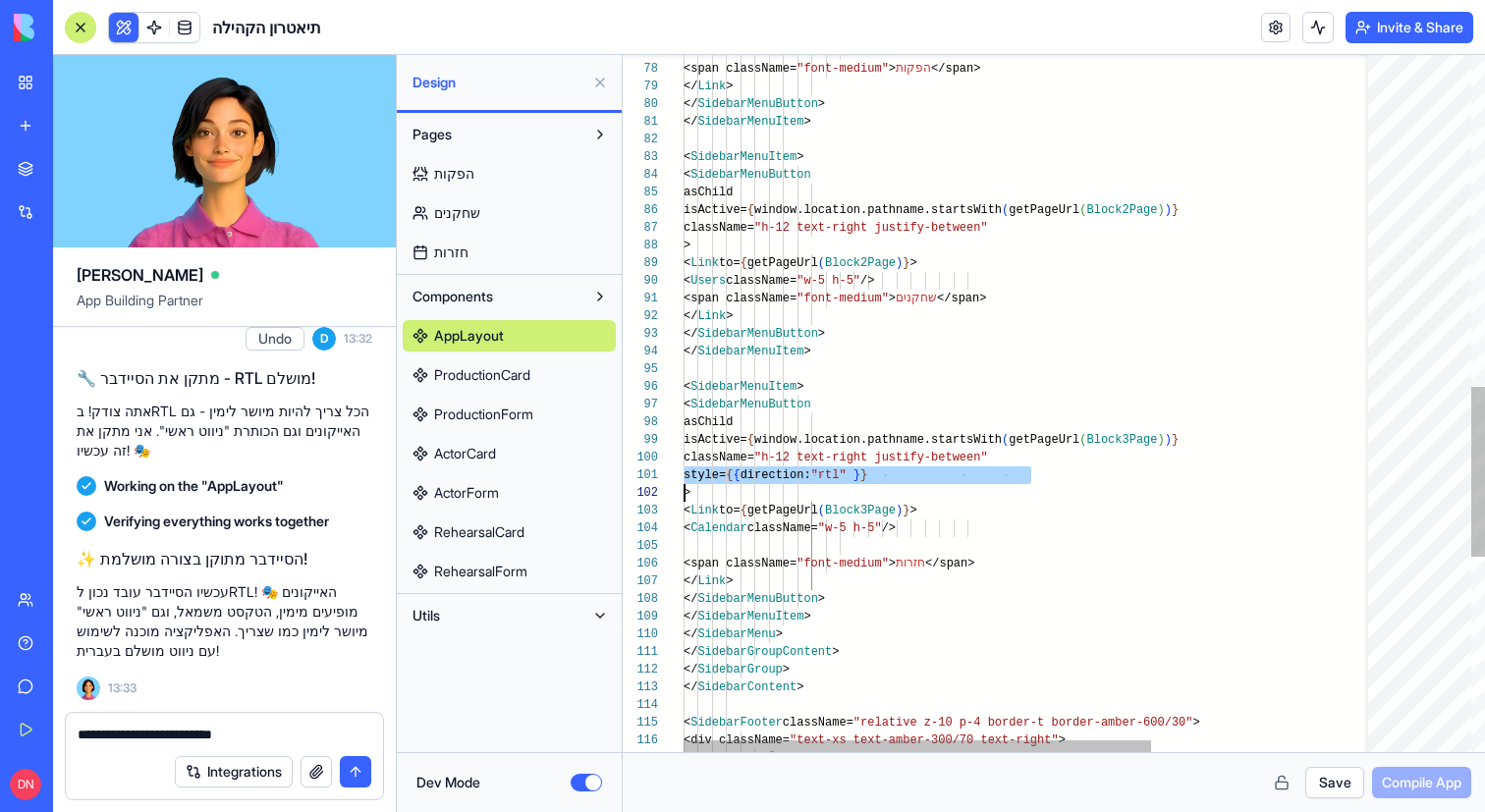
click at [1178, 219] on div "<span className= "font-medium" > הפקות </span> </ Link > </ SidebarMenuButton >…" at bounding box center [1193, 126] width 1020 height 2853
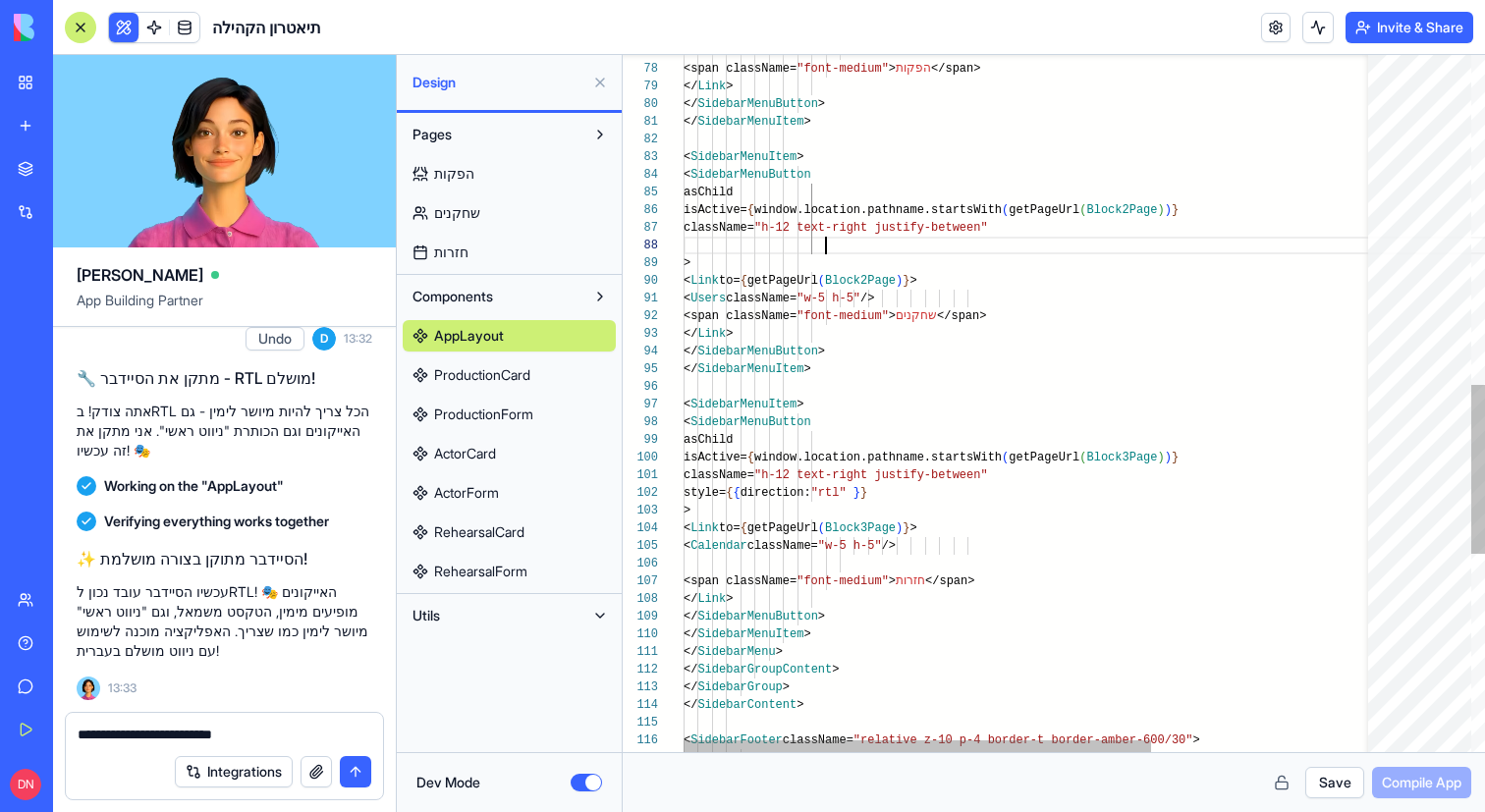
scroll to position [141, 0]
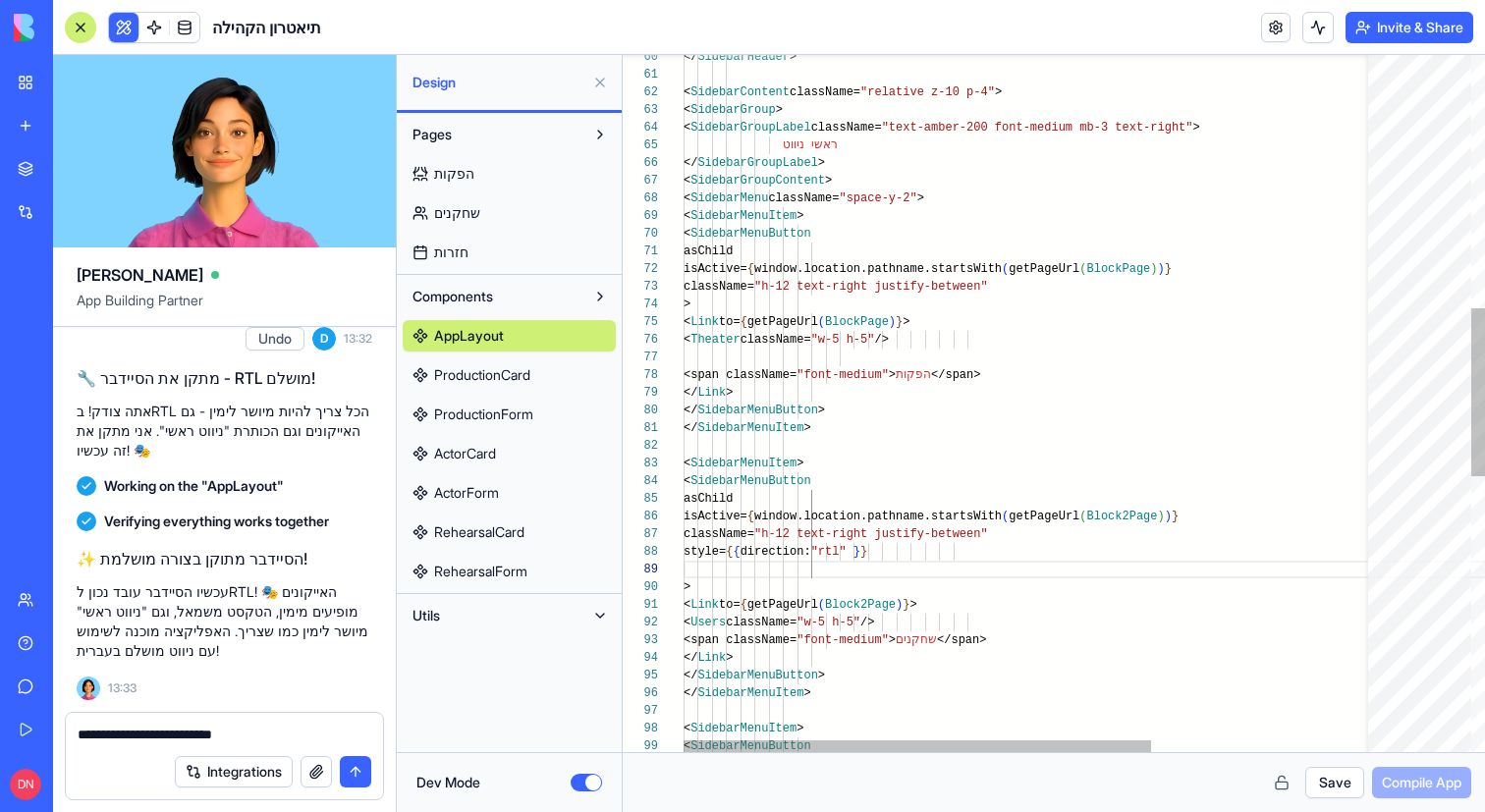
click at [1164, 291] on div "< SidebarMenuItem > < SidebarMenuButton asChild isActive= { window.location.pat…" at bounding box center [1193, 450] width 1020 height 2889
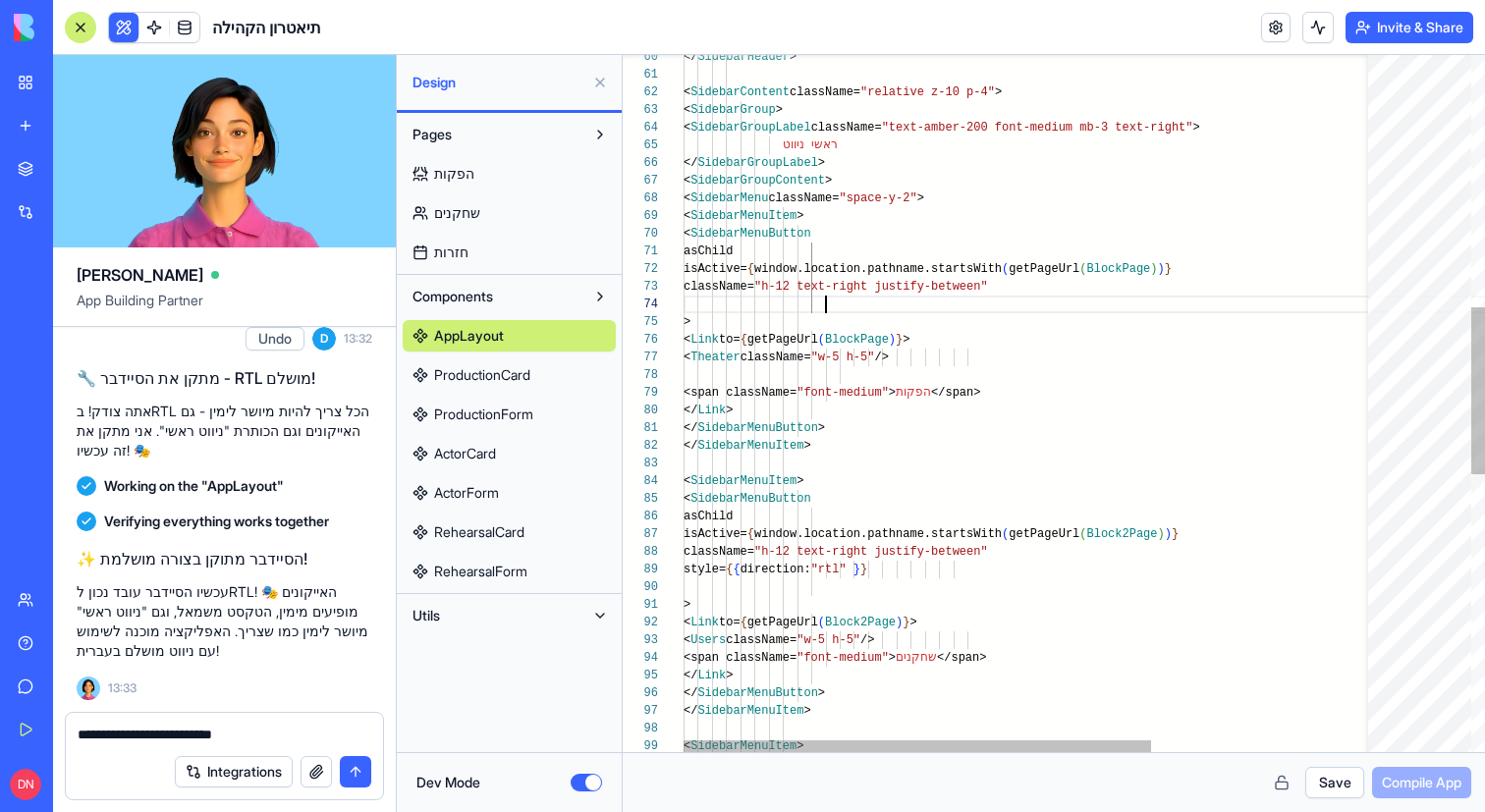
scroll to position [71, 0]
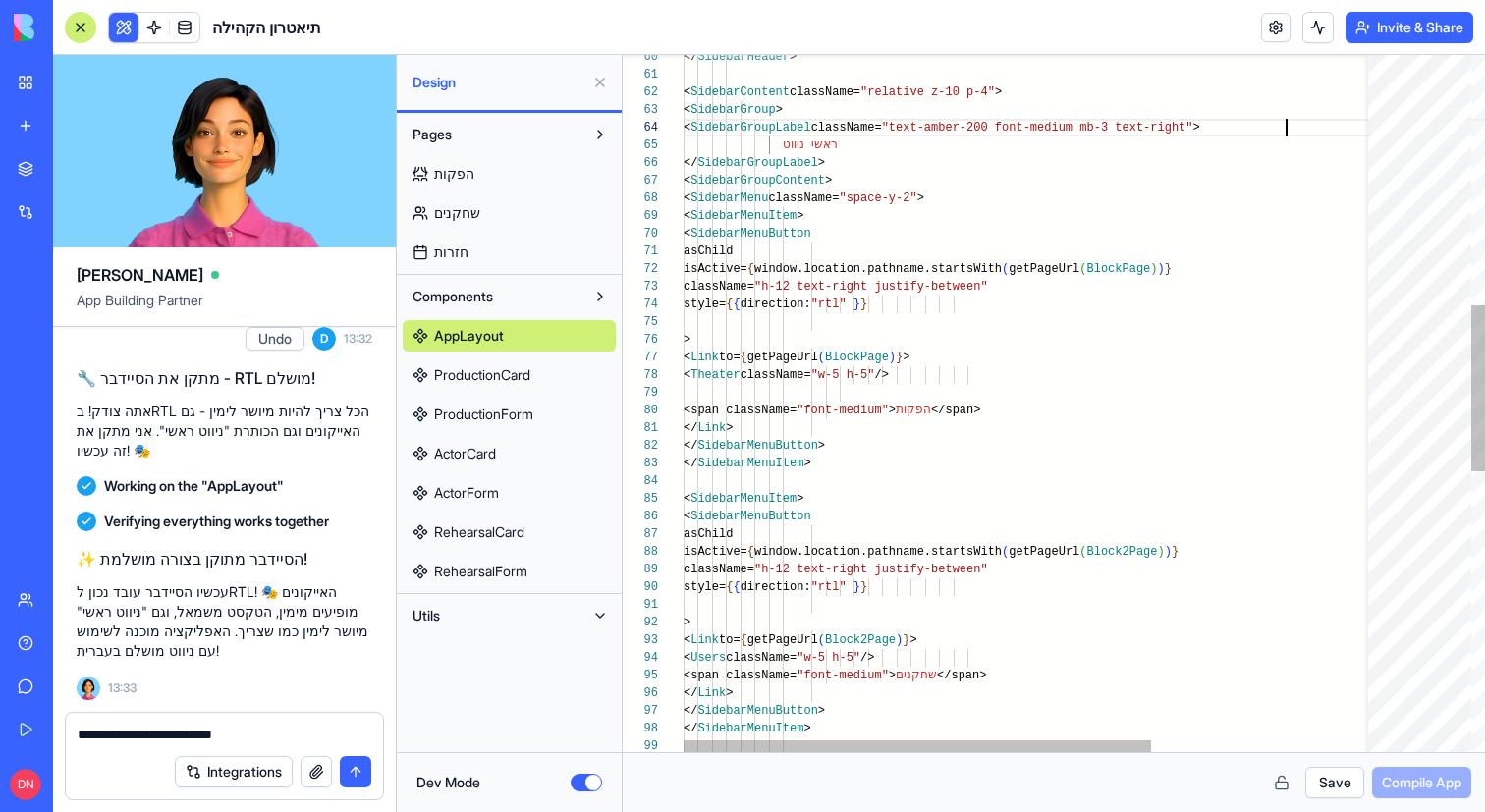
click at [1287, 132] on div "< SidebarMenuItem > < SidebarMenuButton asChild isActive= { window.location.pat…" at bounding box center [1193, 467] width 1020 height 2924
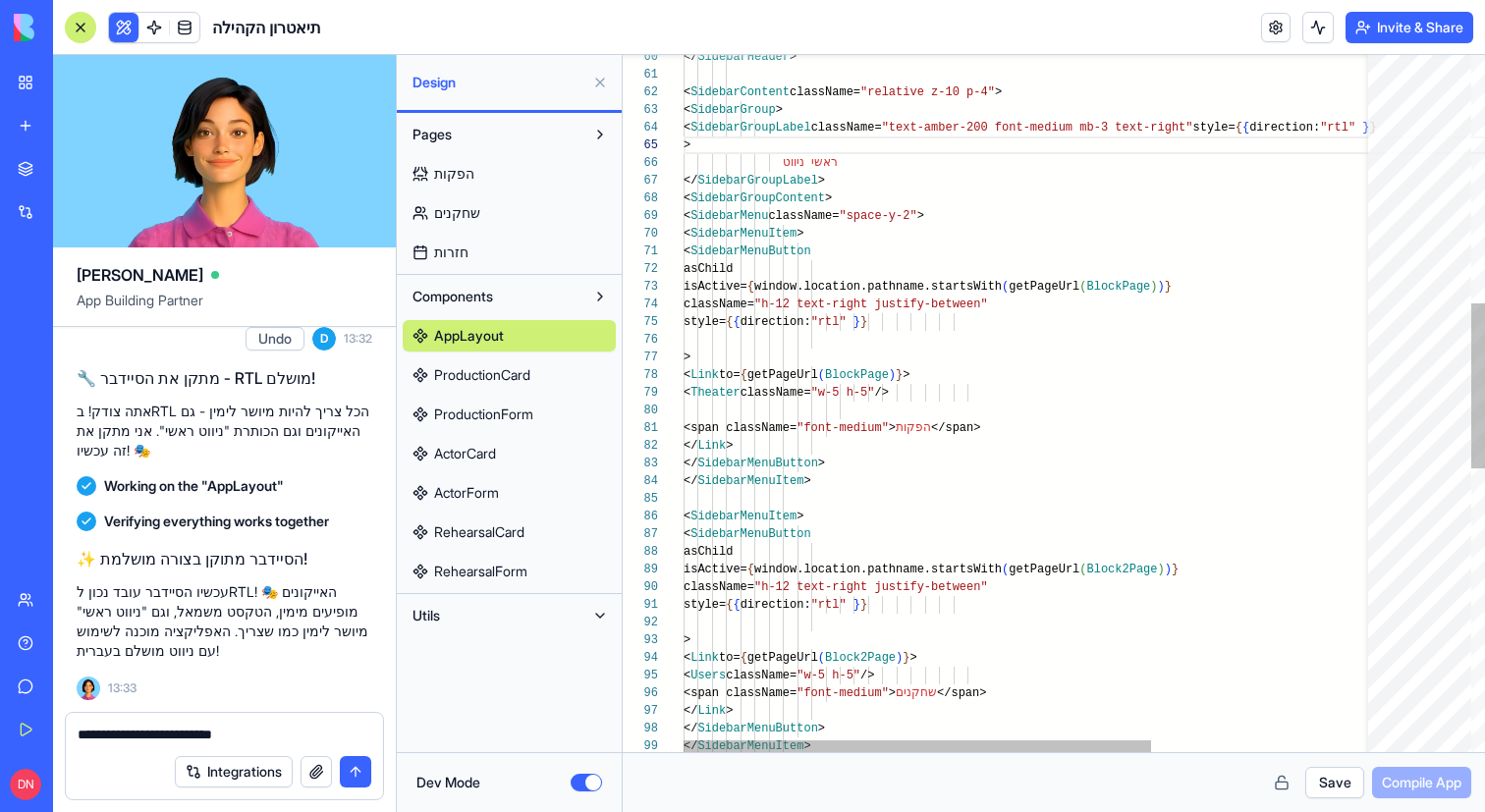
scroll to position [88, 0]
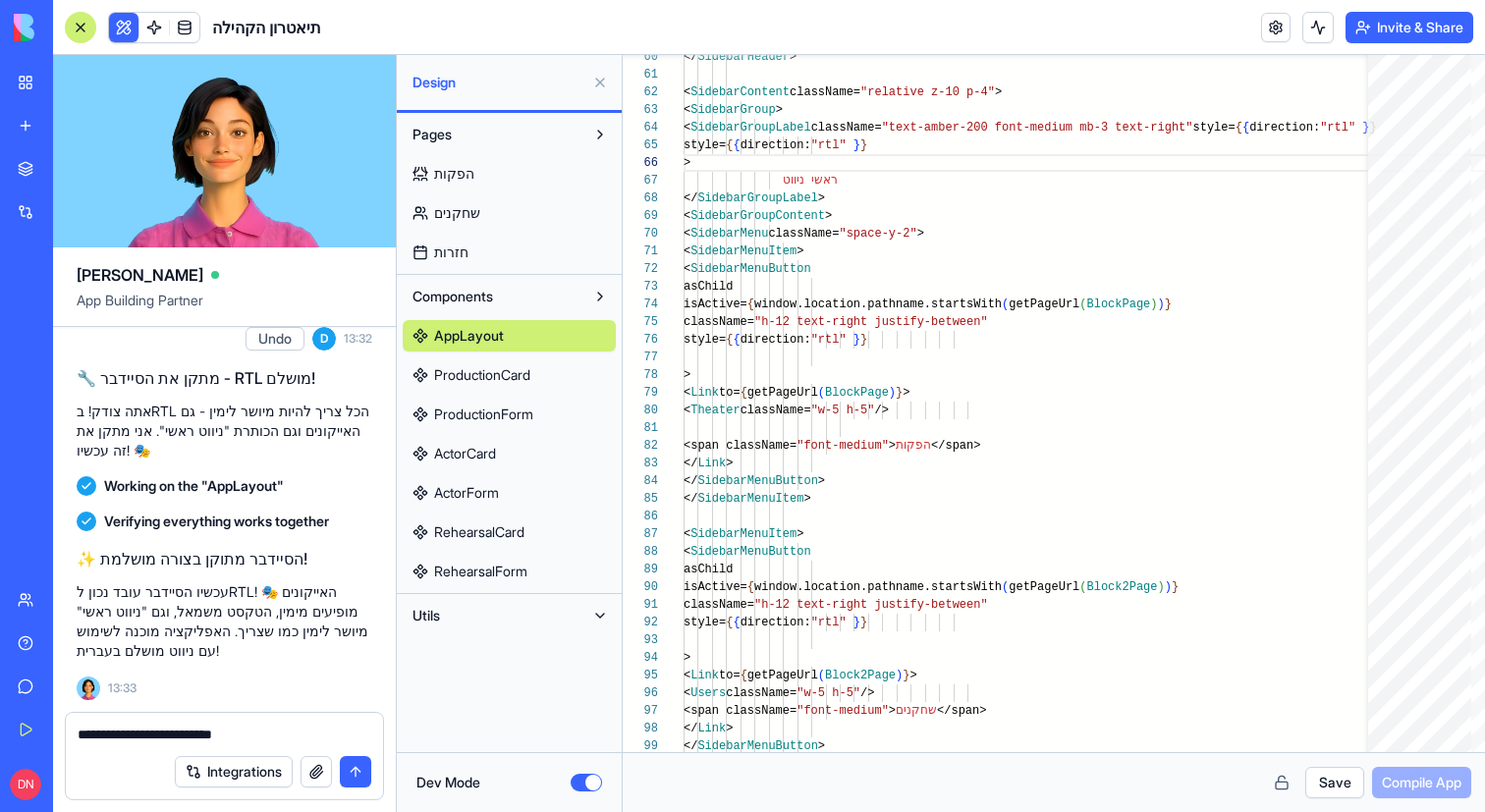
type textarea "**********"
click at [1339, 776] on button "Save" at bounding box center [1335, 783] width 59 height 31
click at [1406, 785] on span "Compile App" at bounding box center [1421, 783] width 80 height 20
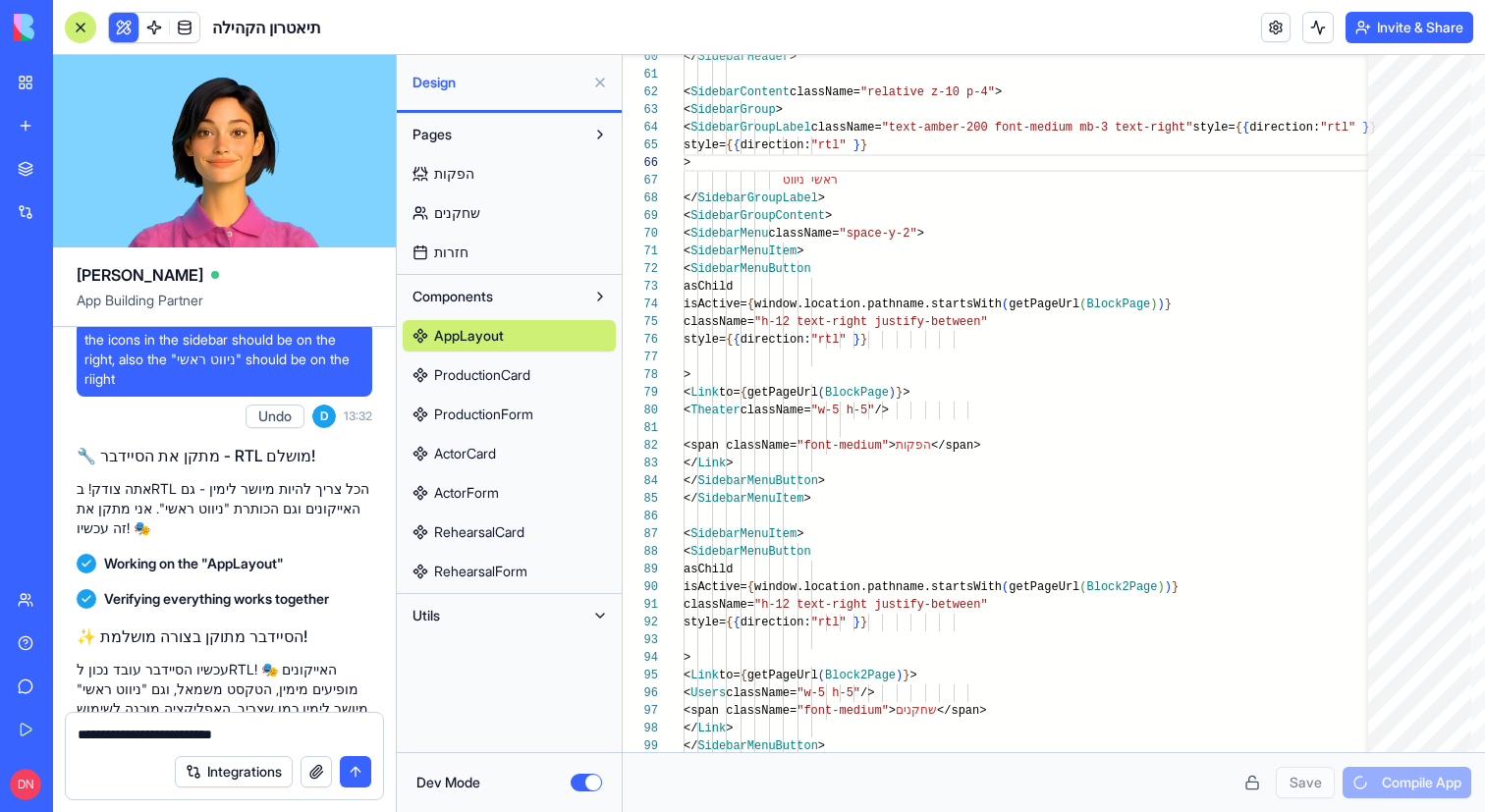
scroll to position [1862, 0]
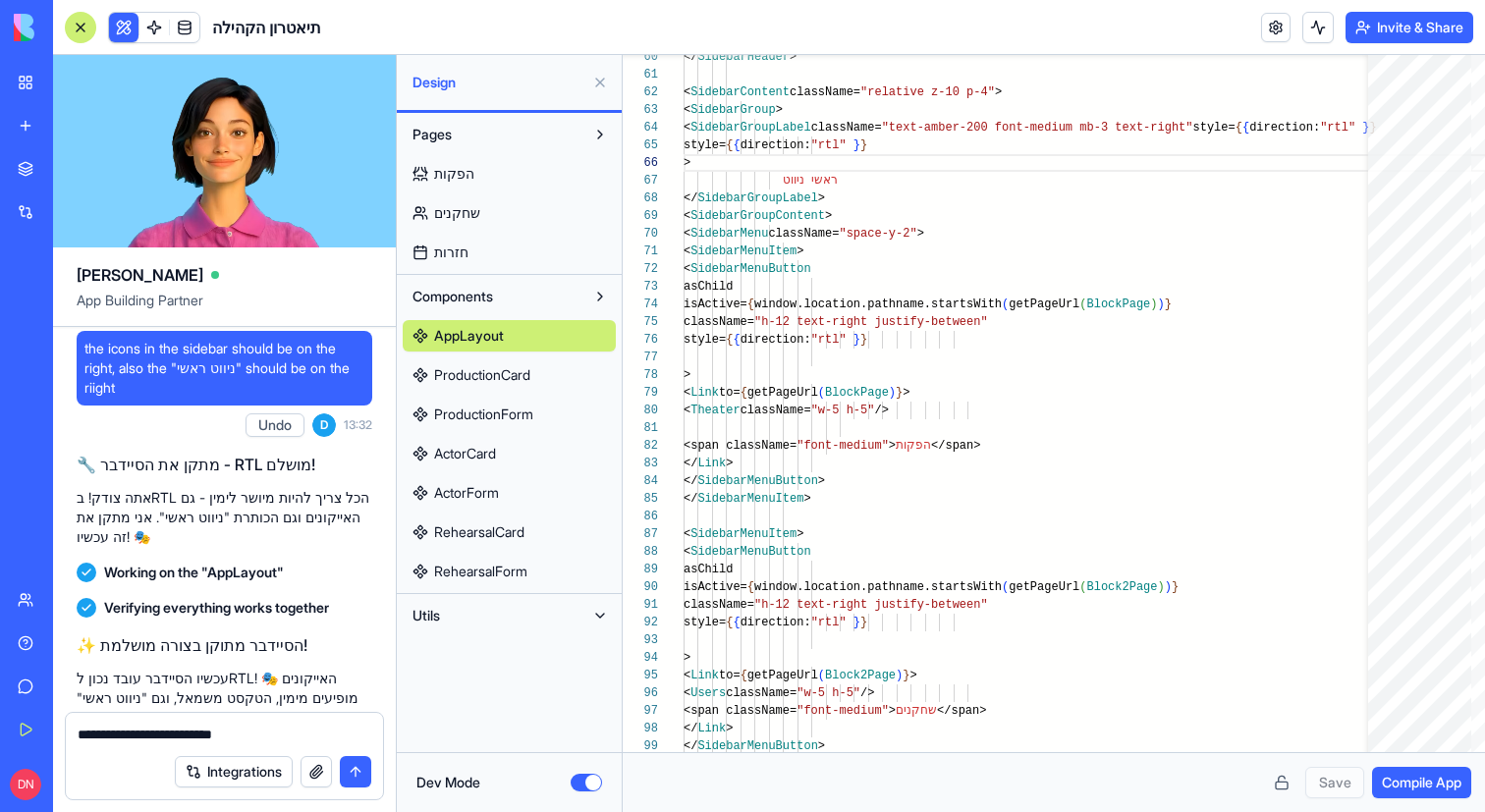
click at [583, 784] on button "Dev Mode" at bounding box center [586, 783] width 31 height 18
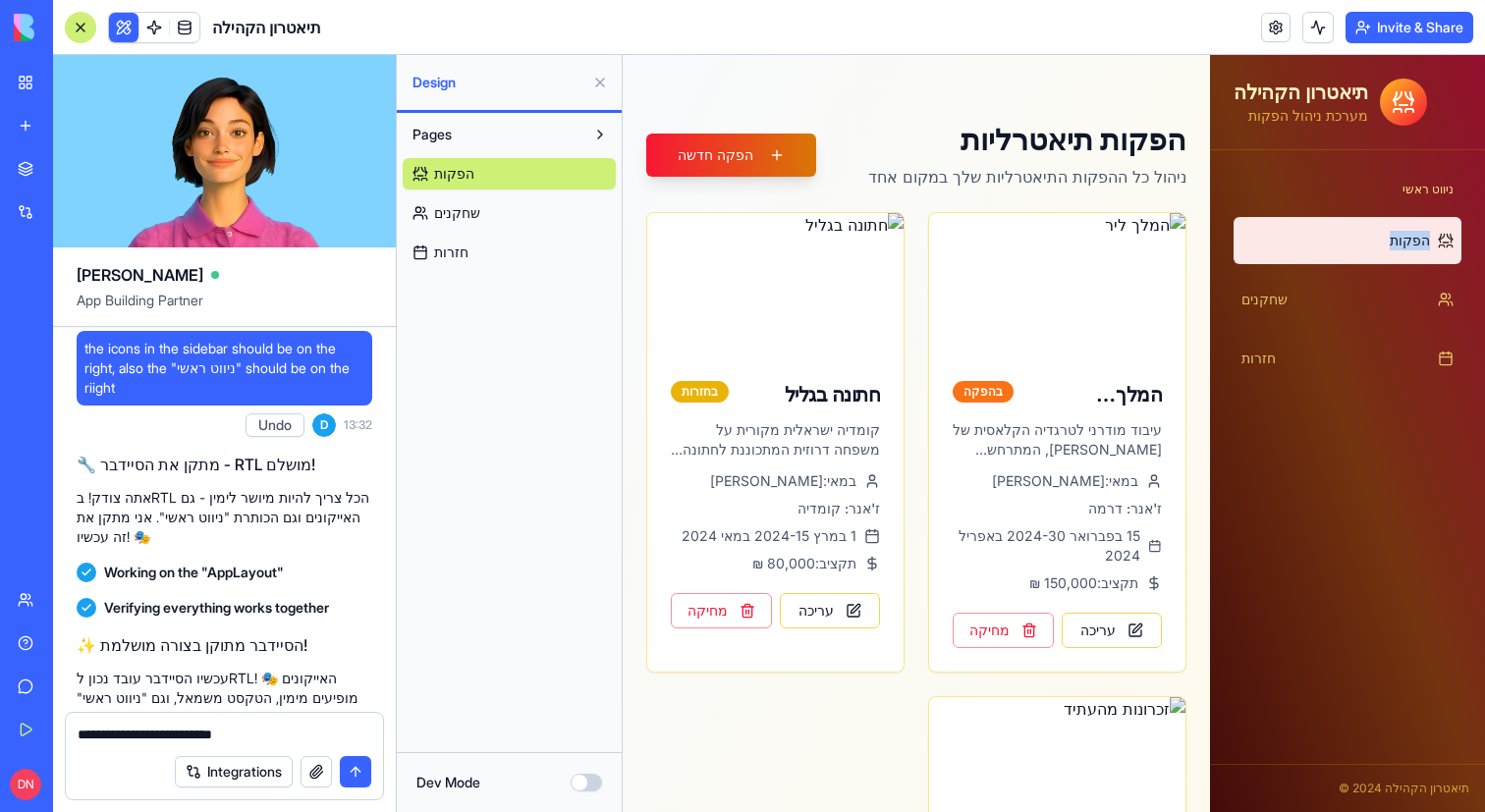
click at [591, 785] on button "Dev Mode" at bounding box center [586, 783] width 31 height 18
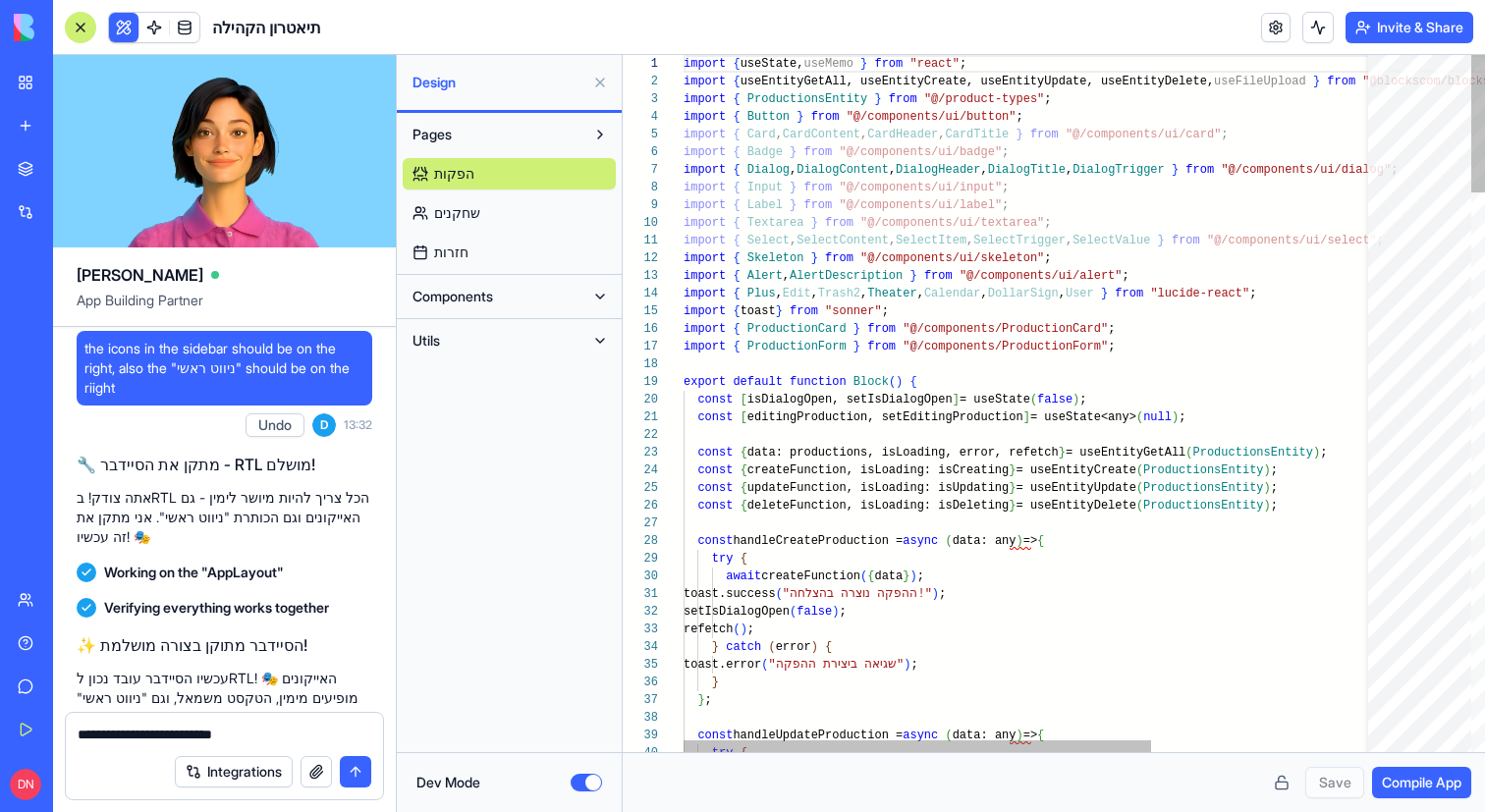
scroll to position [106, 0]
click at [442, 297] on span "Components" at bounding box center [453, 297] width 81 height 20
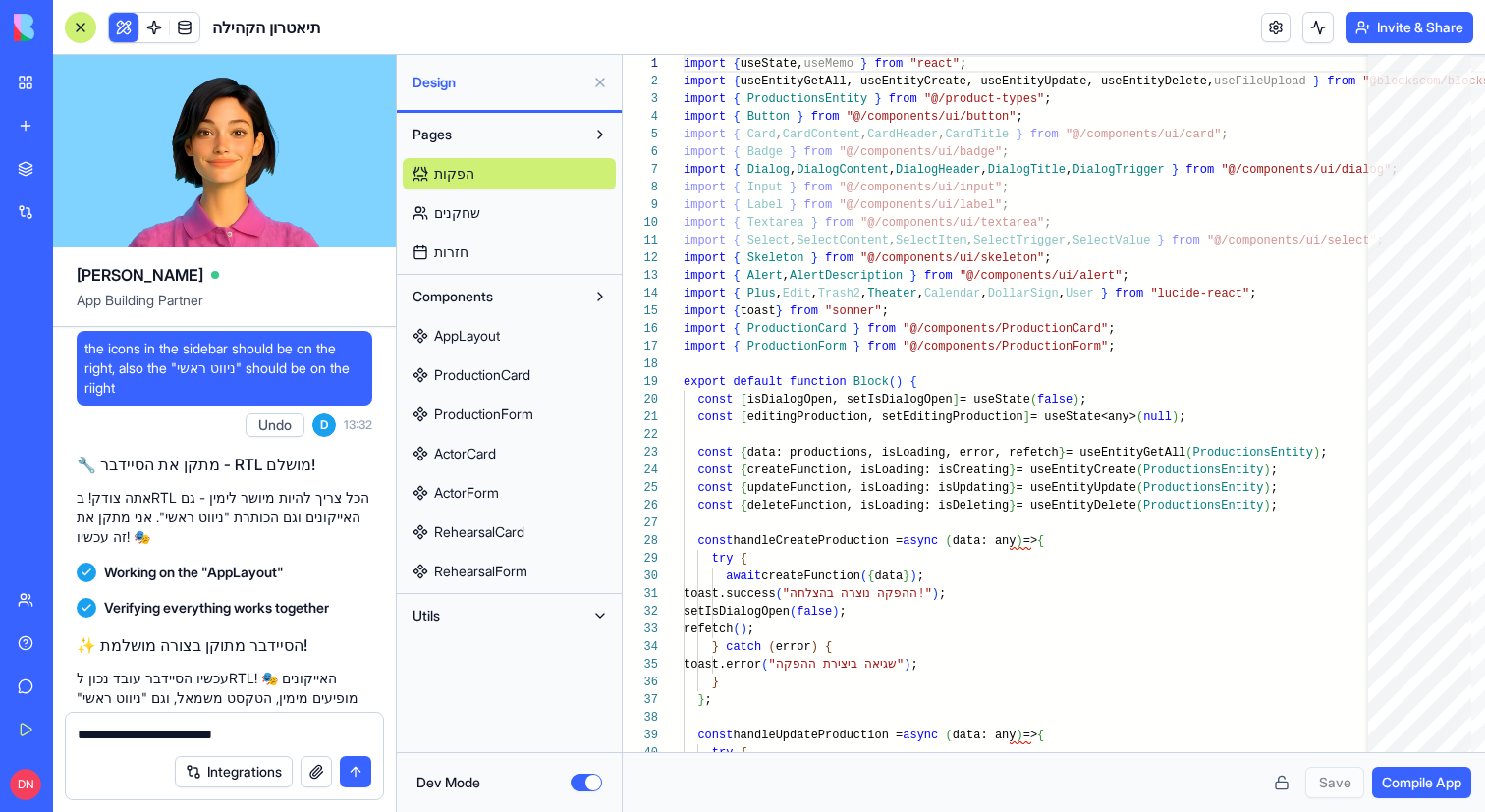
click at [480, 329] on span "AppLayout" at bounding box center [467, 336] width 66 height 20
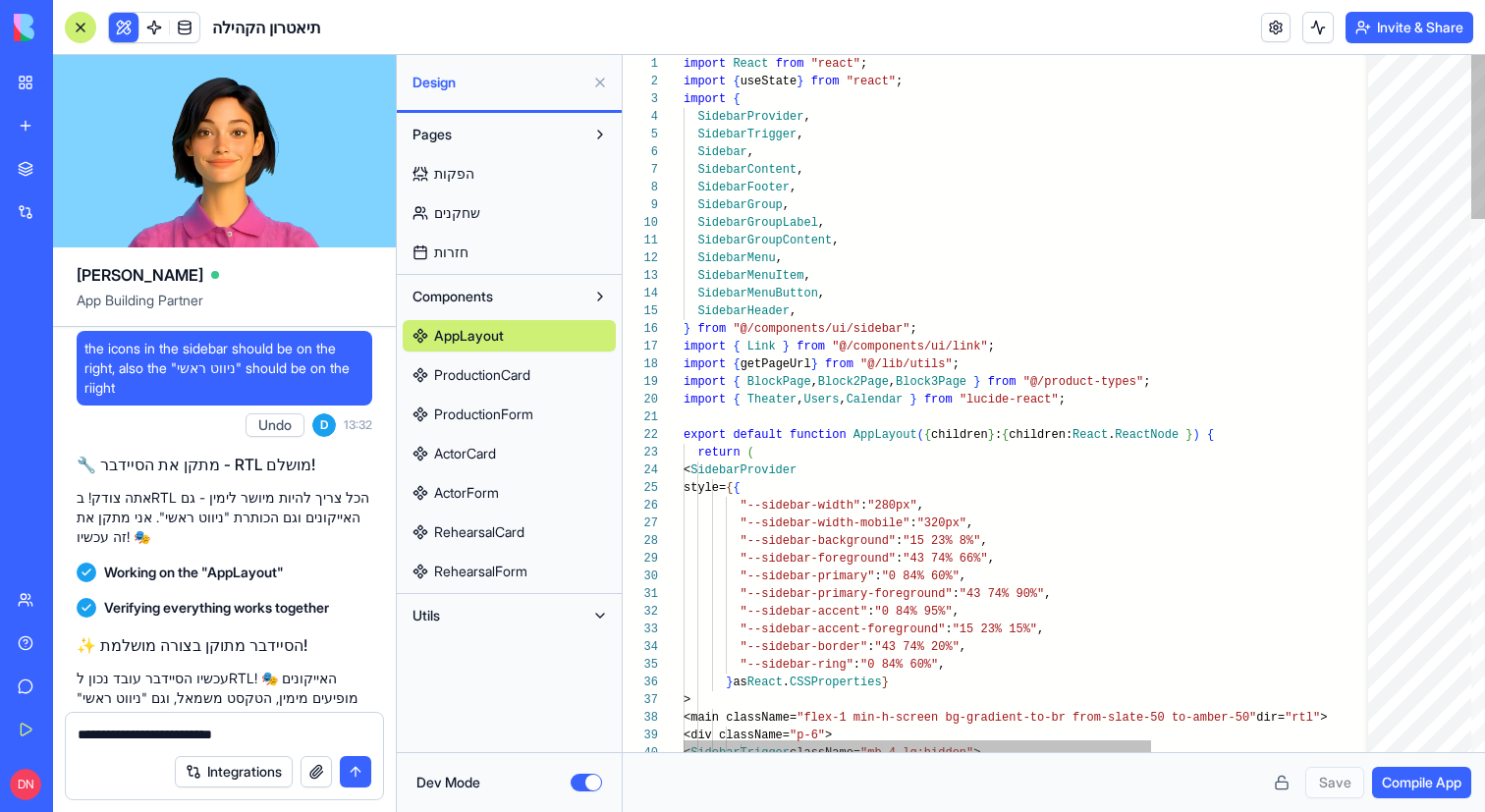
type textarea "**********"
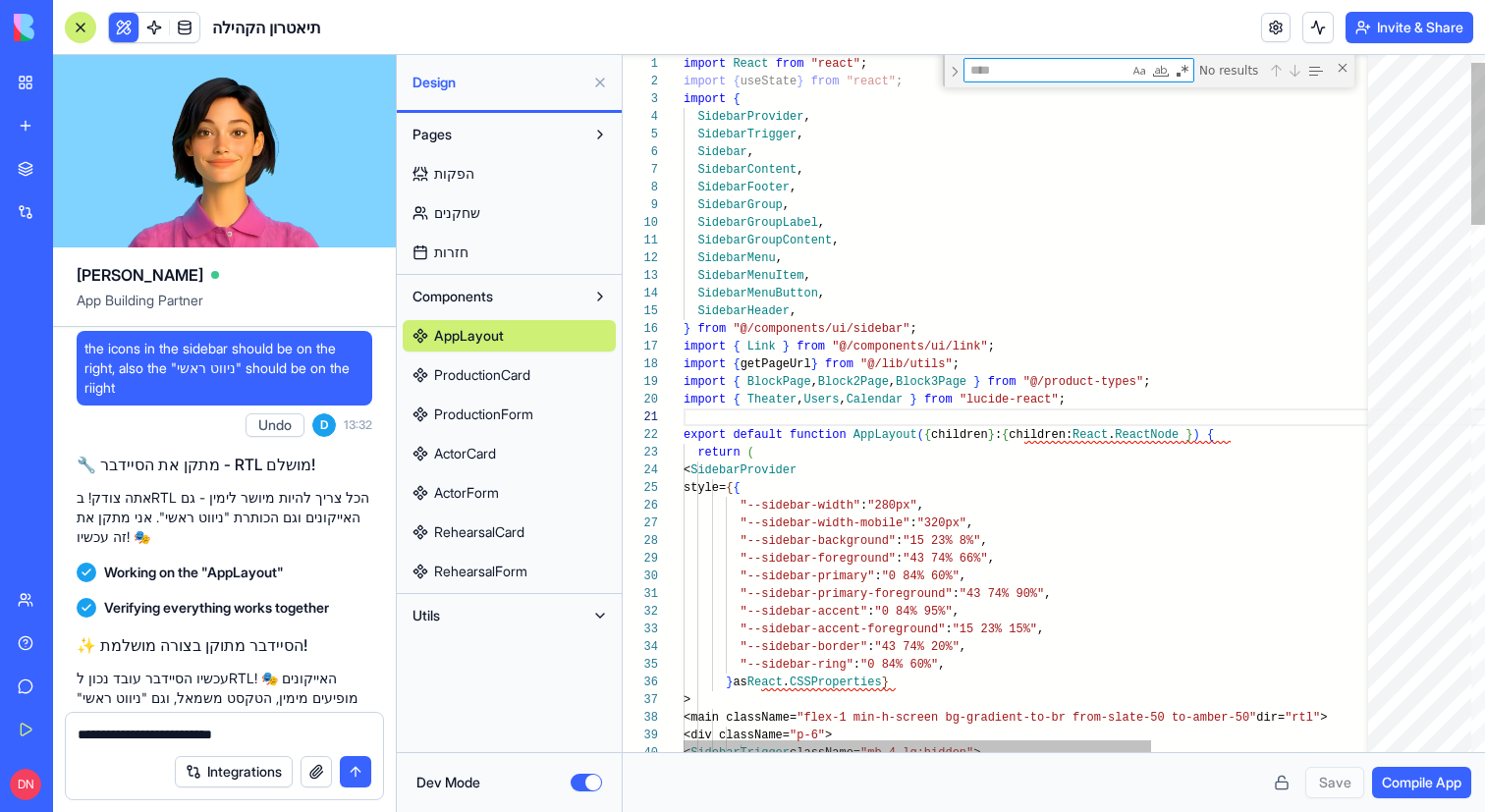
type textarea "*"
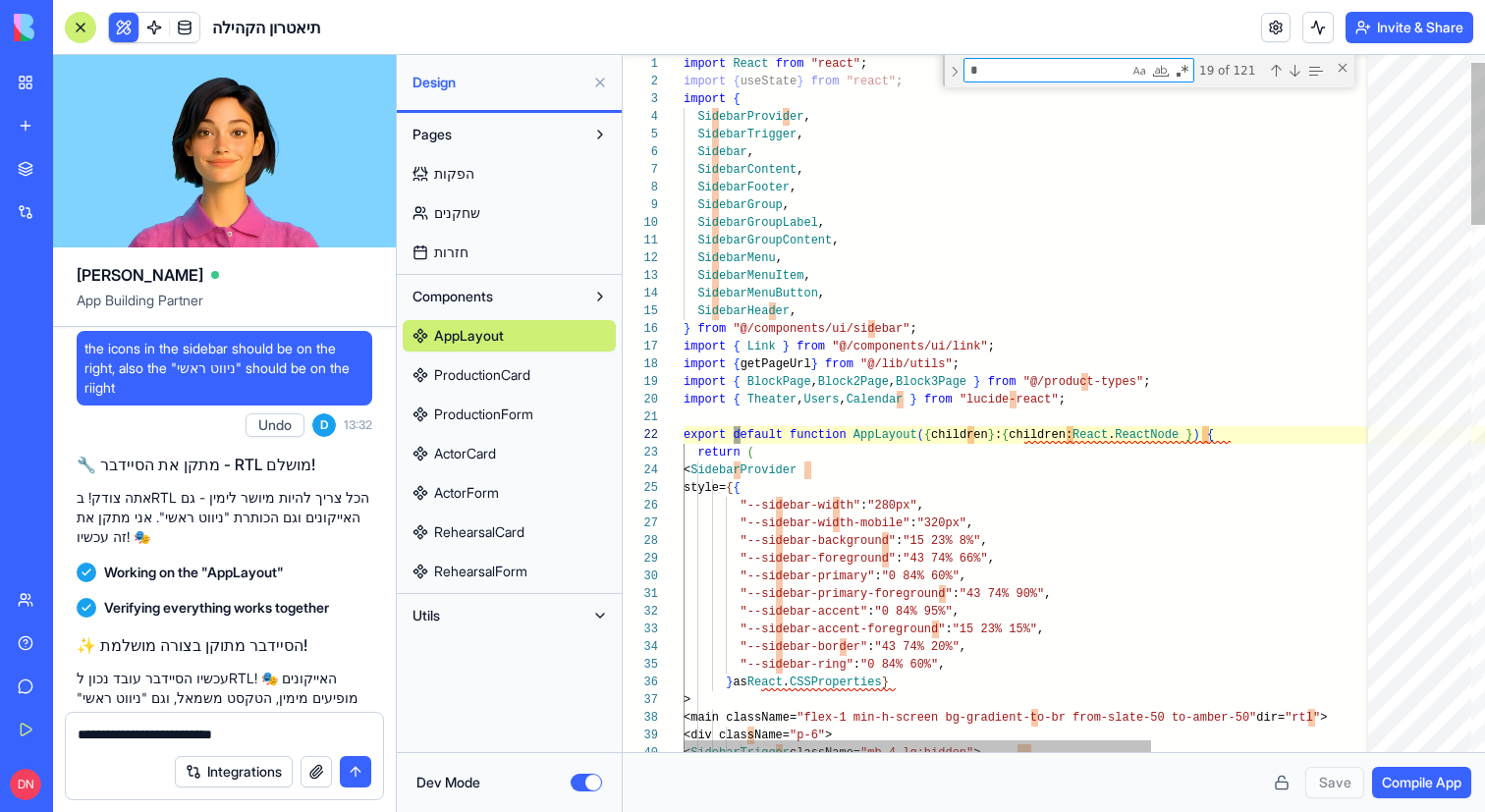
type textarea "**********"
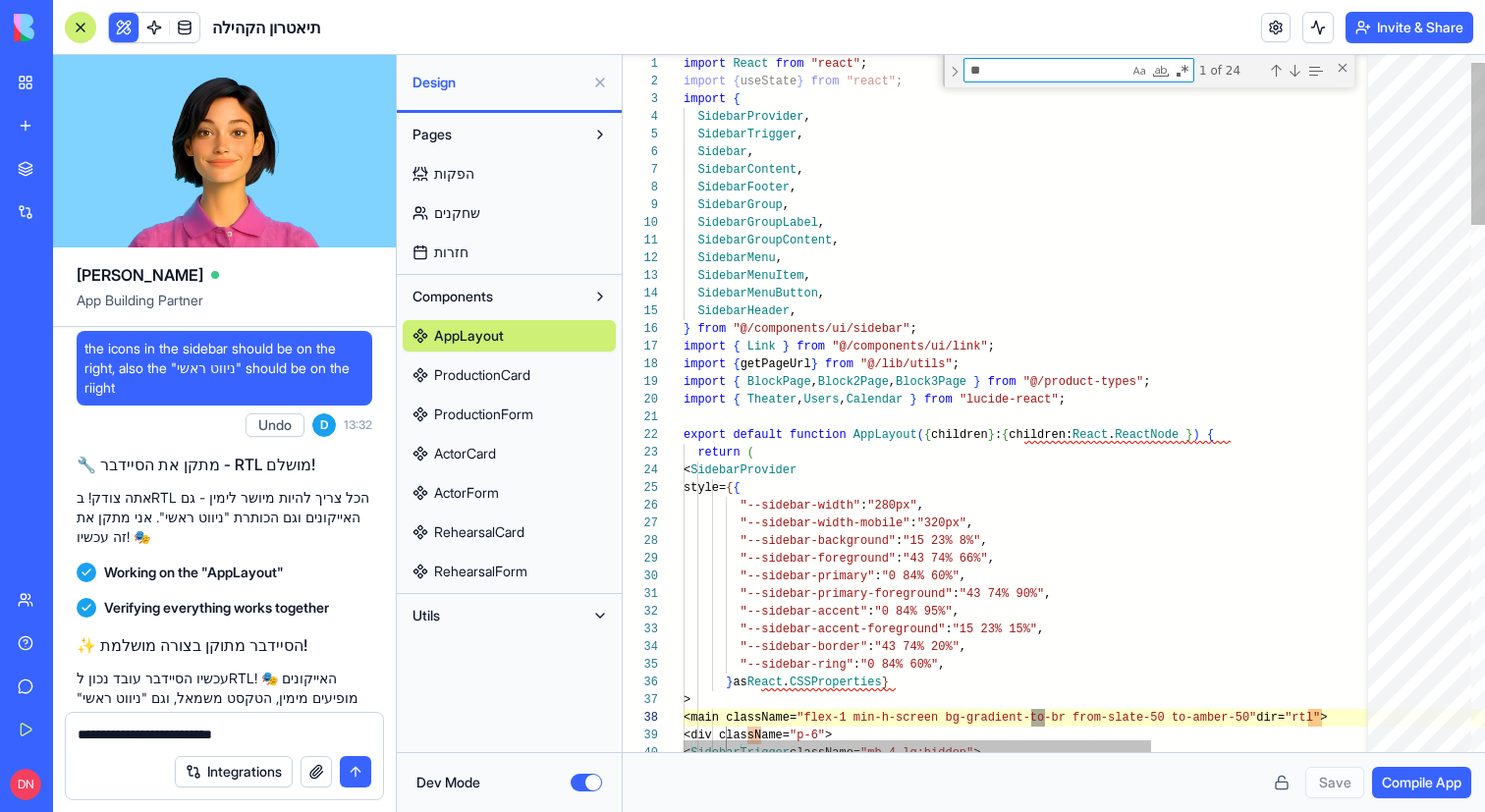
type textarea "***"
type textarea "**********"
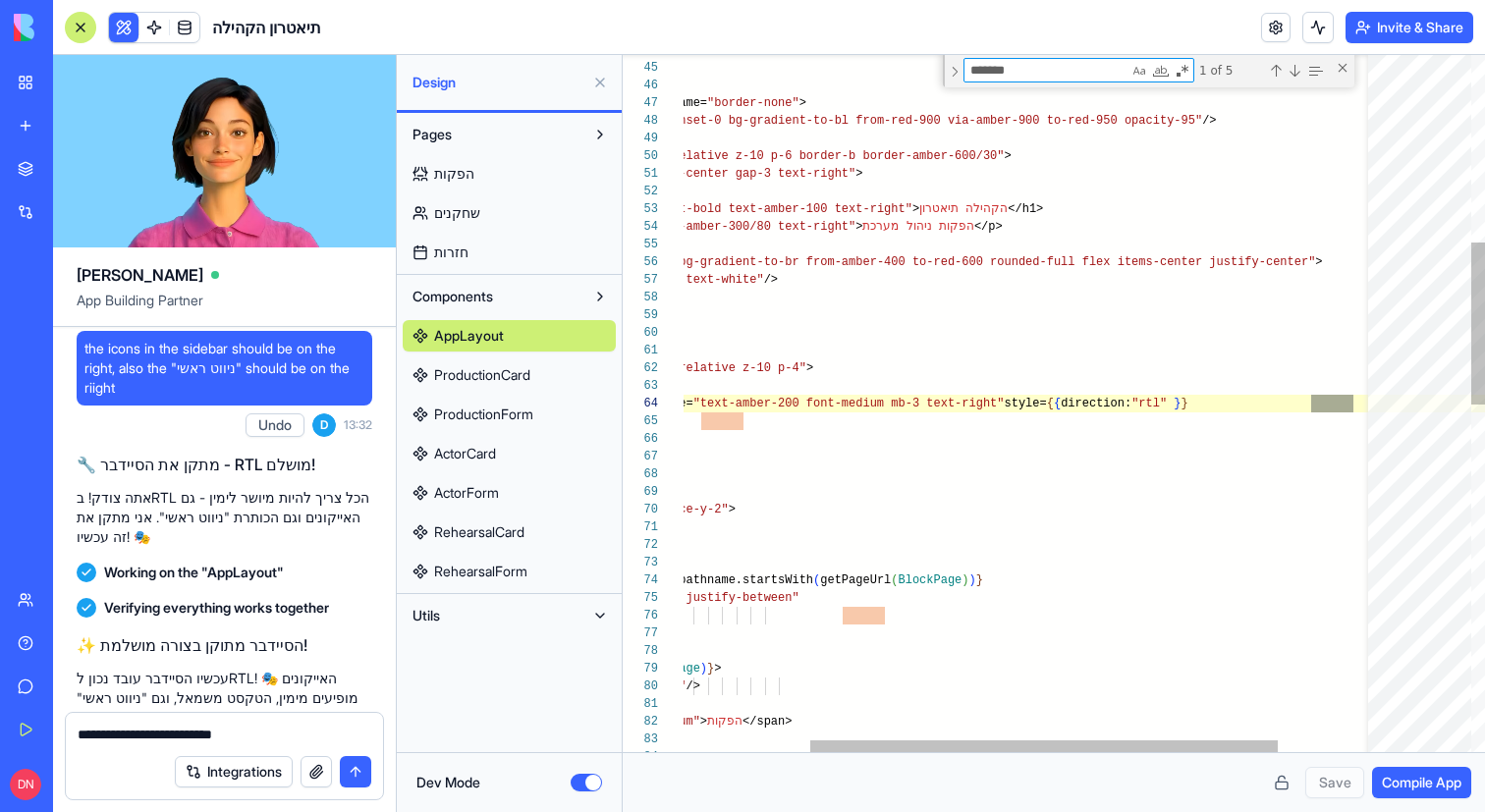
scroll to position [177, 866]
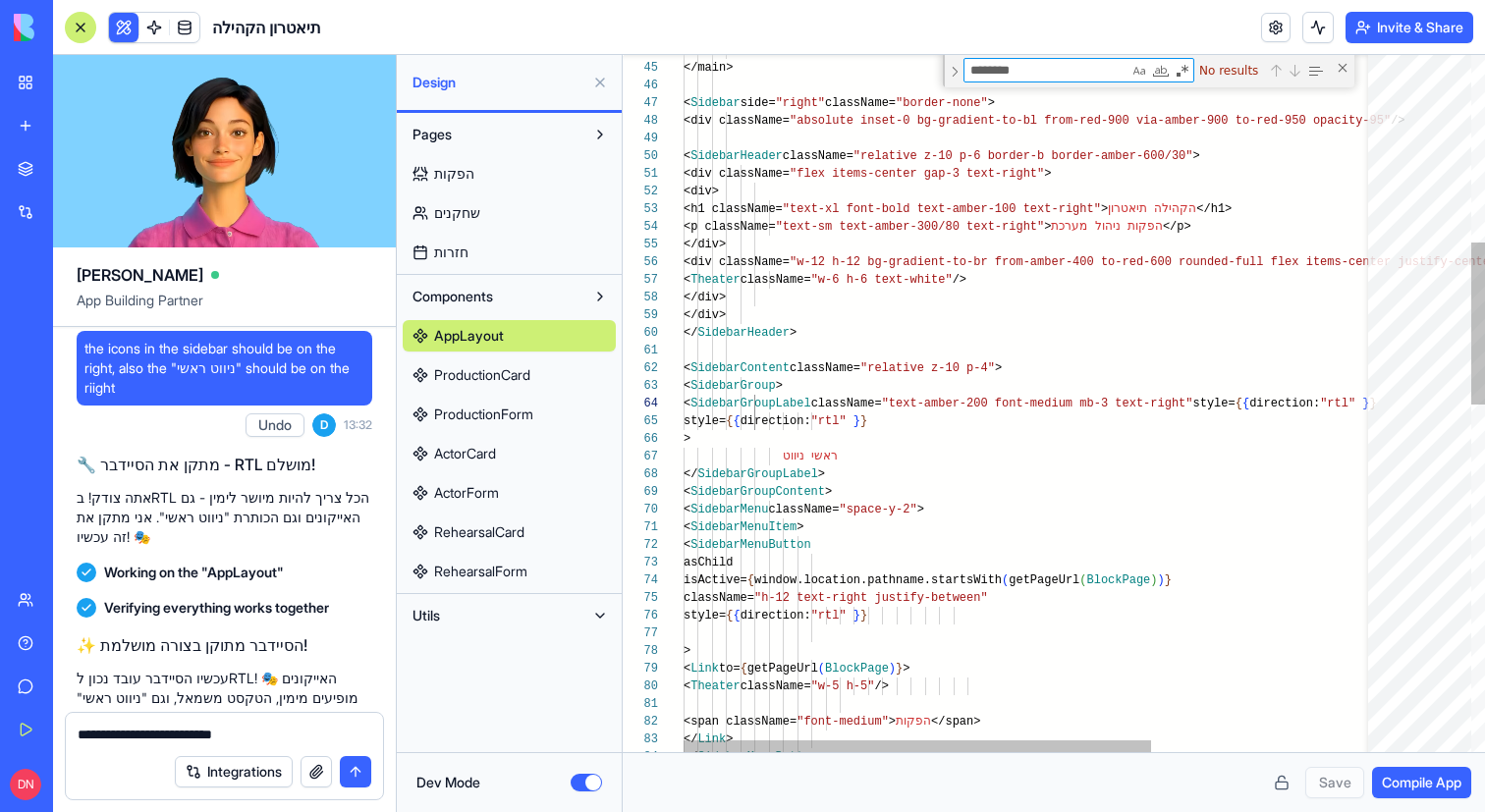
type textarea "********"
click at [1279, 400] on div "</div> </main> < Sidebar side= "right" className= "border-none" > <div classNam…" at bounding box center [1193, 744] width 1020 height 2992
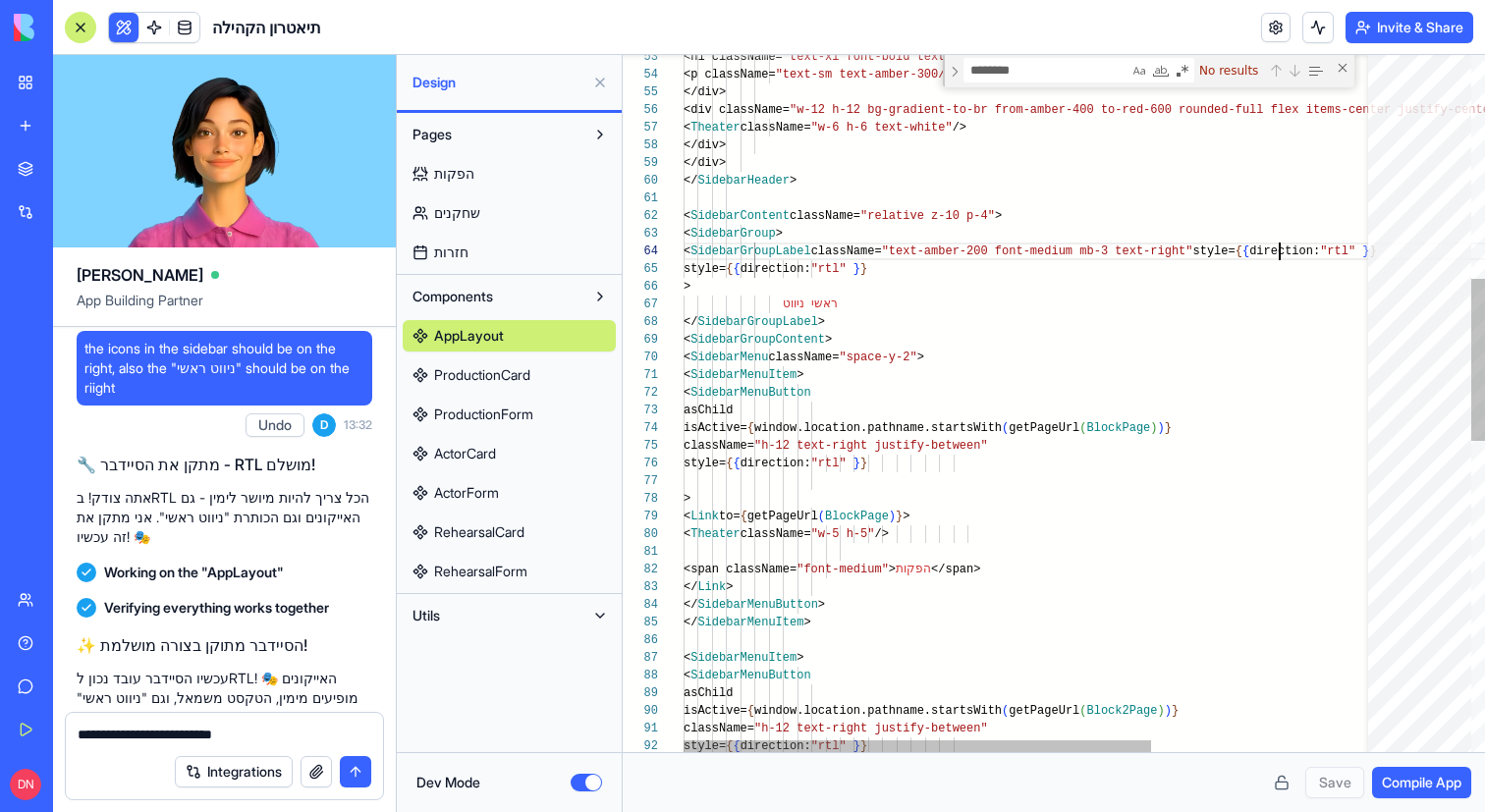
click at [1038, 570] on div "<h1 className= "text-xl font-bold text-amber-100 text-right" > תיאטרון הקהילה <…" at bounding box center [1193, 592] width 1020 height 2992
drag, startPoint x: 1042, startPoint y: 571, endPoint x: 1095, endPoint y: 573, distance: 53.0
click at [1095, 573] on div "<h1 className= "text-xl font-bold text-amber-100 text-right" > תיאטרון הקהילה <…" at bounding box center [1193, 592] width 1020 height 2992
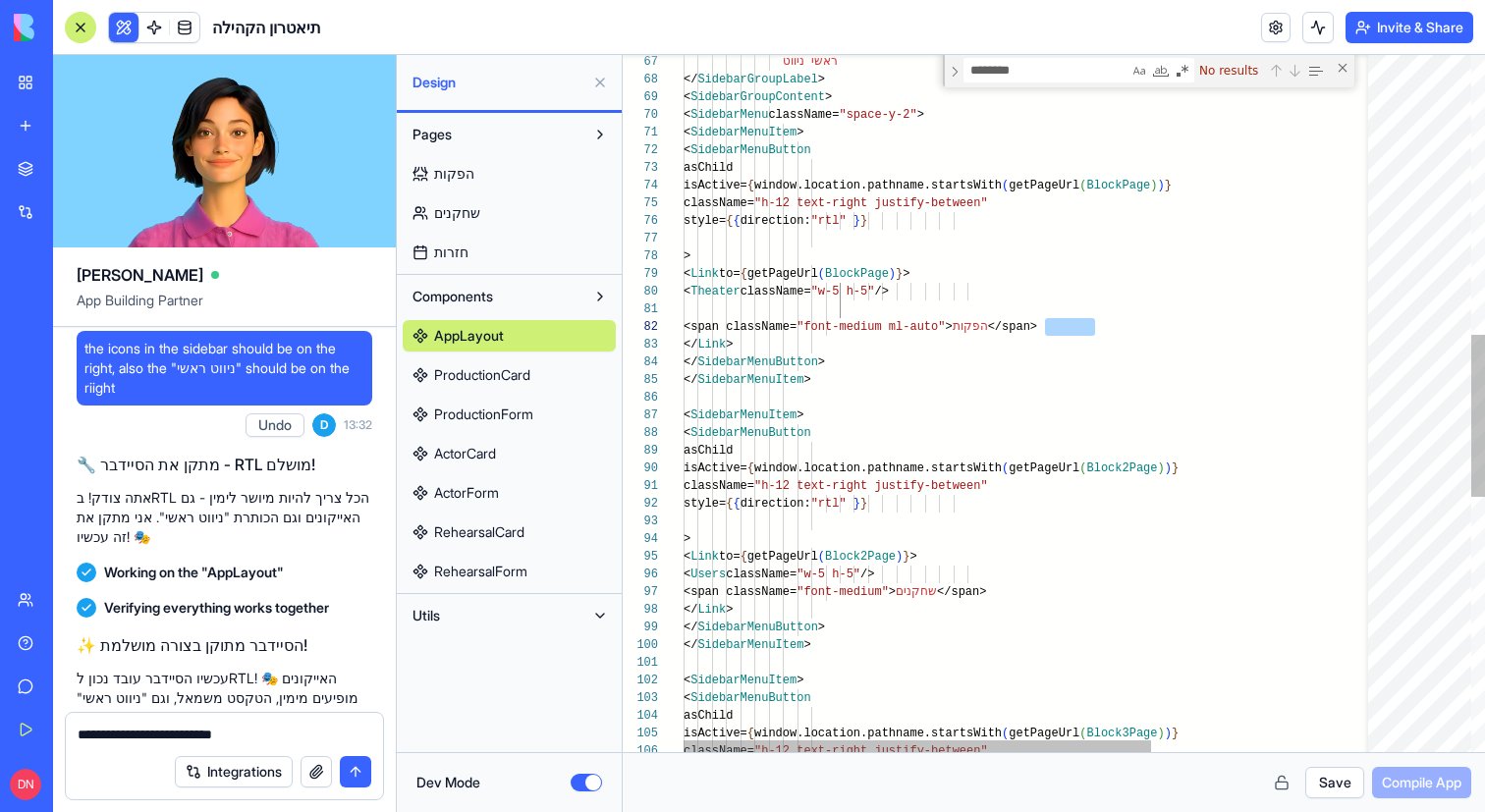
click at [1038, 593] on div "ניווט ראשי </ SidebarGroupLabel > < SidebarGroupContent > < SidebarMenu classNa…" at bounding box center [1193, 350] width 1020 height 2992
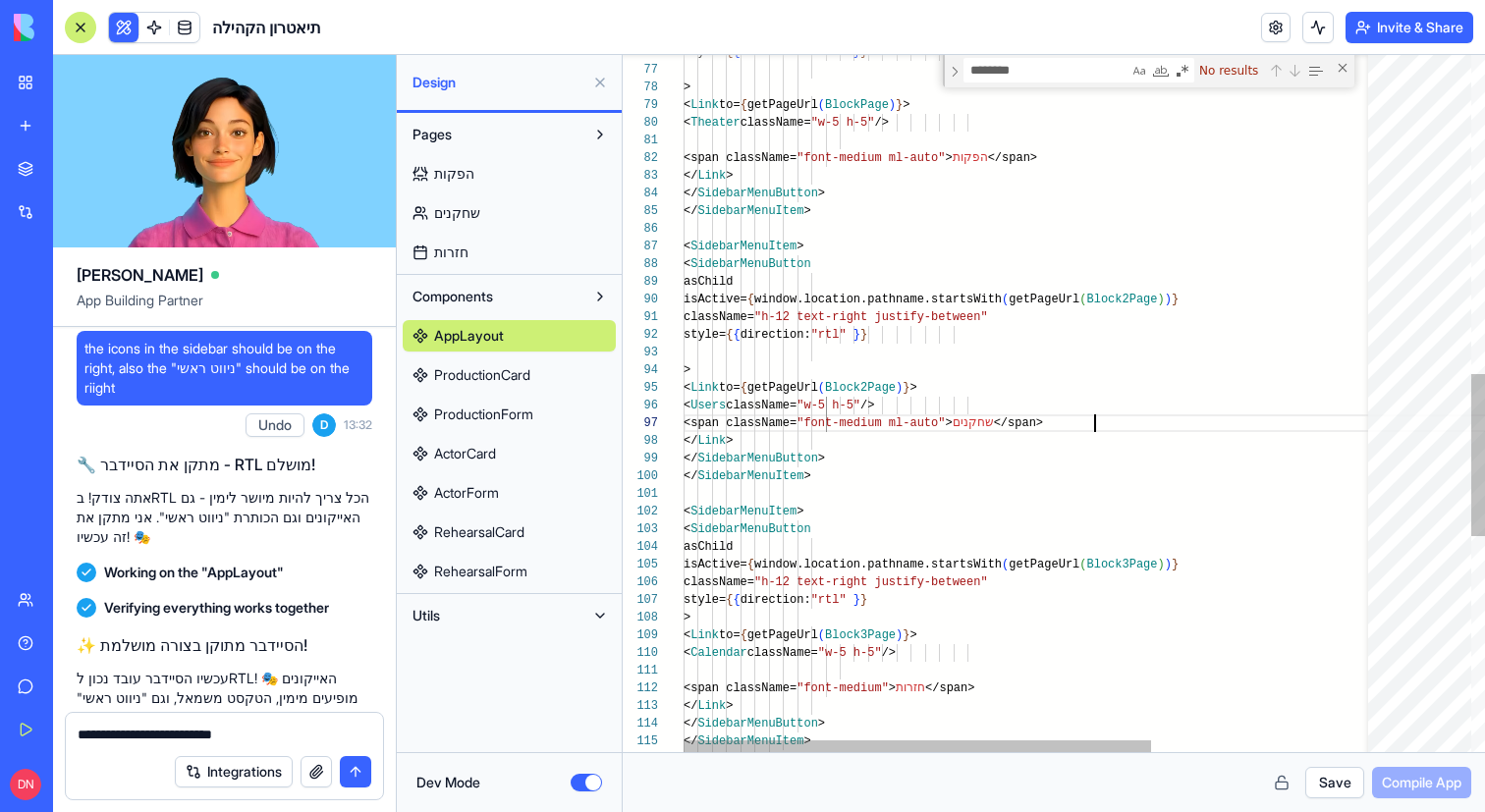
click at [1042, 685] on div "style= { { direction: "rtl" } } > < Link to= { getPageUrl ( BlockPage ) } > < T…" at bounding box center [1193, 181] width 1020 height 2992
click at [1038, 686] on div "style= { { direction: "rtl" } } > < Link to= { getPageUrl ( BlockPage ) } > < T…" at bounding box center [1193, 181] width 1020 height 2992
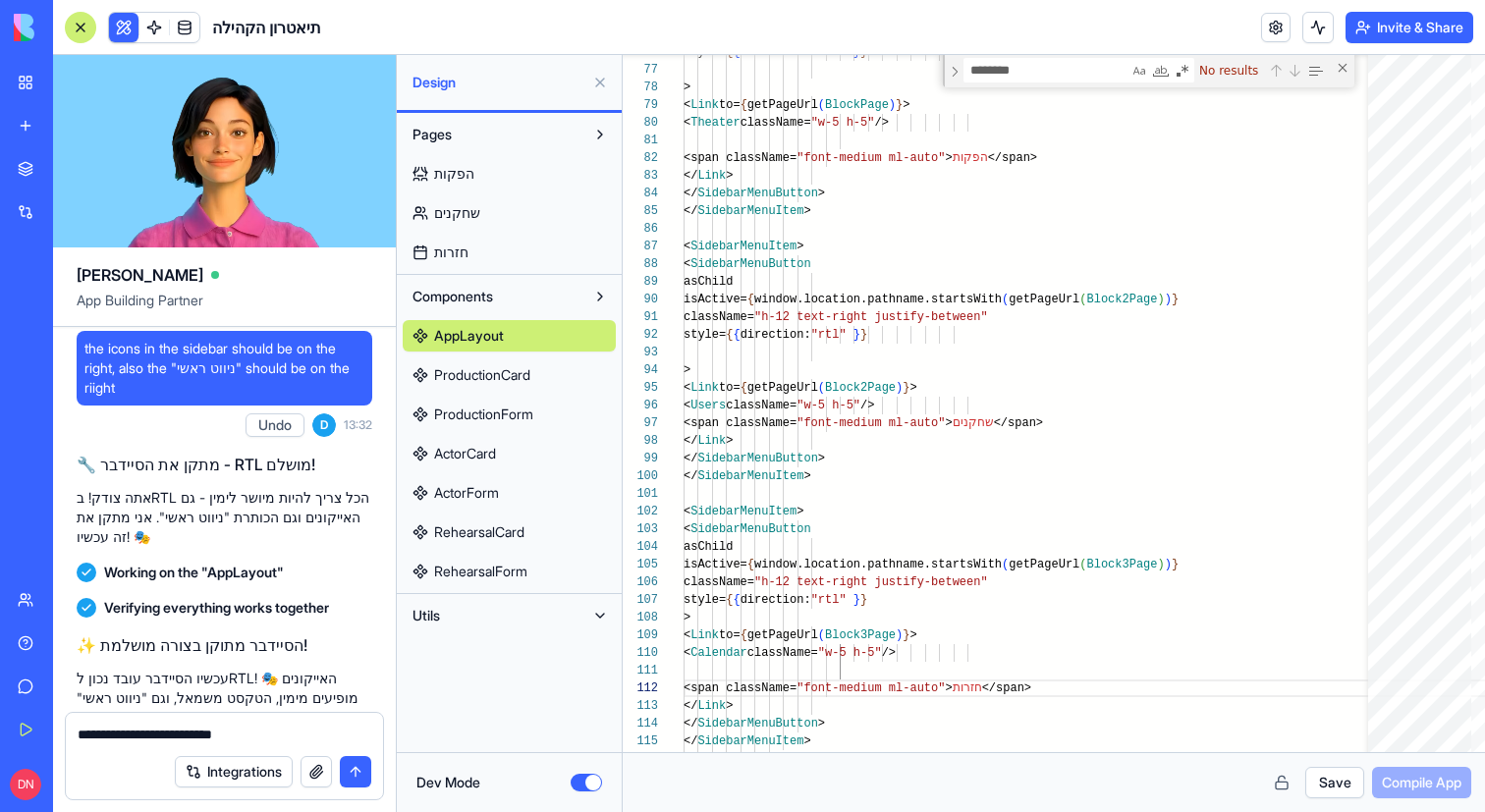
type textarea "**********"
click at [1309, 780] on button "Save" at bounding box center [1335, 783] width 59 height 31
click at [1423, 784] on span "Compile App" at bounding box center [1421, 783] width 80 height 20
click at [592, 784] on button "Dev Mode" at bounding box center [586, 783] width 31 height 18
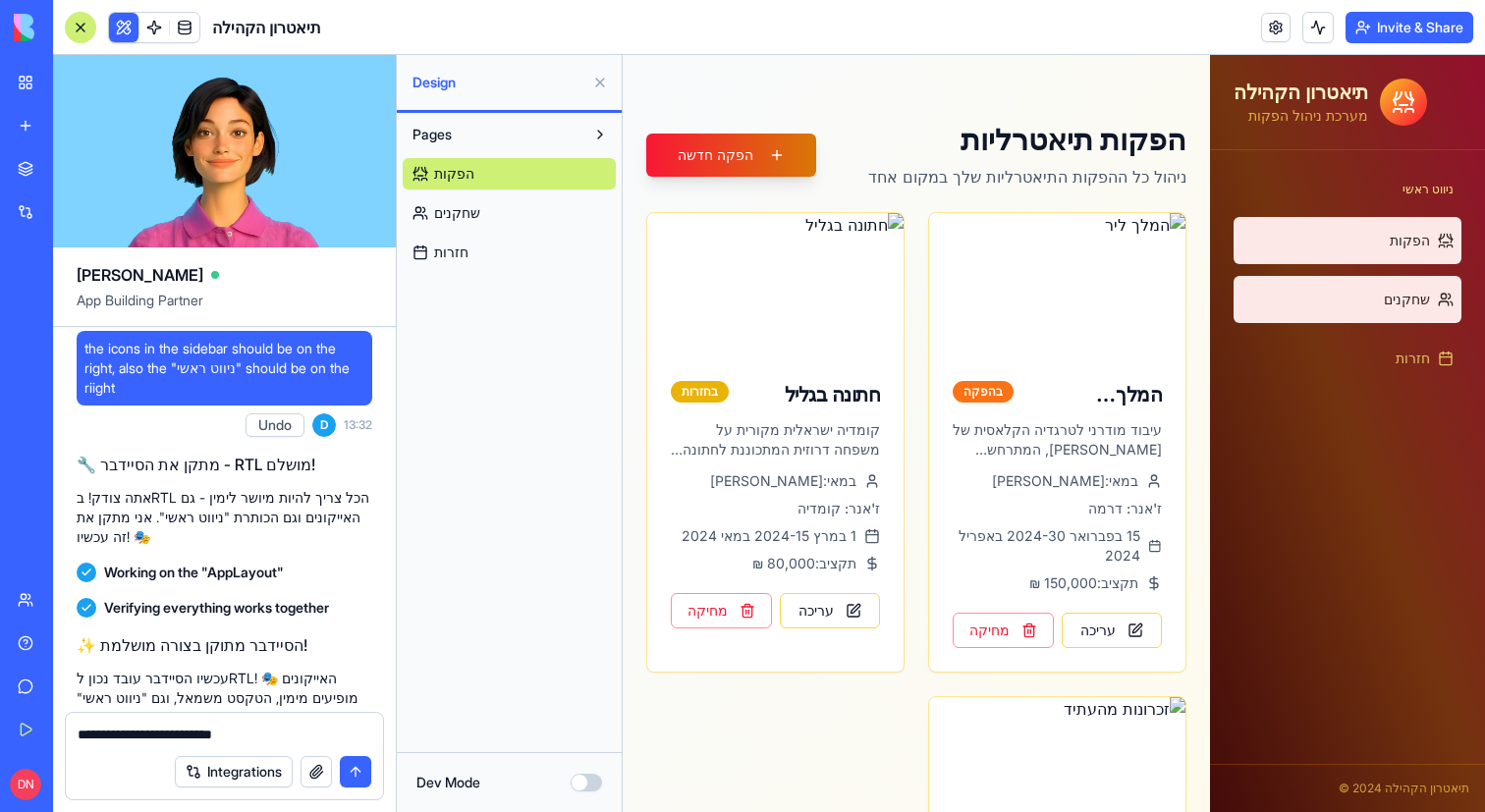
click at [1411, 321] on link "שחקנים" at bounding box center [1348, 299] width 228 height 47
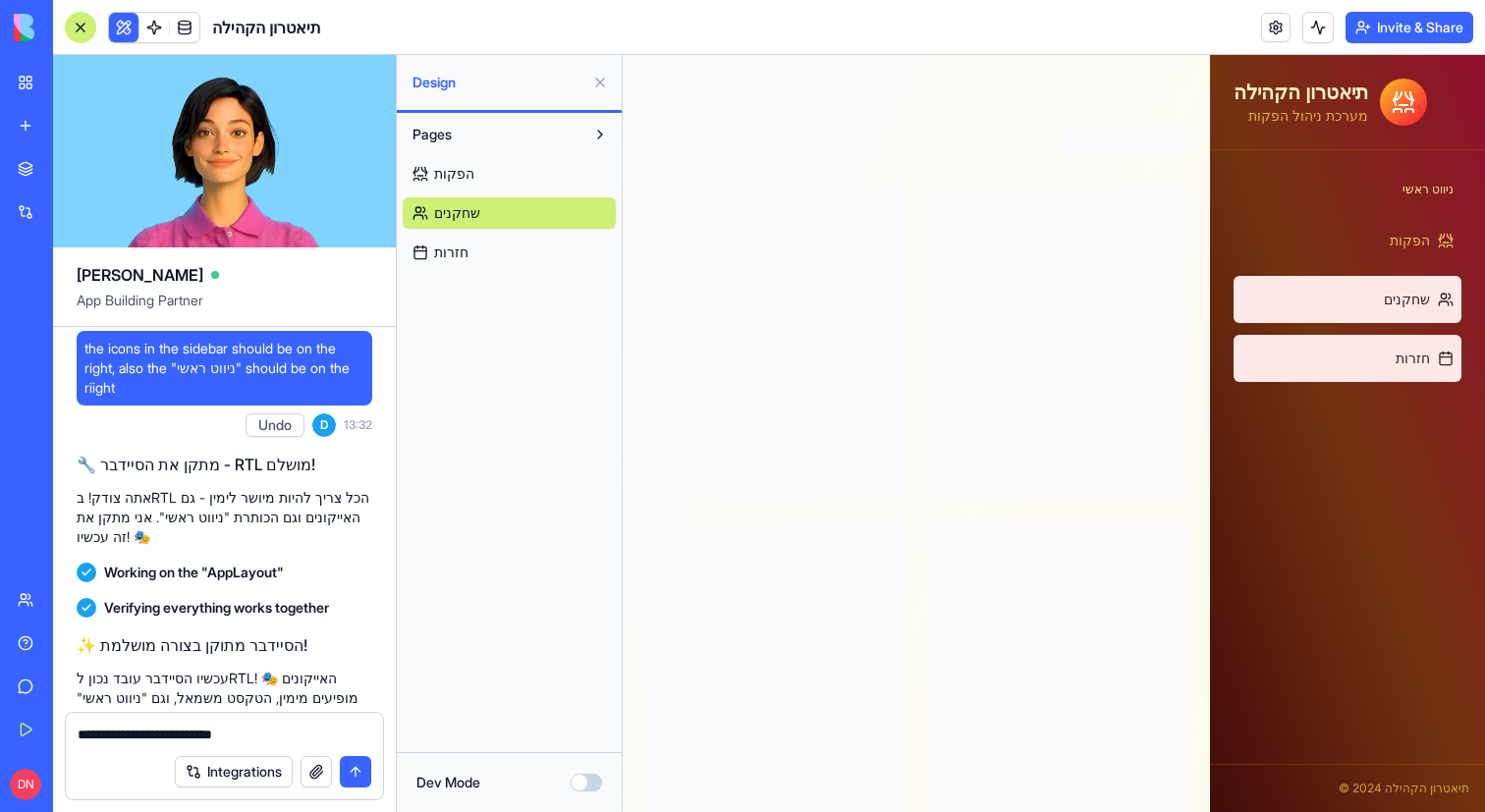
click at [1400, 359] on span "חזרות" at bounding box center [1412, 358] width 34 height 20
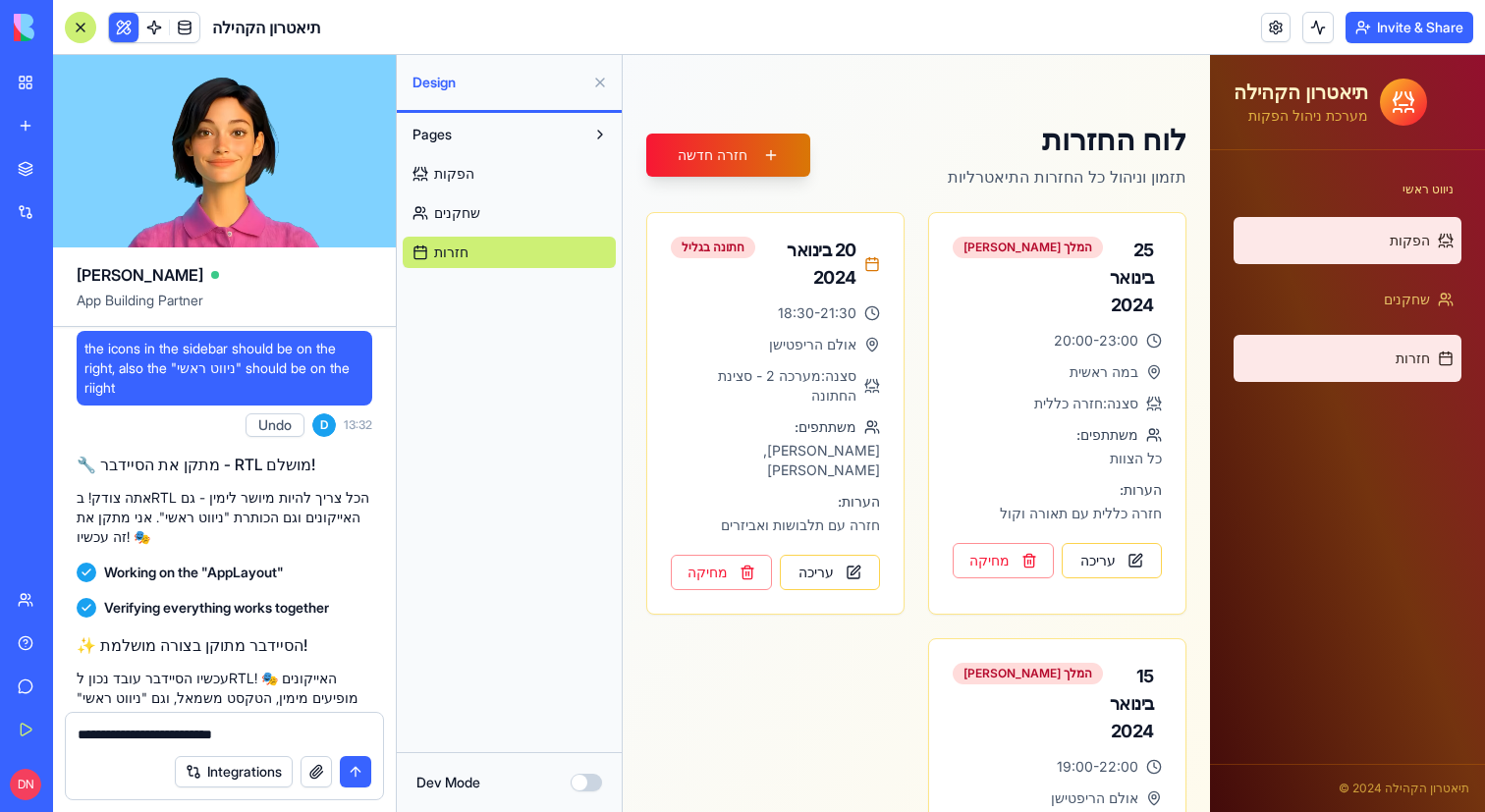
click at [1357, 230] on link "הפקות" at bounding box center [1348, 241] width 228 height 47
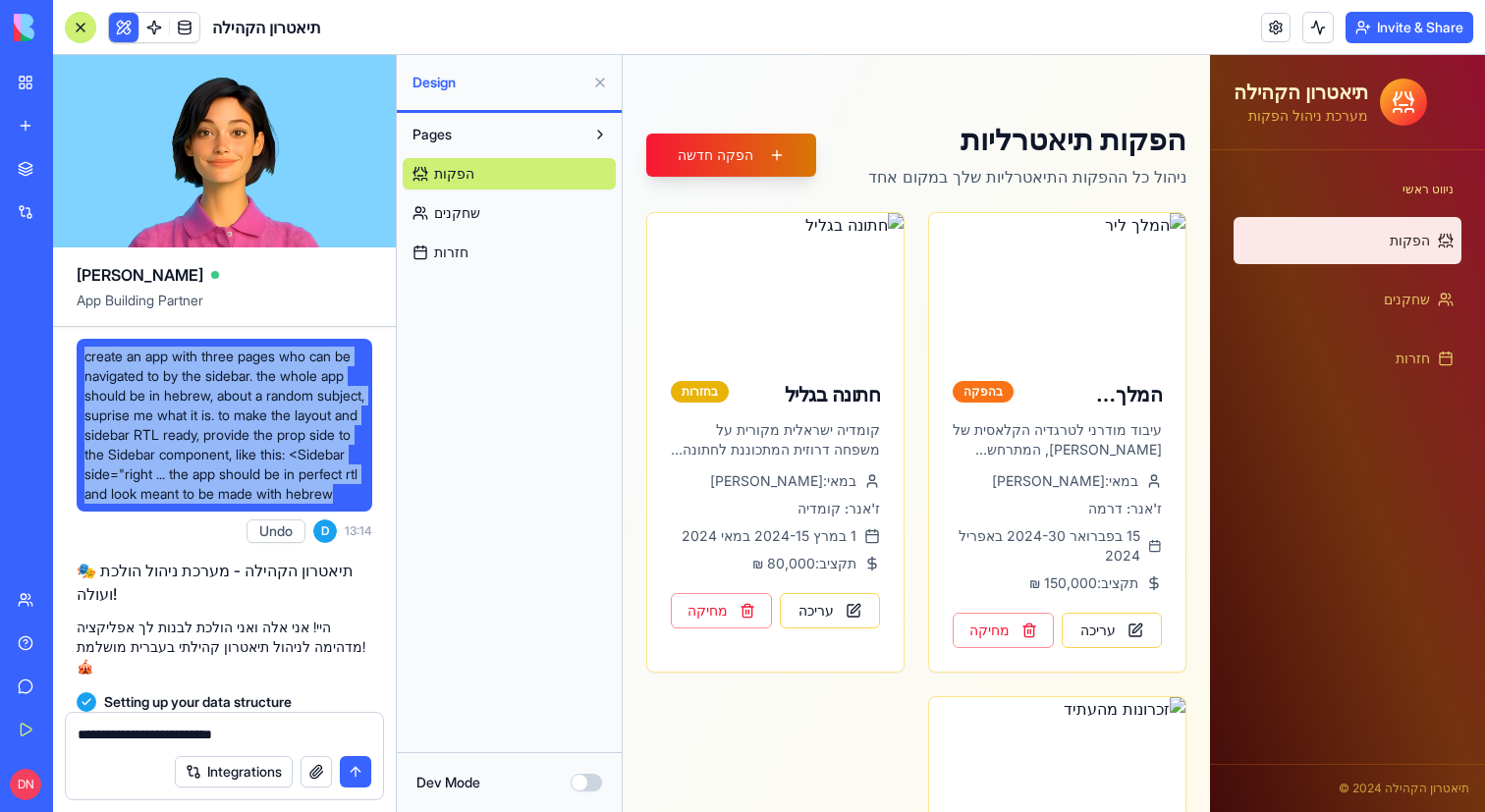
drag, startPoint x: 259, startPoint y: 520, endPoint x: 79, endPoint y: 361, distance: 240.2
click at [79, 361] on div "create an app with three pages who can be navigated to by the sidebar. the whol…" at bounding box center [224, 425] width 296 height 173
copy span "create an app with three pages who can be navigated to by the sidebar. the whol…"
